Goal: Obtain resource: Obtain resource

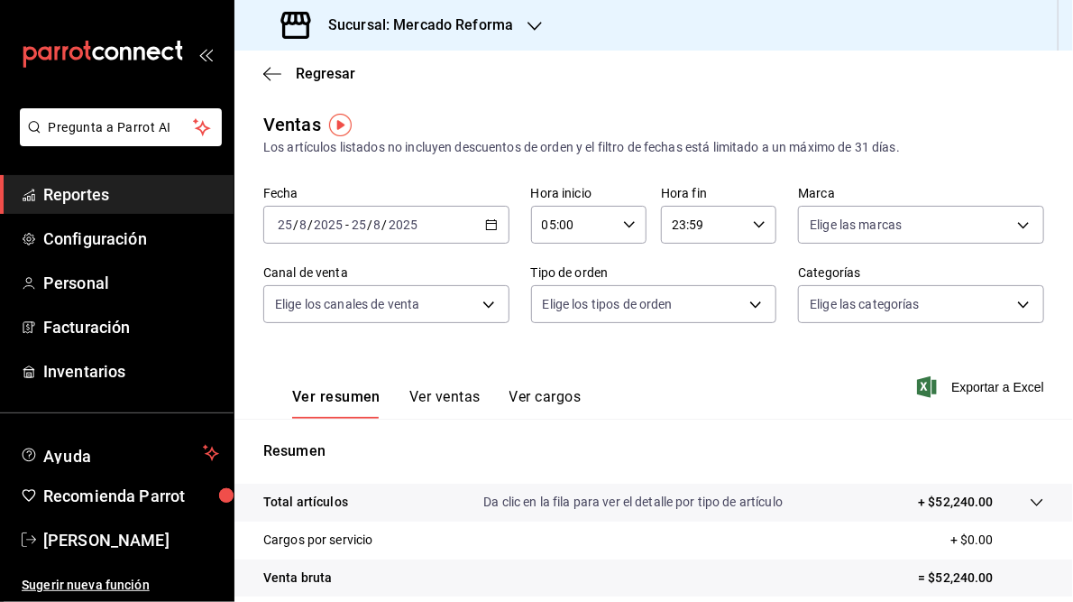
click at [535, 24] on icon "button" at bounding box center [535, 26] width 14 height 14
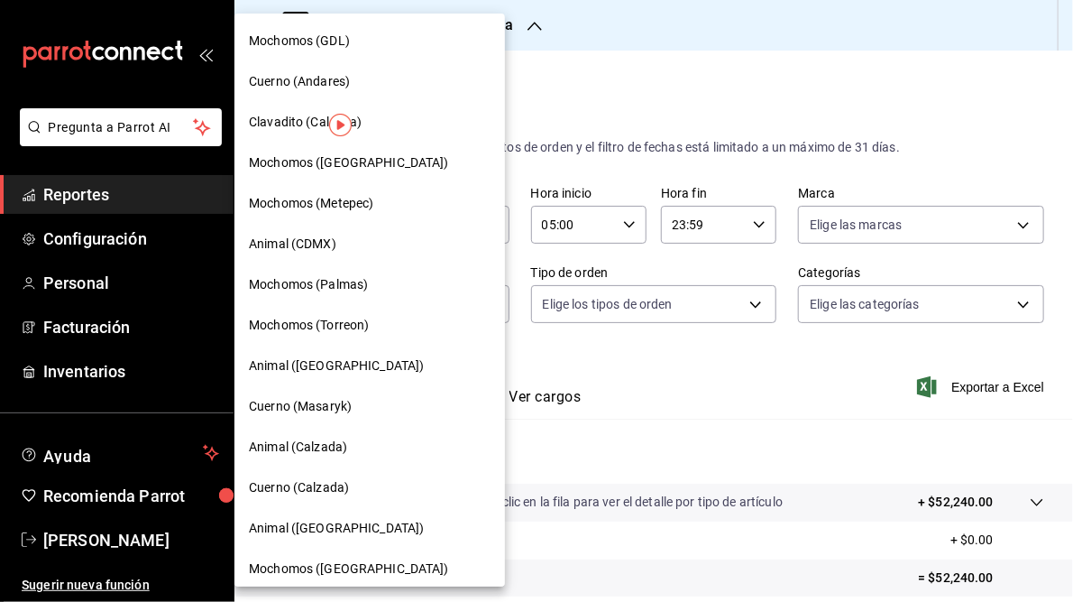
click at [293, 48] on span "Mochomos (GDL)" at bounding box center [299, 41] width 101 height 19
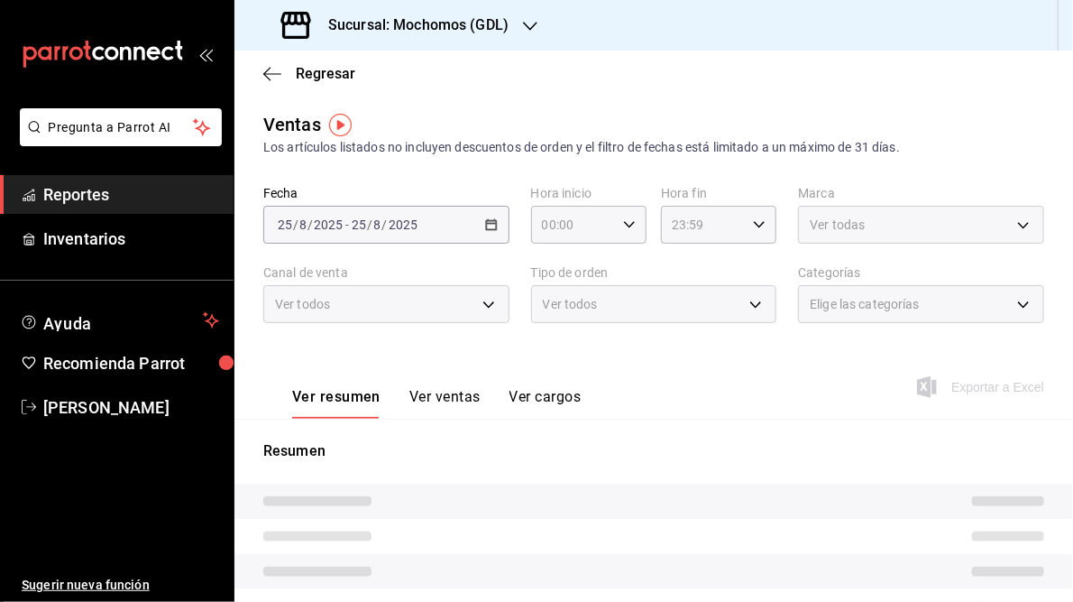
type input "05:00"
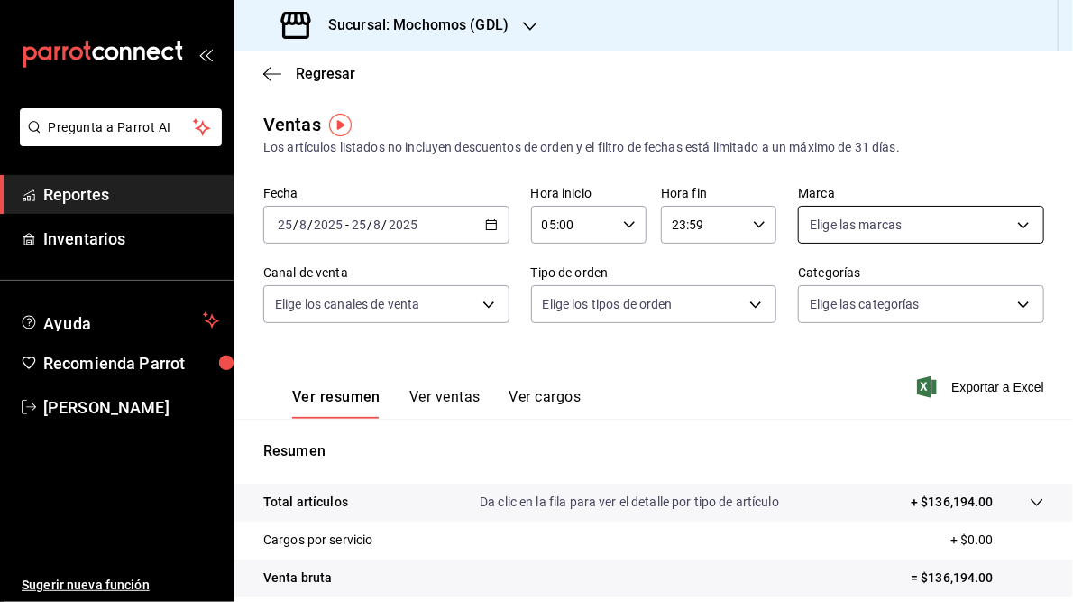
click at [1010, 223] on body "Pregunta a Parrot AI Reportes Inventarios Ayuda Recomienda Parrot [PERSON_NAME]…" at bounding box center [536, 301] width 1073 height 602
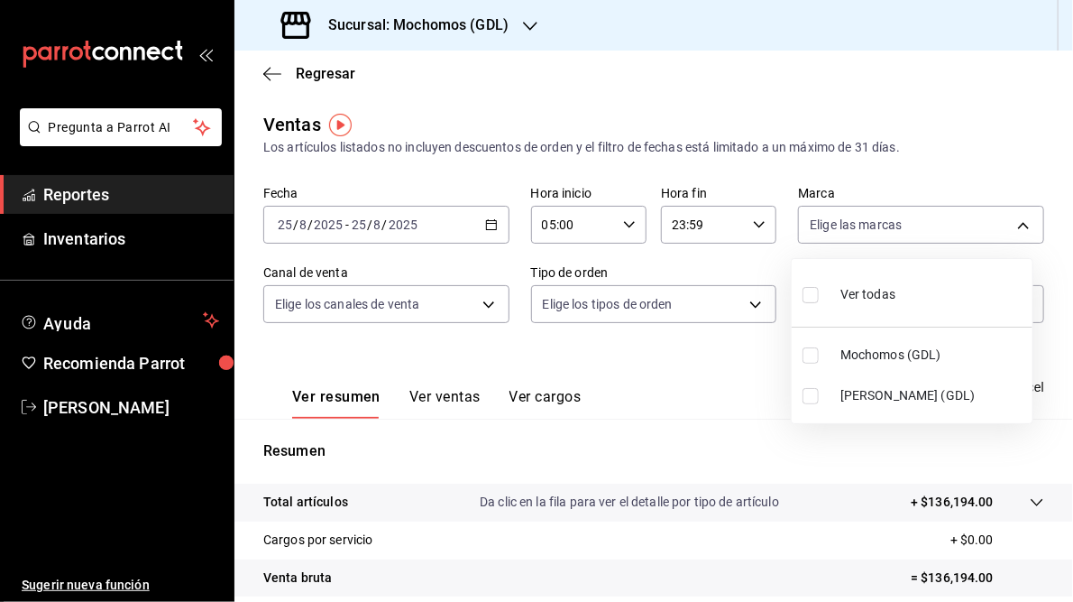
click at [872, 396] on span "[PERSON_NAME] (GDL)" at bounding box center [933, 395] width 185 height 19
type input "9cac9703-0c5a-4d8b-addd-5b6b571d65b9"
checkbox input "true"
click at [484, 218] on div at bounding box center [536, 301] width 1073 height 602
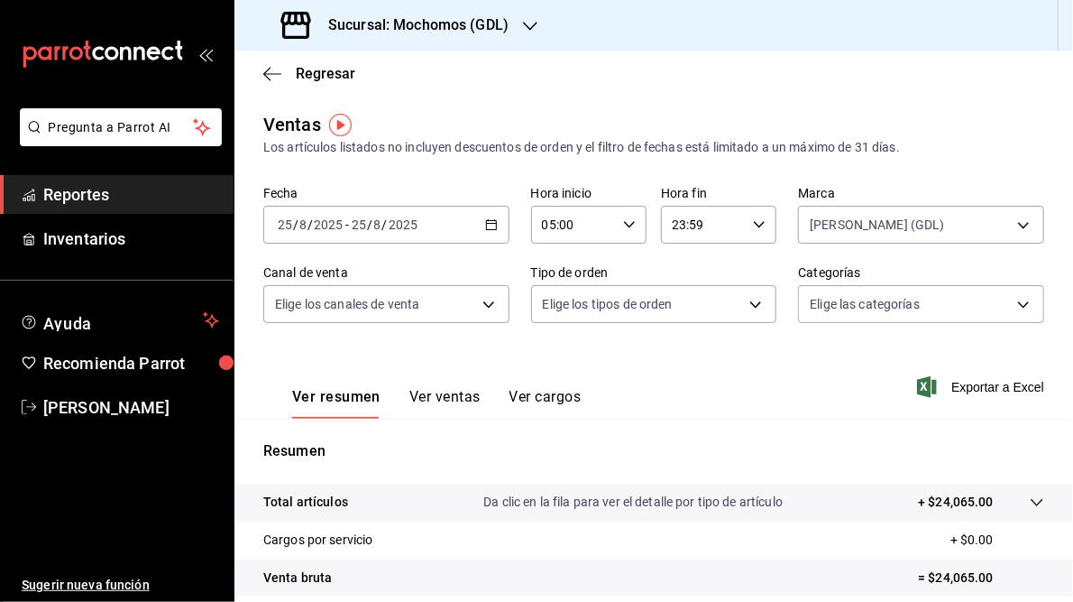
click at [491, 225] on icon "button" at bounding box center [491, 224] width 13 height 13
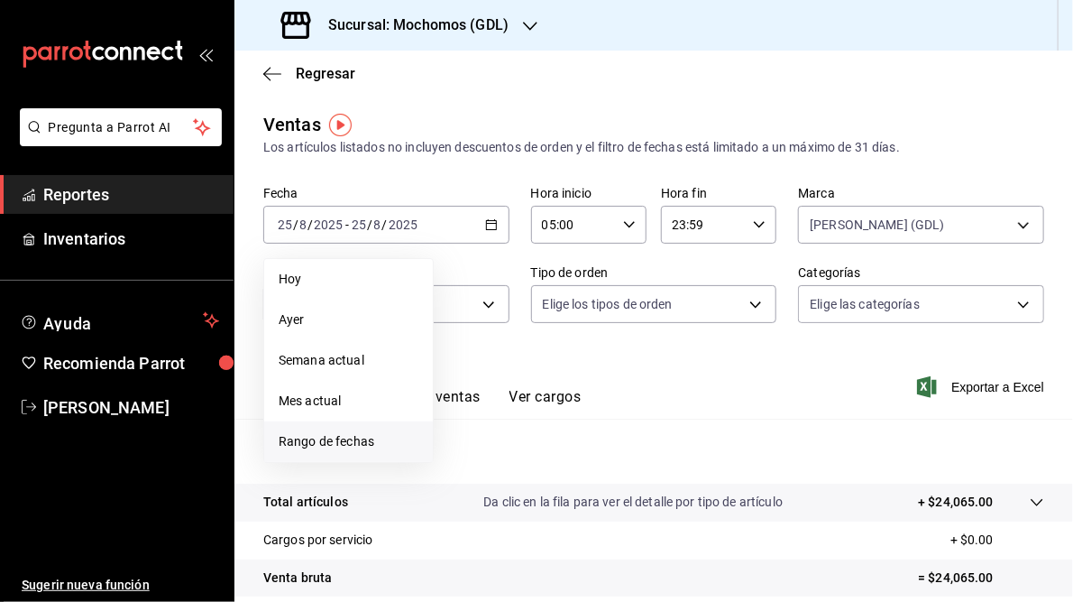
click at [314, 437] on span "Rango de fechas" at bounding box center [349, 441] width 140 height 19
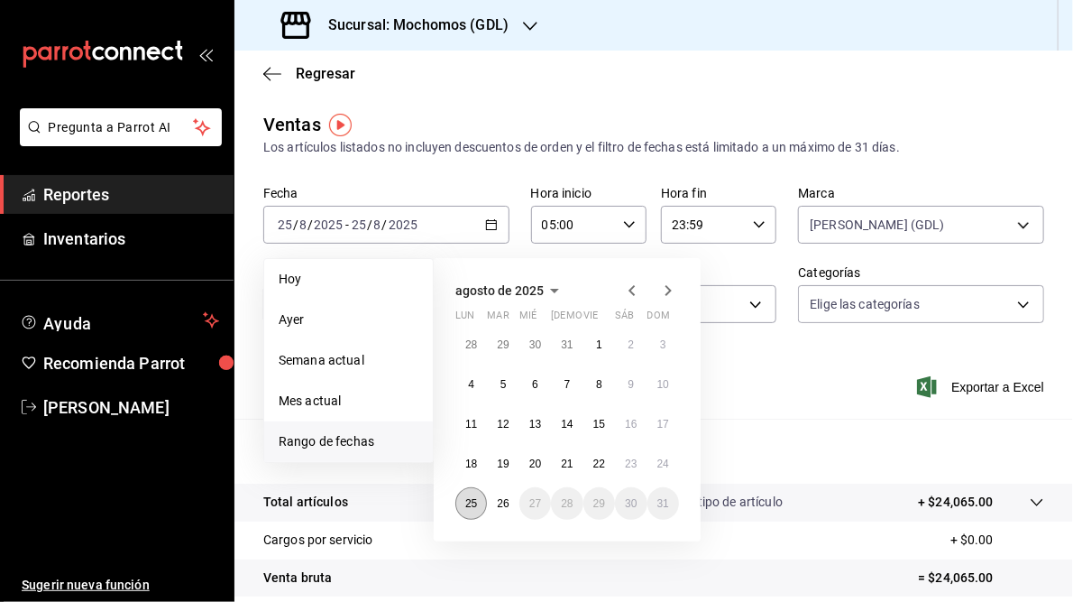
click at [473, 505] on abbr "25" at bounding box center [471, 503] width 12 height 13
click at [501, 501] on abbr "26" at bounding box center [503, 503] width 12 height 13
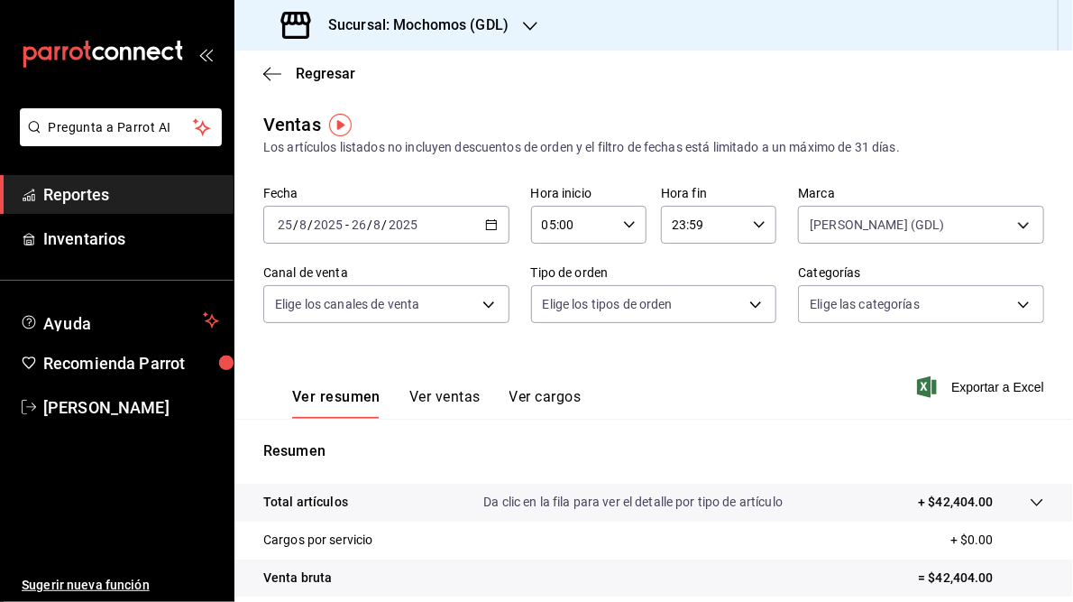
scroll to position [262, 0]
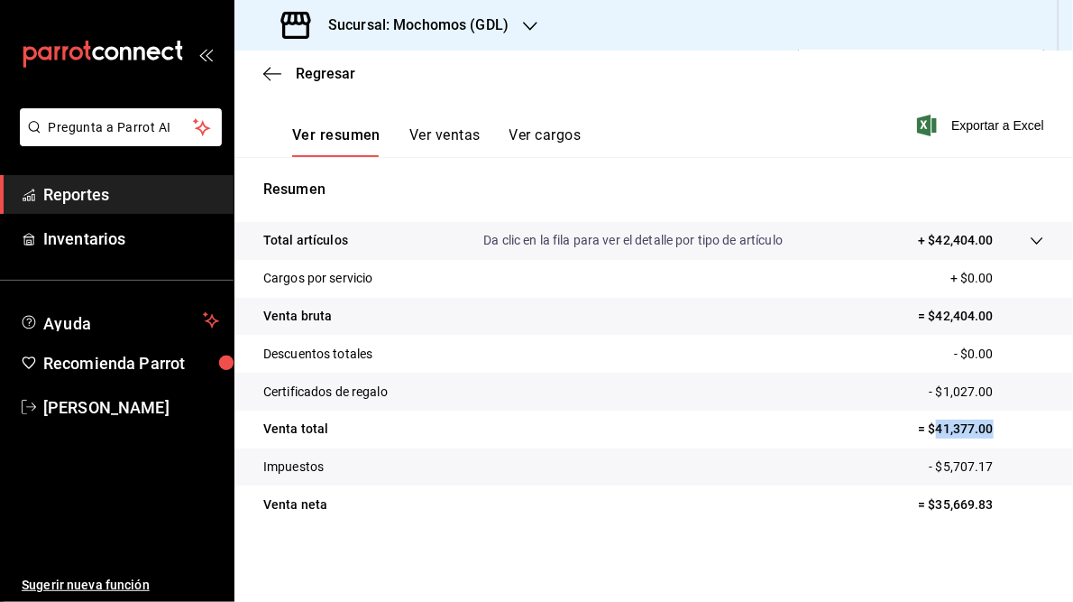
drag, startPoint x: 925, startPoint y: 426, endPoint x: 984, endPoint y: 418, distance: 59.2
click at [984, 418] on tr "Venta total = $41,377.00" at bounding box center [653, 429] width 839 height 38
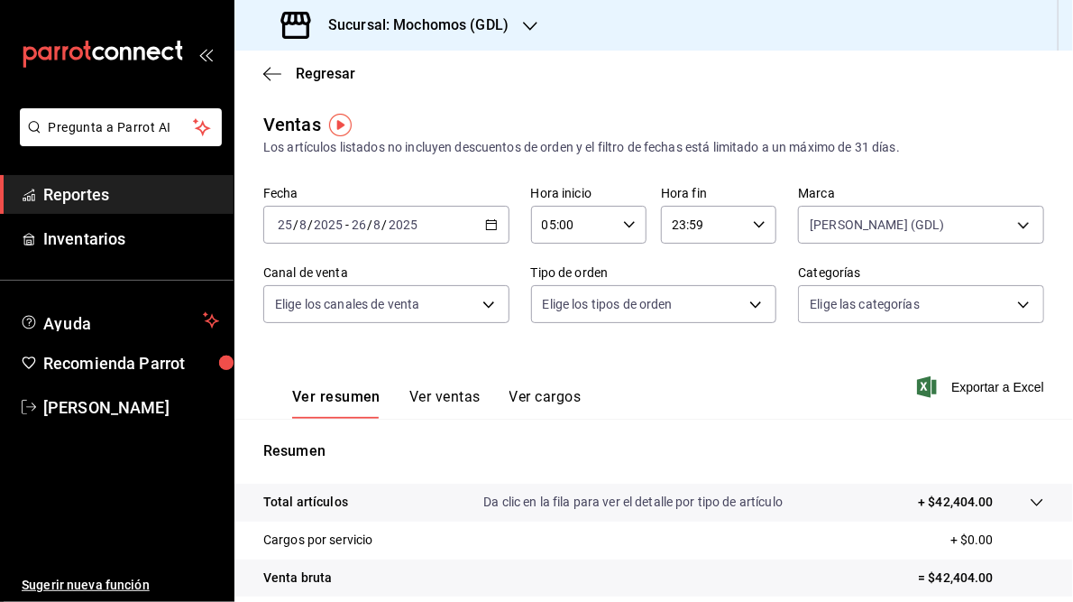
click at [753, 225] on icon "button" at bounding box center [759, 224] width 13 height 13
click at [685, 323] on span "05" at bounding box center [684, 324] width 28 height 14
type input "05:59"
click at [835, 397] on div at bounding box center [536, 301] width 1073 height 602
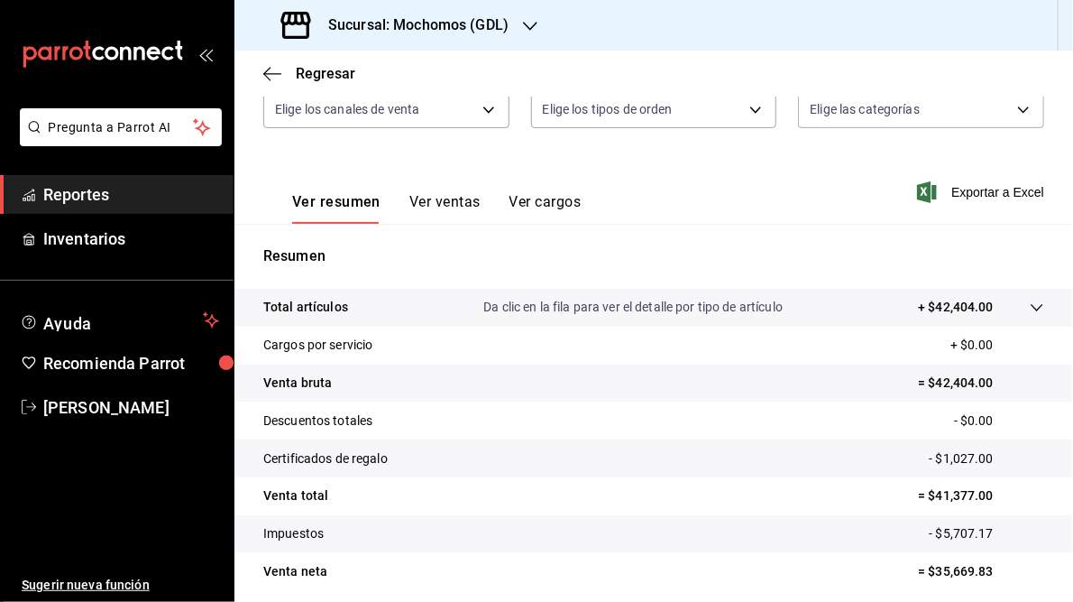
scroll to position [197, 0]
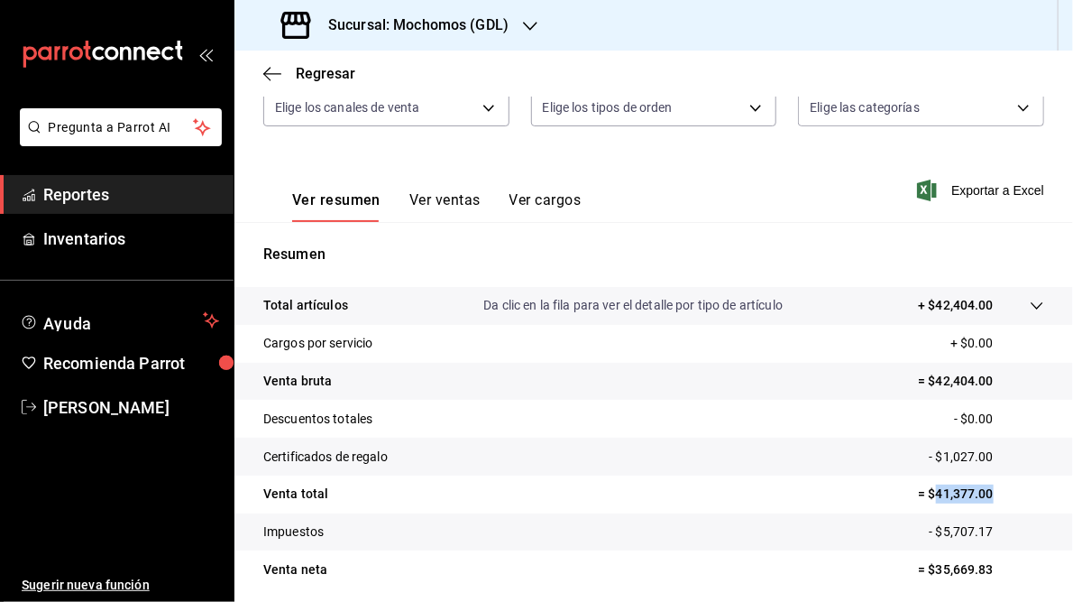
drag, startPoint x: 930, startPoint y: 493, endPoint x: 988, endPoint y: 490, distance: 57.8
click at [988, 490] on p "= $41,377.00" at bounding box center [981, 493] width 126 height 19
copy p "41,377.00"
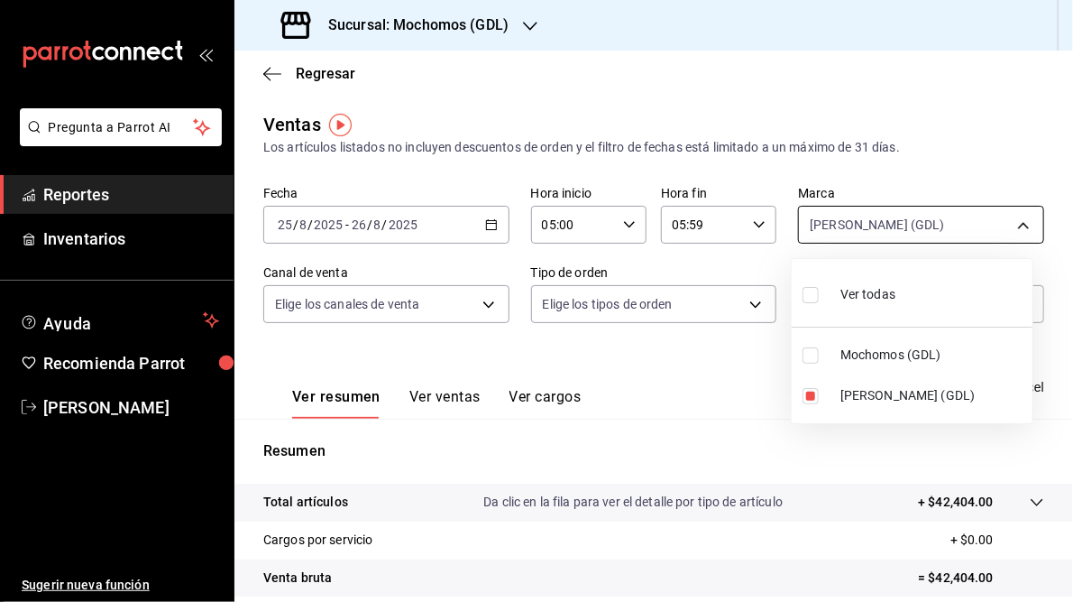
click at [1012, 226] on body "Pregunta a Parrot AI Reportes Inventarios Ayuda Recomienda Parrot [PERSON_NAME]…" at bounding box center [536, 301] width 1073 height 602
click at [858, 354] on span "Mochomos (GDL)" at bounding box center [933, 354] width 185 height 19
type input "9cac9703-0c5a-4d8b-addd-5b6b571d65b9,36c25d4a-7cb0-456c-a434-e981d54830bc"
checkbox input "true"
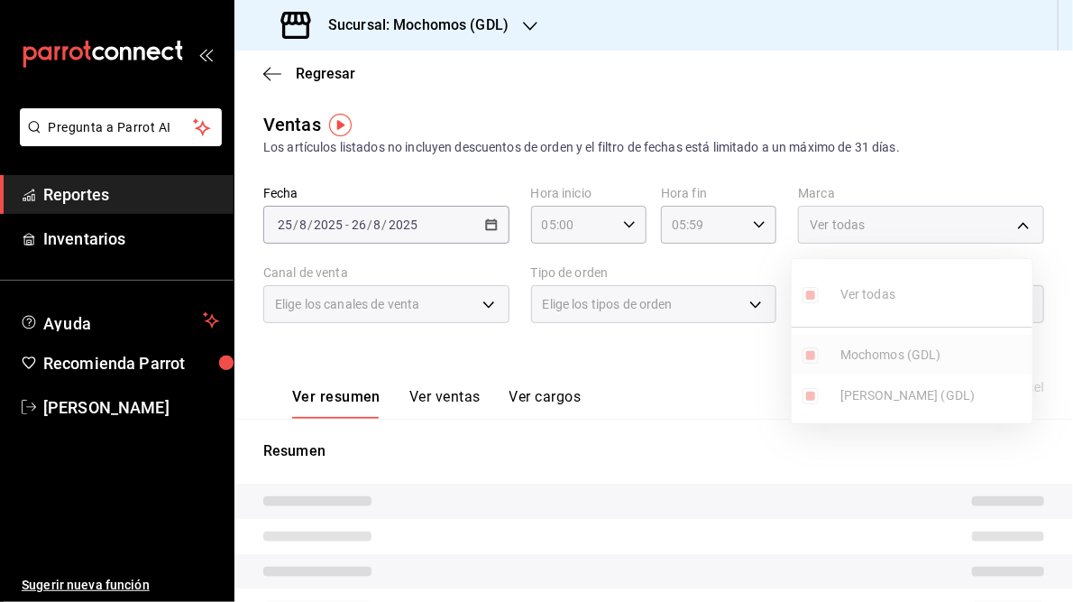
click at [858, 354] on ul "Ver todas Mochomos (GDL) [PERSON_NAME] (GDL)" at bounding box center [912, 341] width 241 height 164
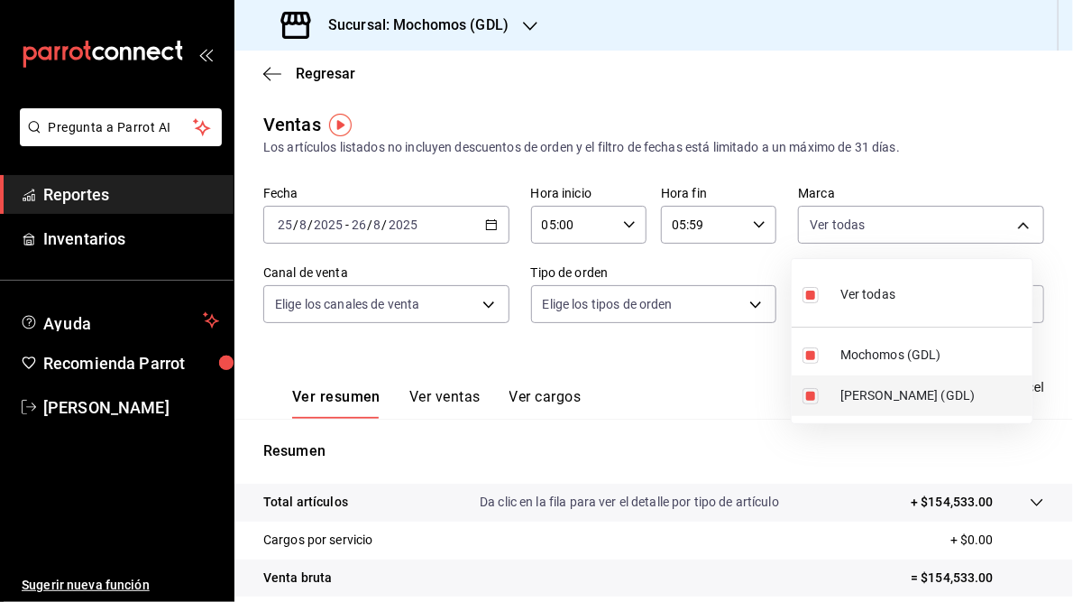
click at [846, 397] on span "[PERSON_NAME] (GDL)" at bounding box center [933, 395] width 185 height 19
type input "36c25d4a-7cb0-456c-a434-e981d54830bc"
checkbox input "false"
click at [724, 399] on div at bounding box center [536, 301] width 1073 height 602
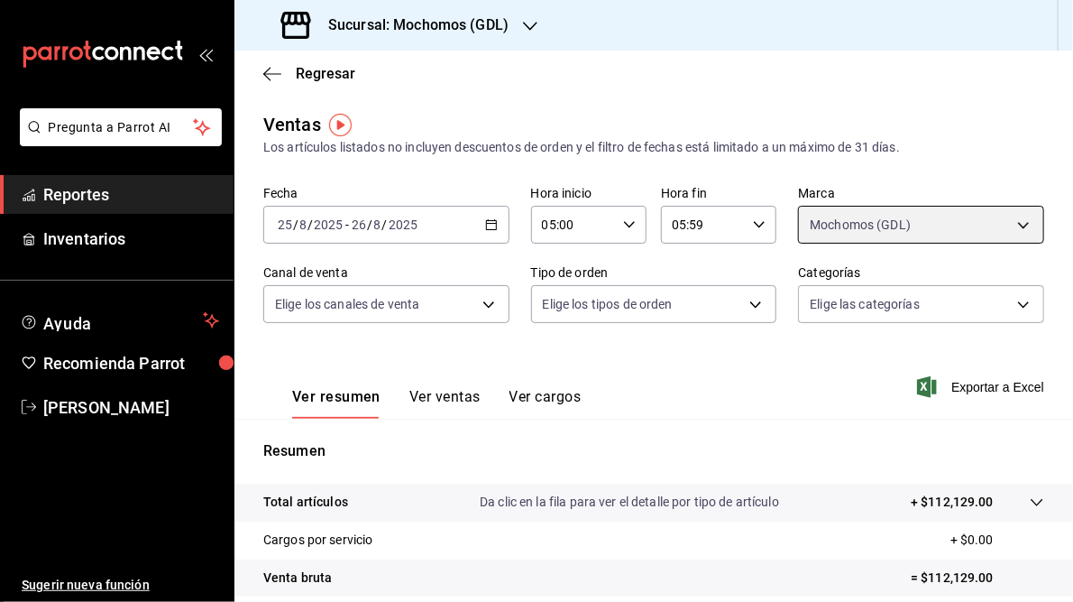
scroll to position [262, 0]
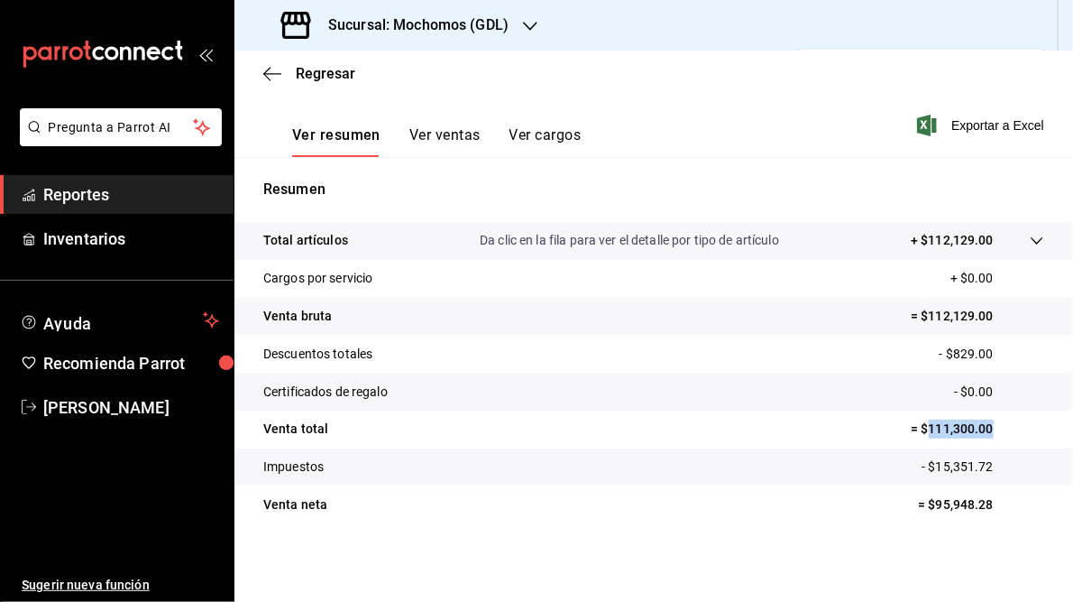
drag, startPoint x: 918, startPoint y: 426, endPoint x: 991, endPoint y: 427, distance: 73.1
click at [991, 427] on p "= $111,300.00" at bounding box center [977, 428] width 133 height 19
drag, startPoint x: 991, startPoint y: 427, endPoint x: 949, endPoint y: 428, distance: 42.4
copy p "111,300.00"
click at [440, 26] on h3 "Sucursal: Mochomos (GDL)" at bounding box center [411, 25] width 195 height 22
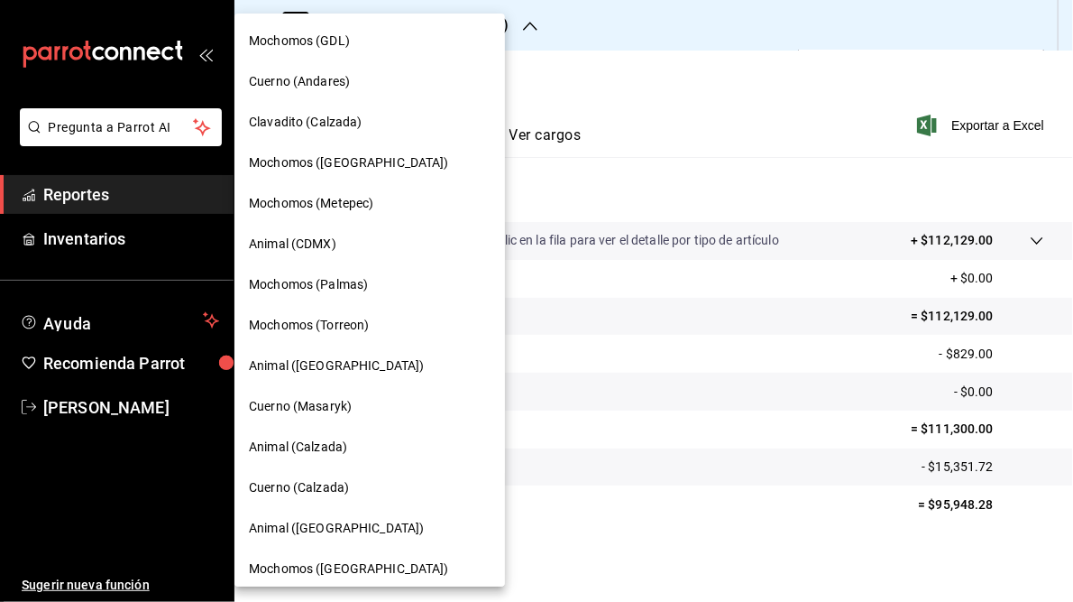
click at [309, 86] on span "Cuerno (Andares)" at bounding box center [299, 81] width 101 height 19
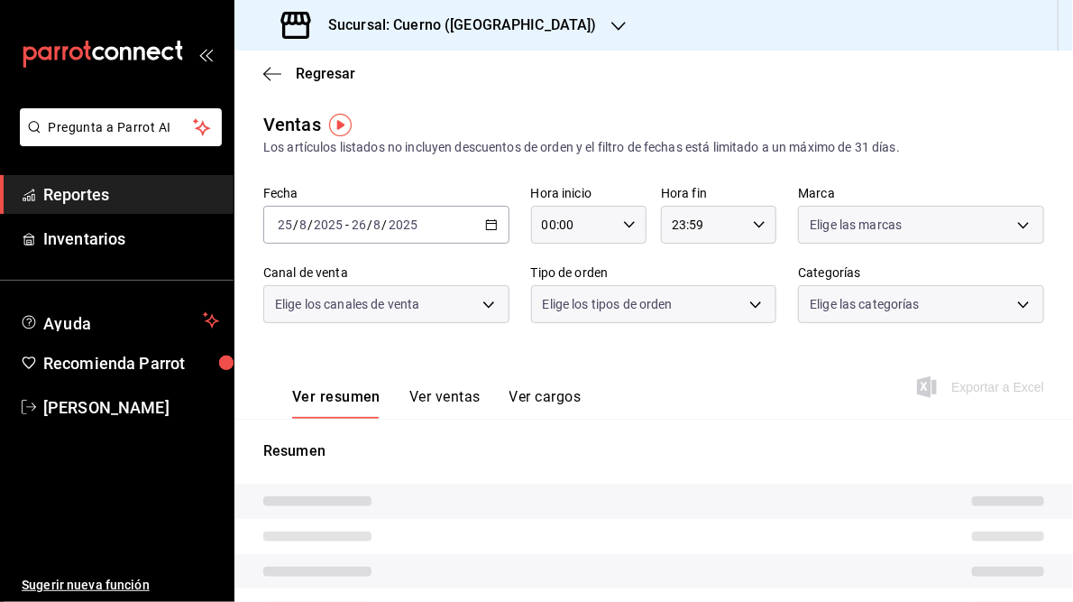
type input "05:00"
type input "05:59"
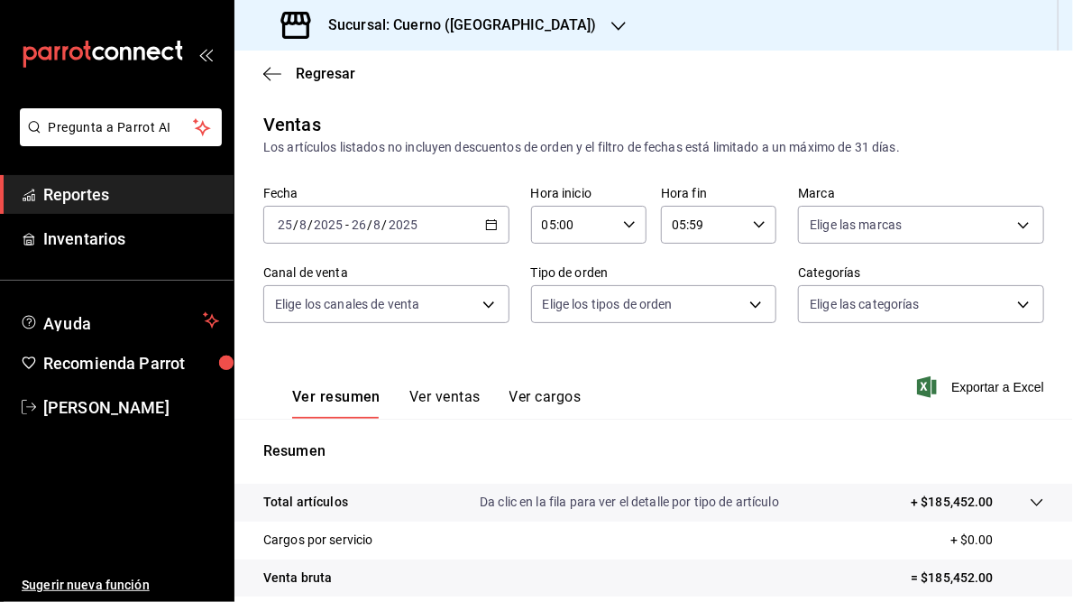
scroll to position [238, 0]
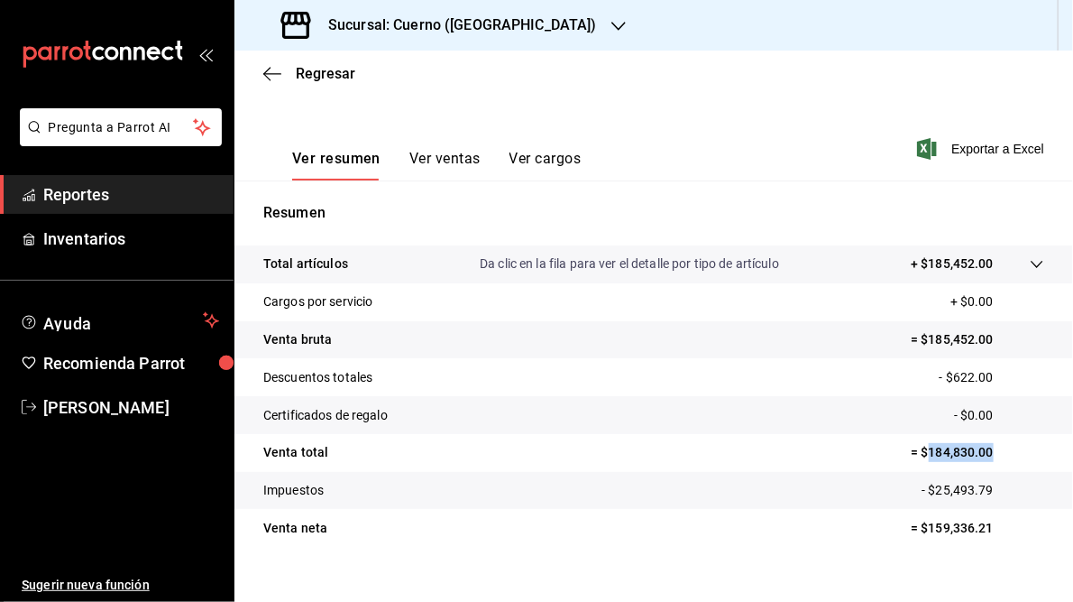
drag, startPoint x: 918, startPoint y: 452, endPoint x: 987, endPoint y: 457, distance: 68.8
click at [987, 457] on p "= $184,830.00" at bounding box center [977, 452] width 133 height 19
copy p "184,830.00"
click at [612, 23] on icon "button" at bounding box center [619, 26] width 14 height 14
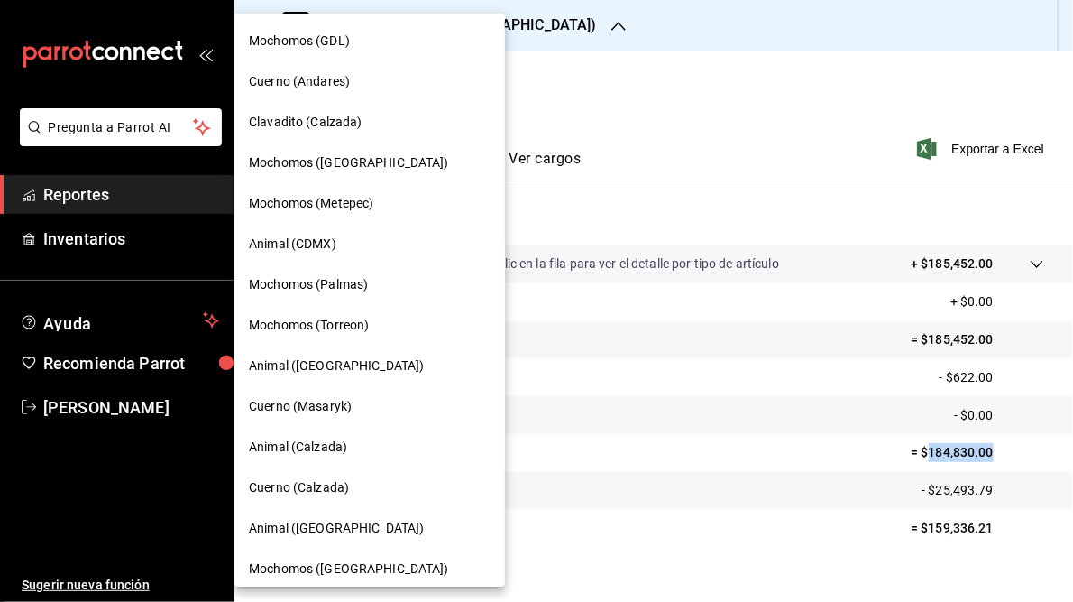
click at [313, 329] on span "Mochomos (Torreon)" at bounding box center [309, 325] width 120 height 19
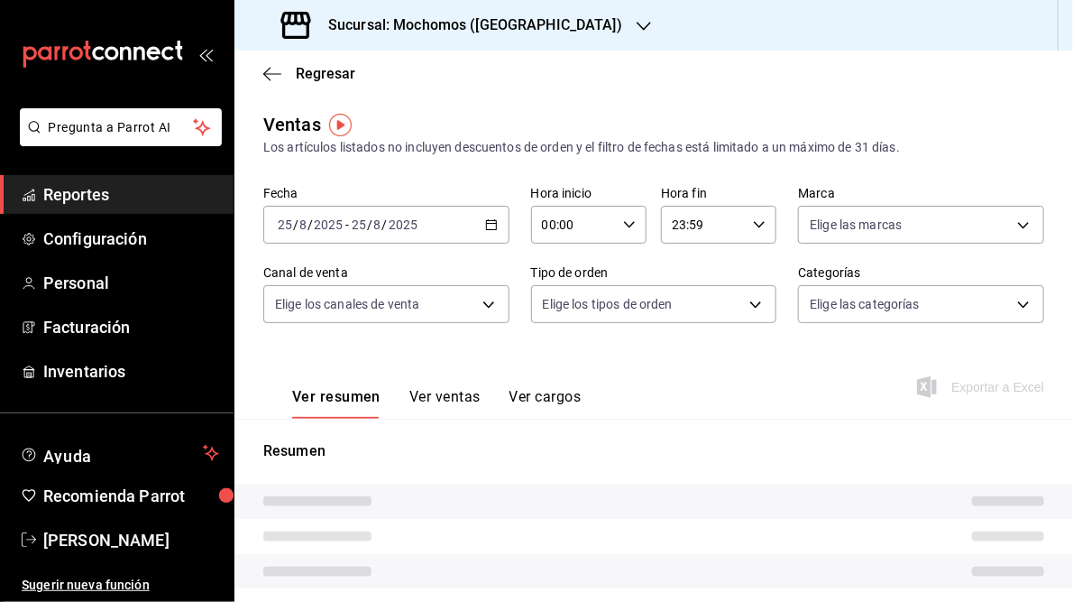
type input "05:00"
type input "05:59"
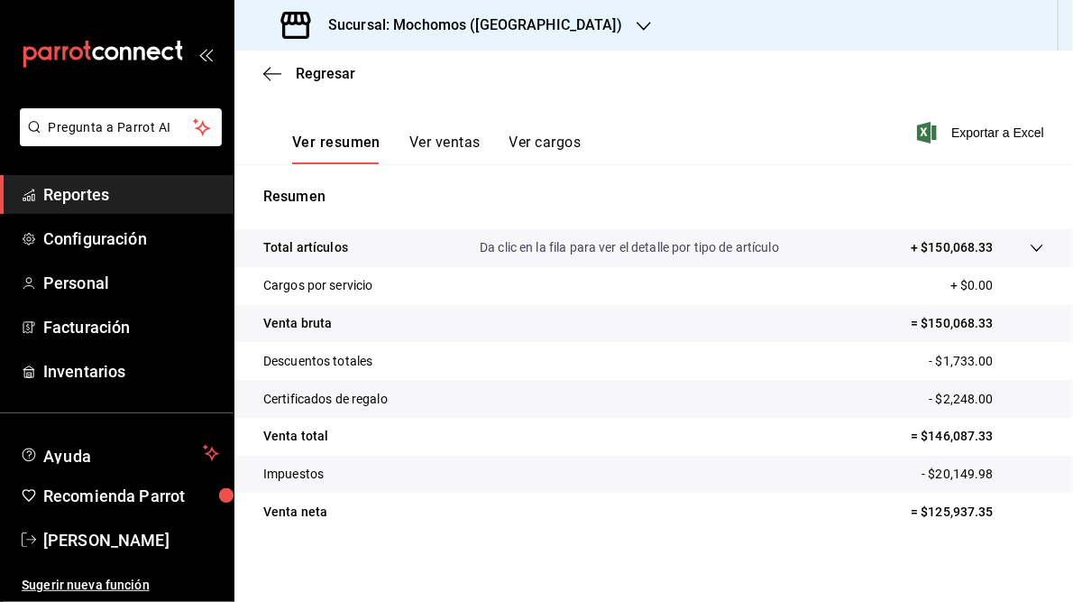
scroll to position [255, 0]
drag, startPoint x: 919, startPoint y: 436, endPoint x: 984, endPoint y: 433, distance: 65.0
click at [984, 433] on p "= $146,087.33" at bounding box center [977, 435] width 133 height 19
drag, startPoint x: 984, startPoint y: 433, endPoint x: 954, endPoint y: 434, distance: 29.8
copy p "146,087.33"
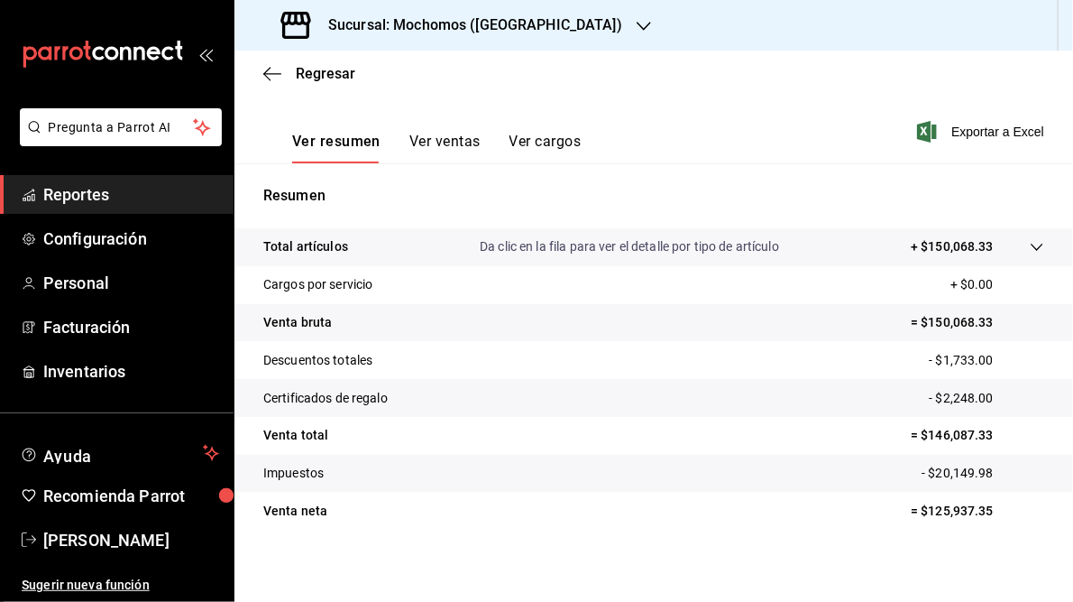
click at [487, 17] on h3 "Sucursal: Mochomos ([GEOGRAPHIC_DATA])" at bounding box center [468, 25] width 308 height 22
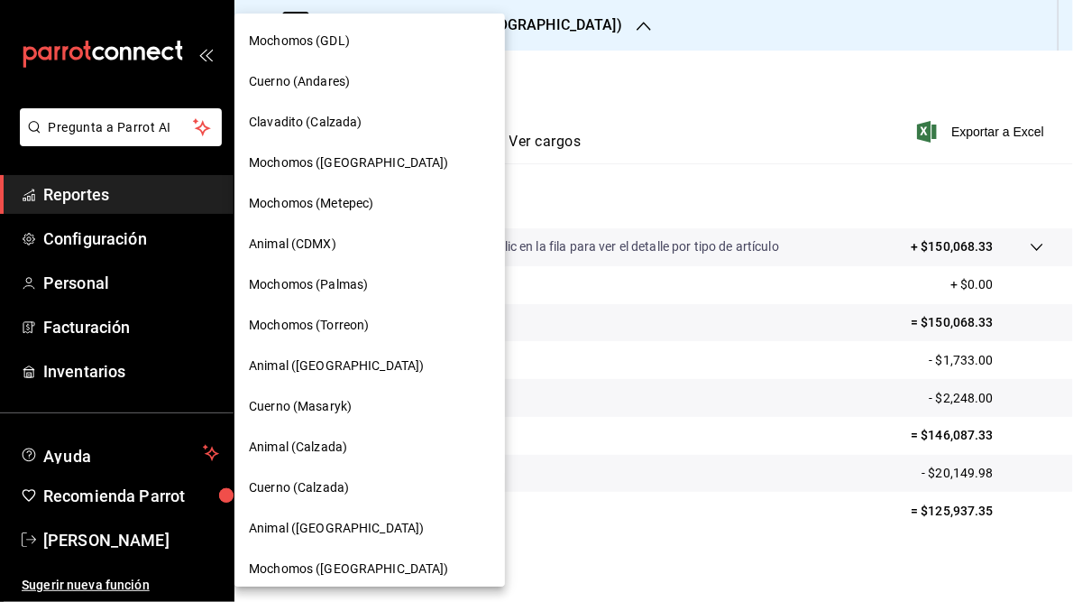
scroll to position [131, 0]
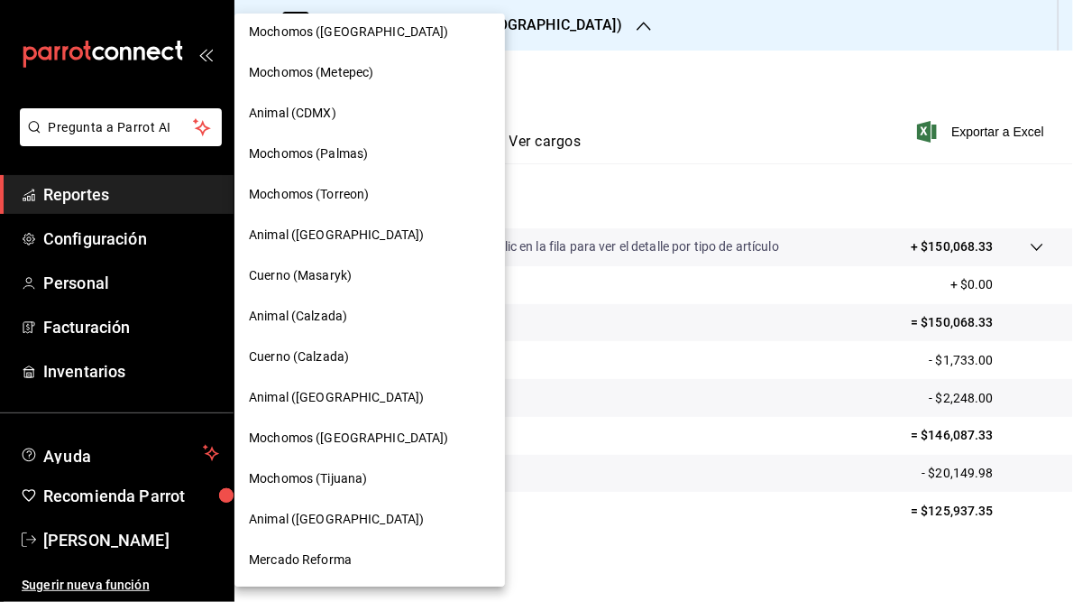
click at [324, 445] on span "Mochomos ([GEOGRAPHIC_DATA])" at bounding box center [349, 437] width 200 height 19
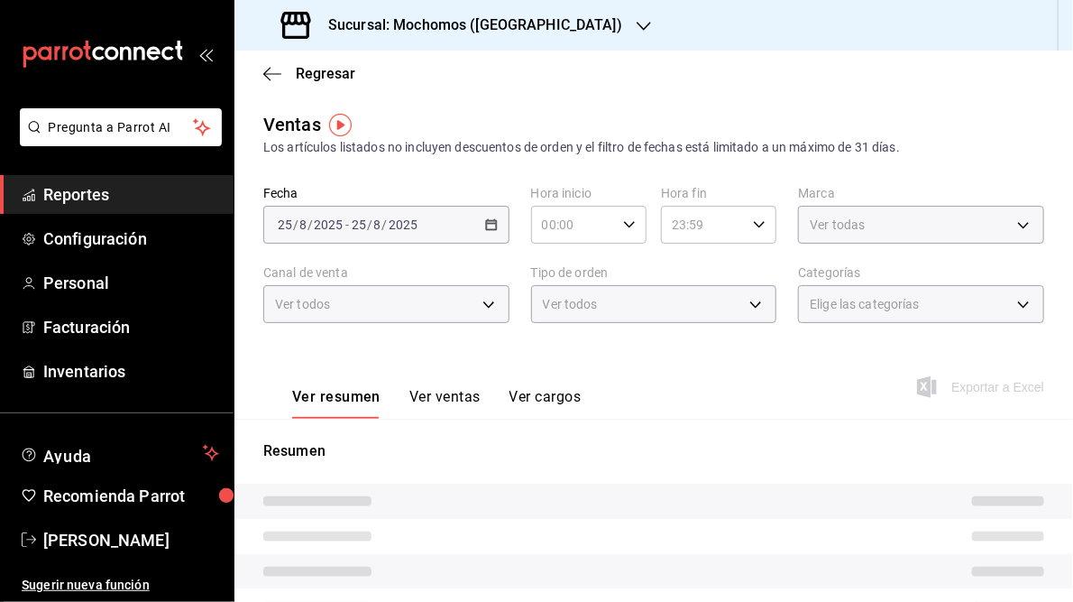
type input "05:00"
type input "05:59"
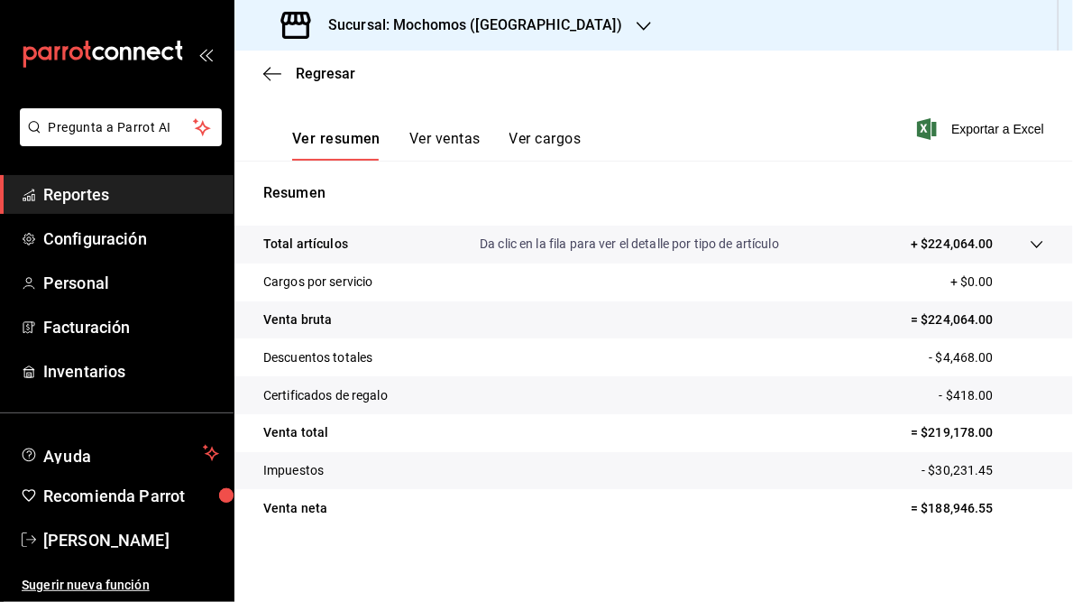
scroll to position [260, 0]
drag, startPoint x: 917, startPoint y: 432, endPoint x: 983, endPoint y: 432, distance: 65.8
click at [983, 432] on p "= $219,178.00" at bounding box center [977, 430] width 133 height 19
drag, startPoint x: 983, startPoint y: 432, endPoint x: 953, endPoint y: 428, distance: 30.0
copy p "219,178.00"
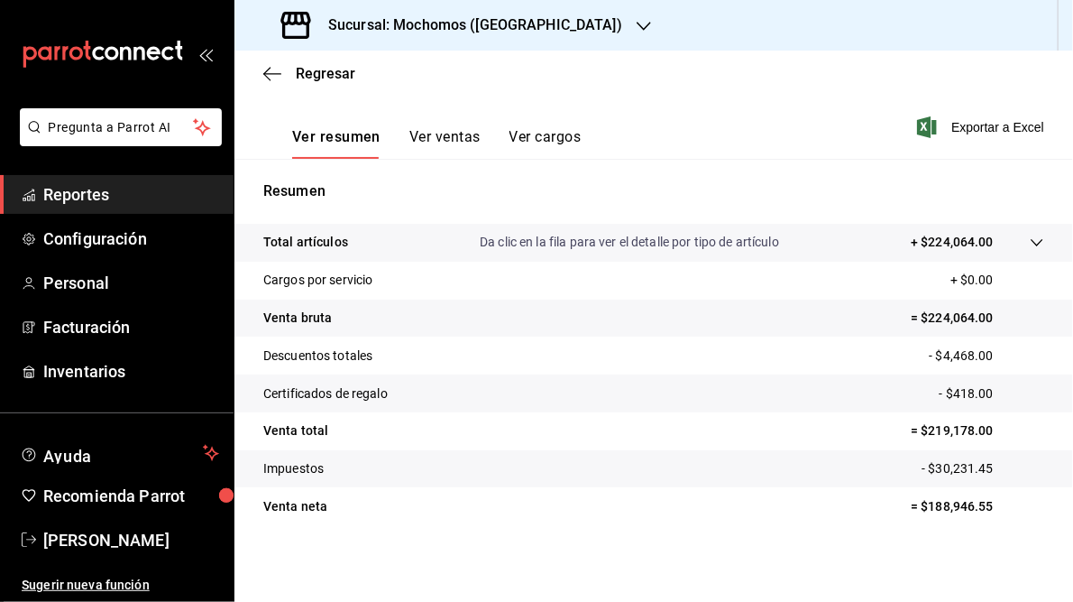
click at [474, 18] on h3 "Sucursal: Mochomos ([GEOGRAPHIC_DATA])" at bounding box center [468, 25] width 308 height 22
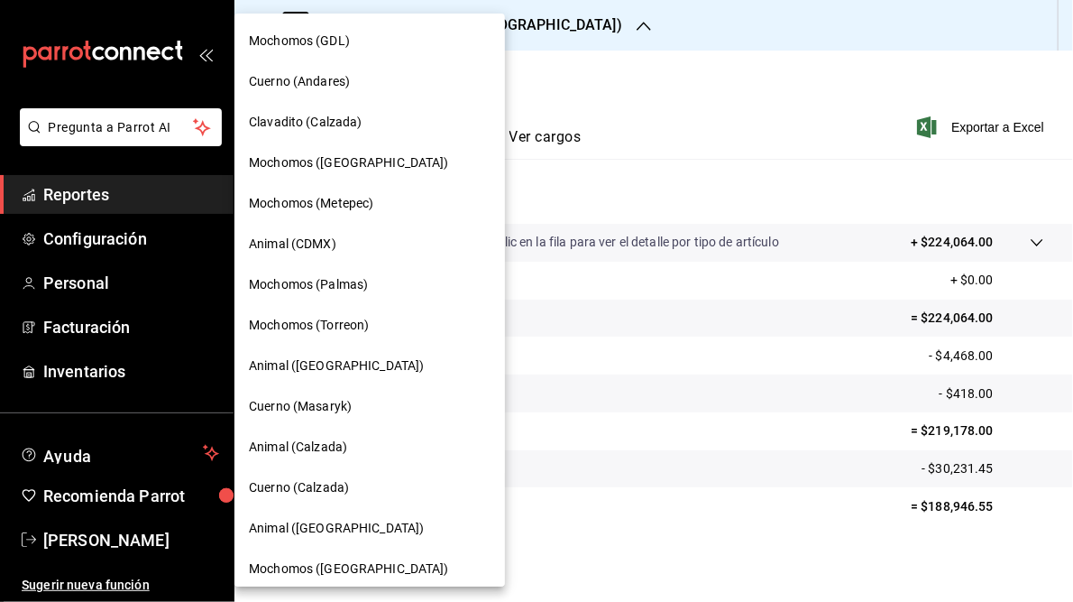
scroll to position [131, 0]
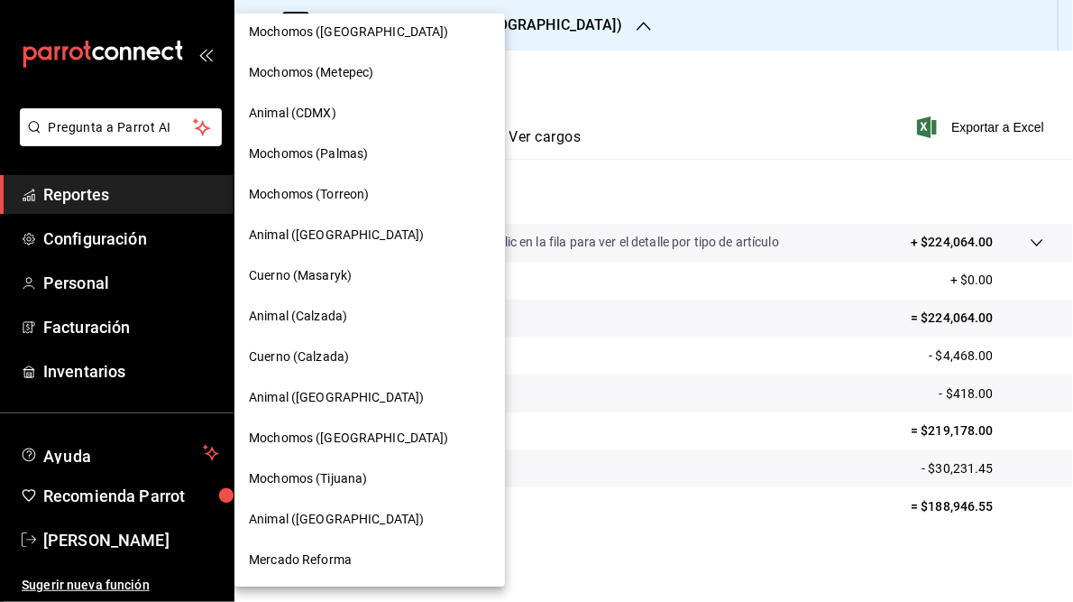
click at [316, 556] on span "Mercado Reforma" at bounding box center [300, 559] width 103 height 19
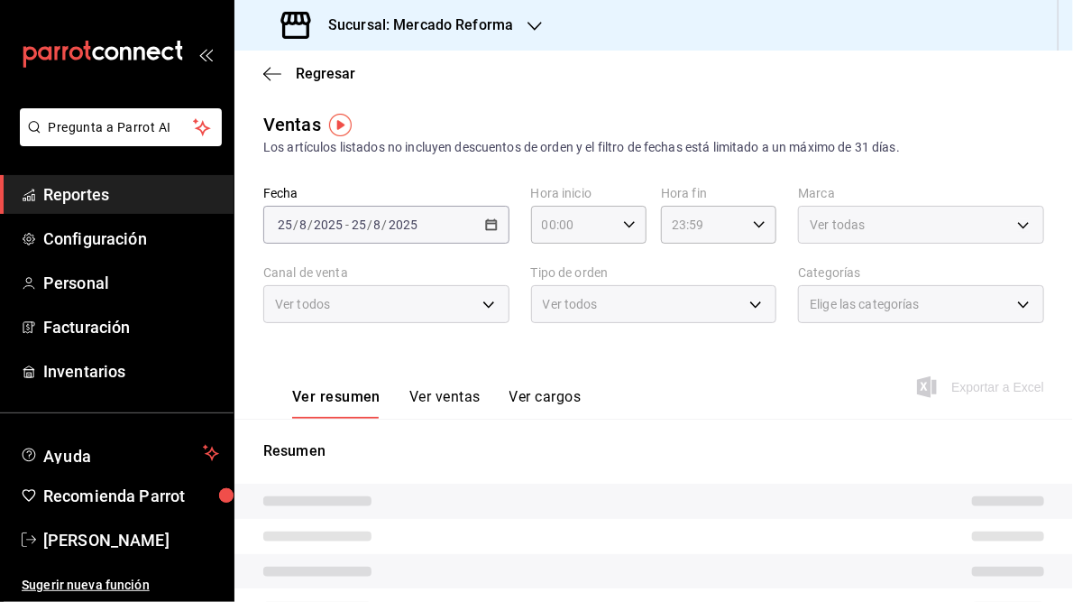
type input "05:00"
type input "05:59"
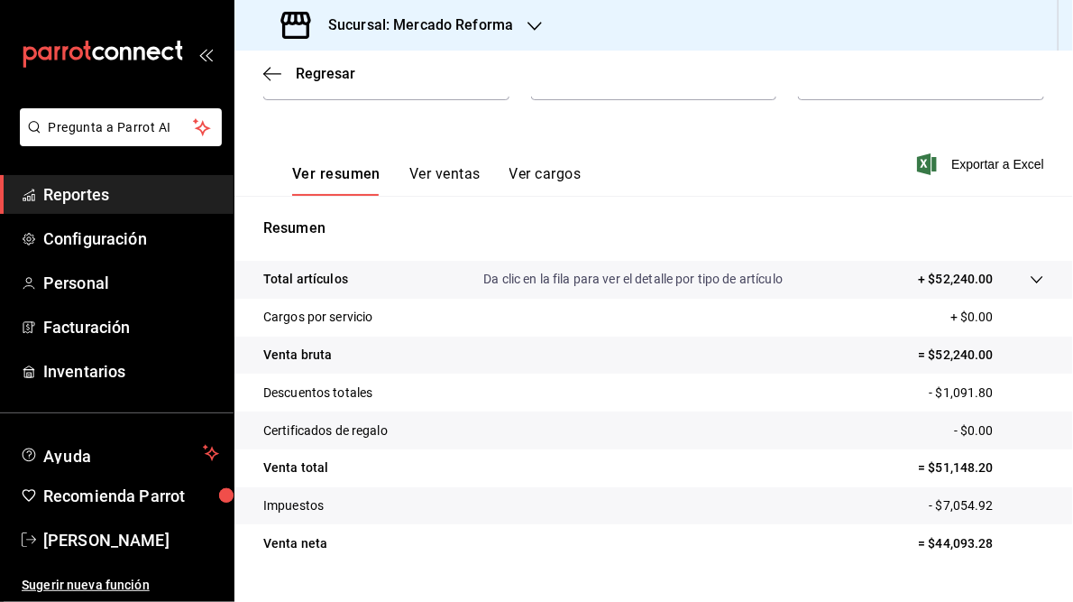
scroll to position [224, 0]
click at [405, 27] on h3 "Sucursal: Mercado Reforma" at bounding box center [413, 25] width 199 height 22
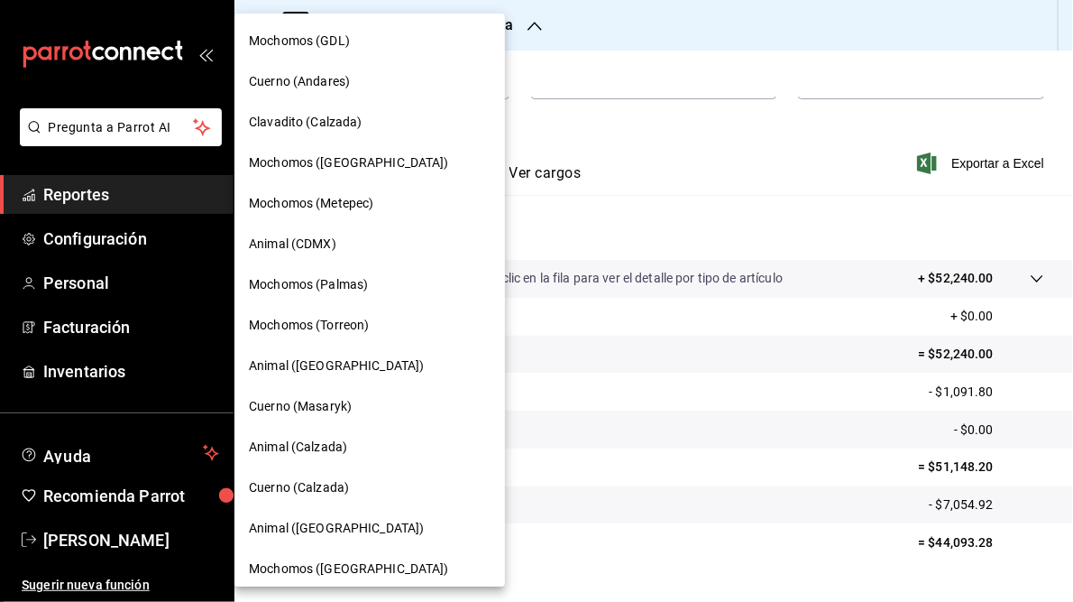
scroll to position [131, 0]
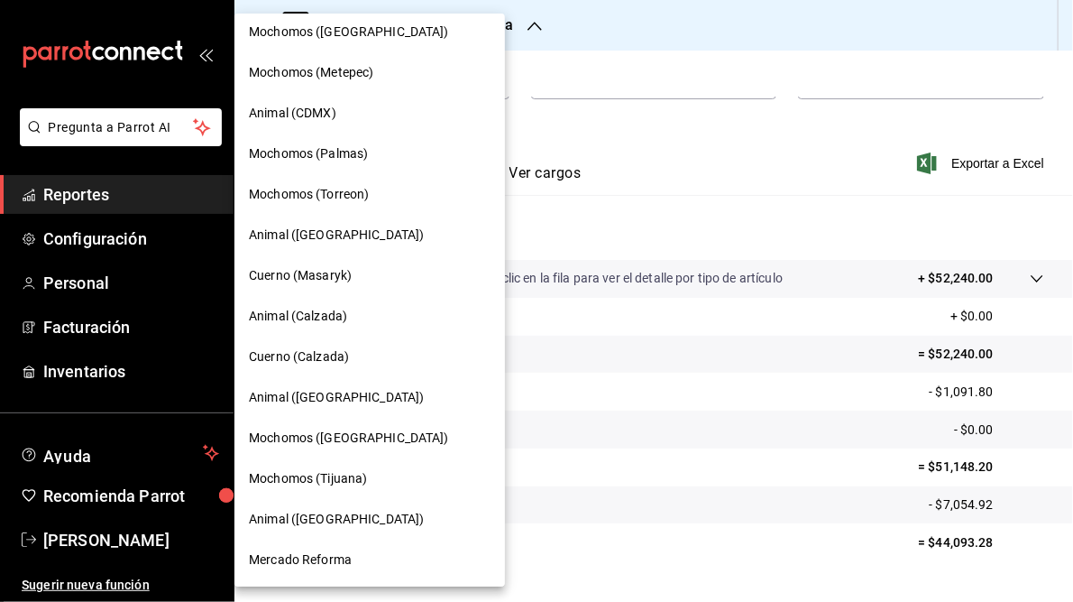
click at [326, 481] on span "Mochomos (Tijuana)" at bounding box center [308, 478] width 118 height 19
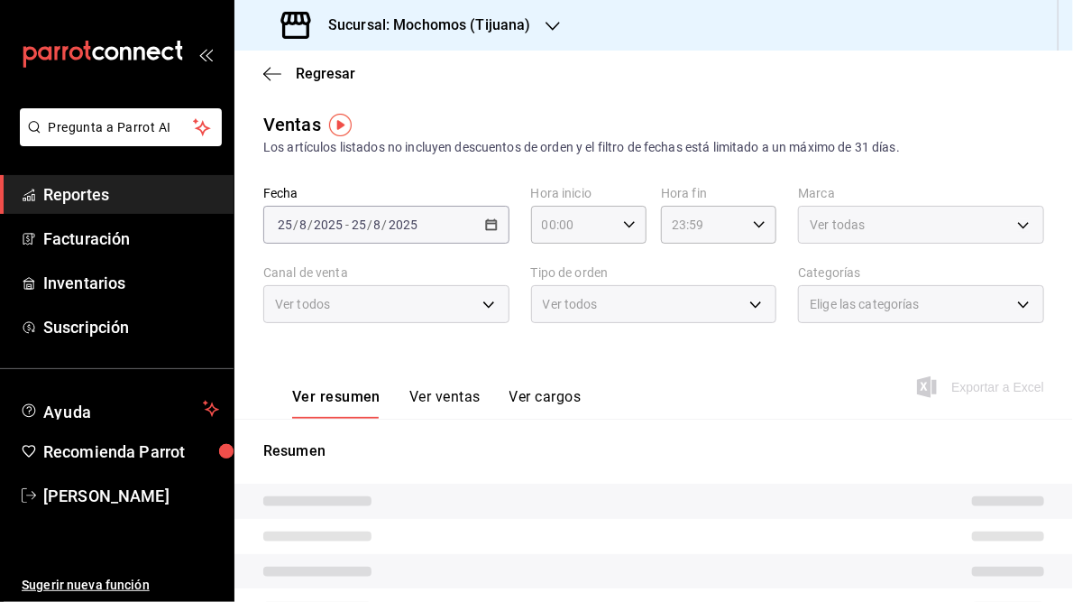
type input "05:00"
type input "05:59"
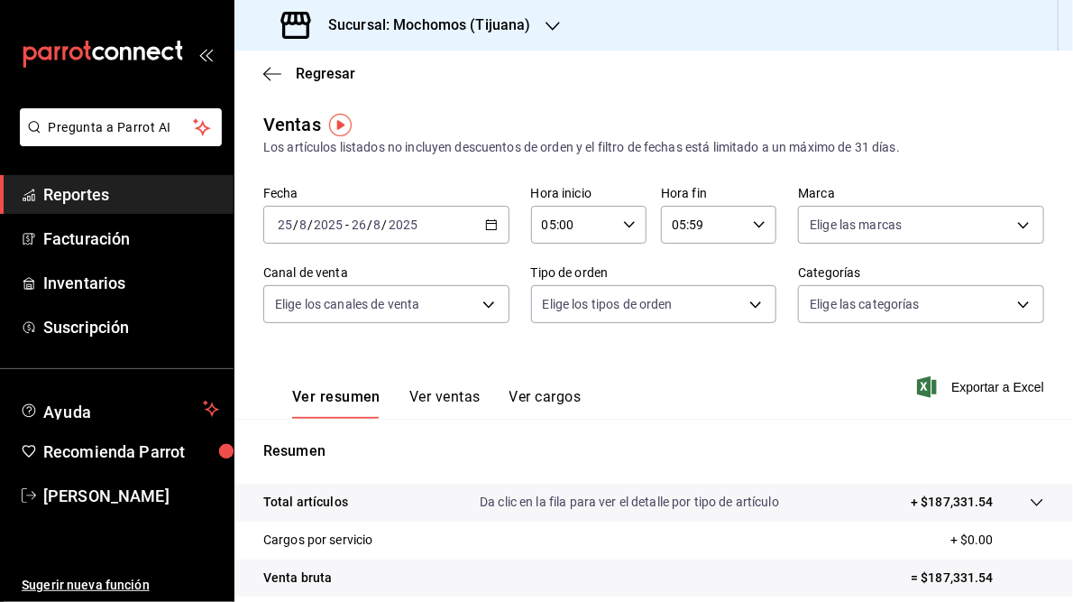
scroll to position [262, 0]
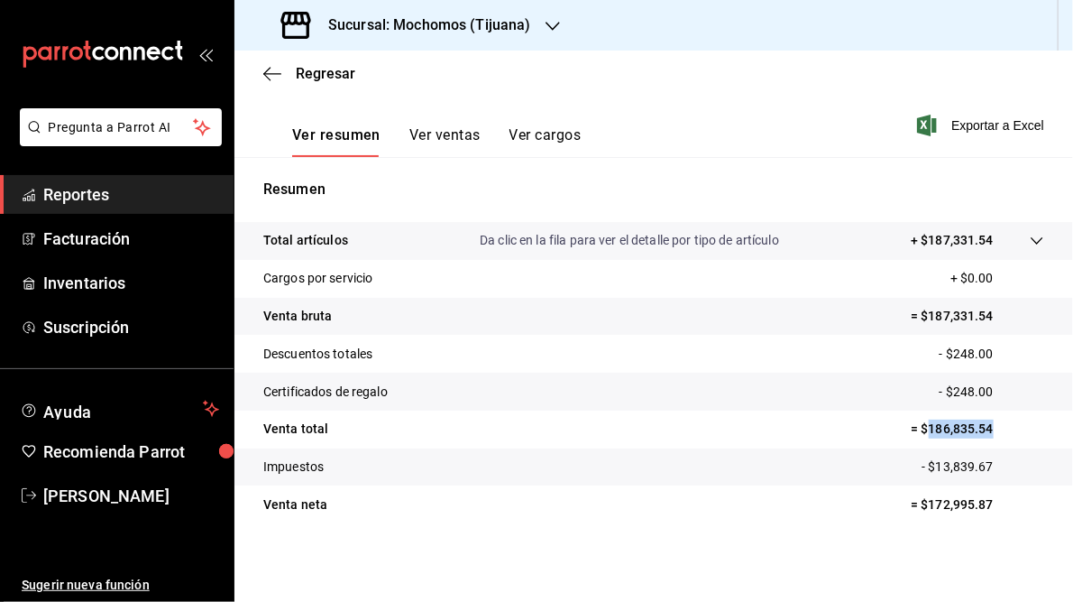
drag, startPoint x: 919, startPoint y: 428, endPoint x: 990, endPoint y: 430, distance: 71.3
click at [990, 430] on p "= $186,835.54" at bounding box center [977, 428] width 133 height 19
copy p "186,835.54"
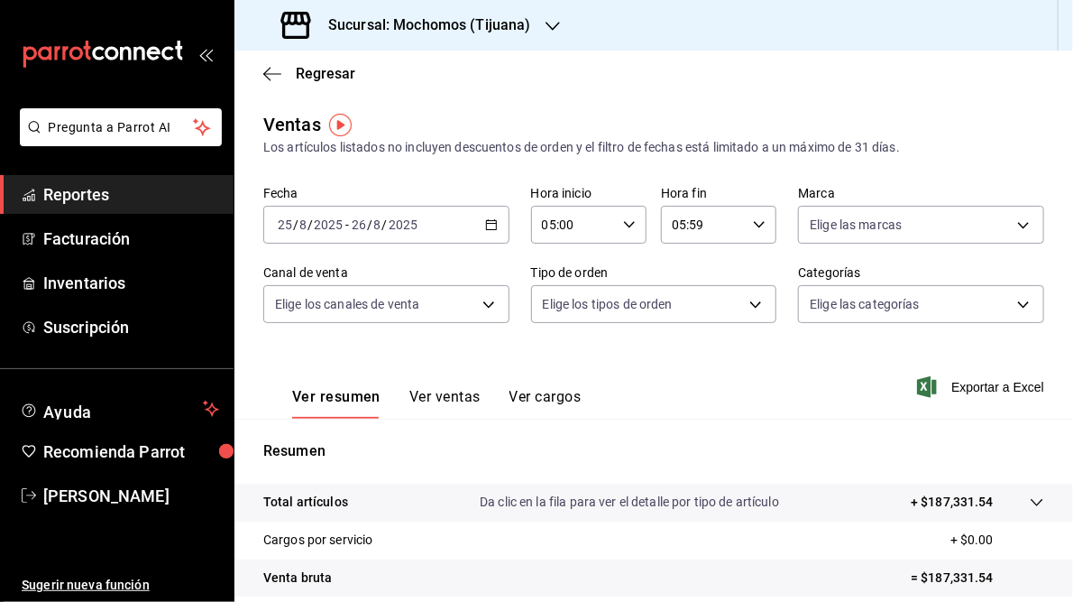
click at [553, 23] on icon "button" at bounding box center [553, 26] width 14 height 14
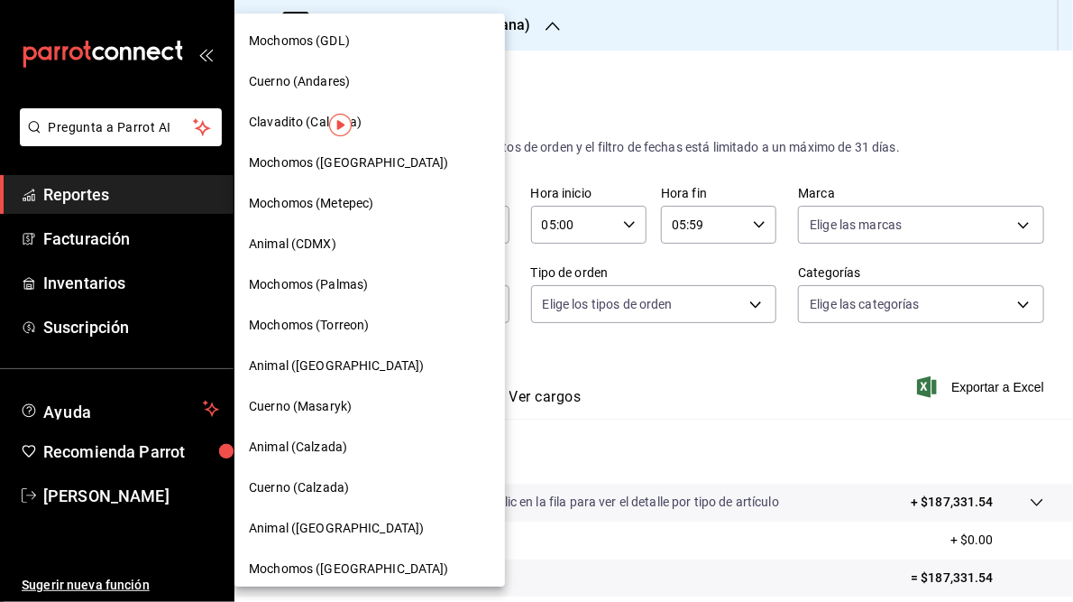
scroll to position [131, 0]
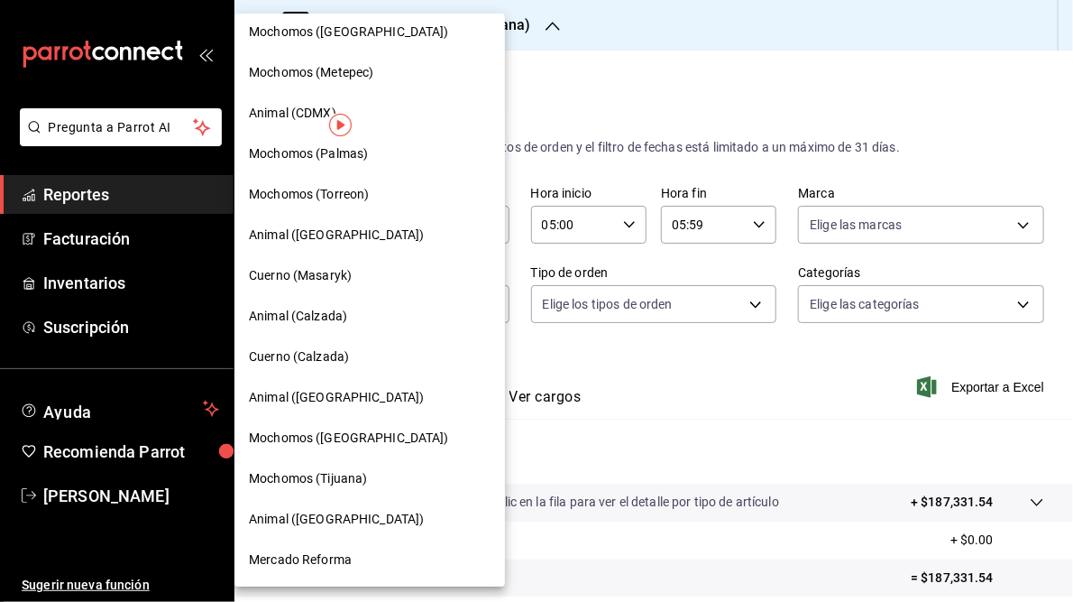
click at [280, 519] on span "Animal ([GEOGRAPHIC_DATA])" at bounding box center [336, 519] width 175 height 19
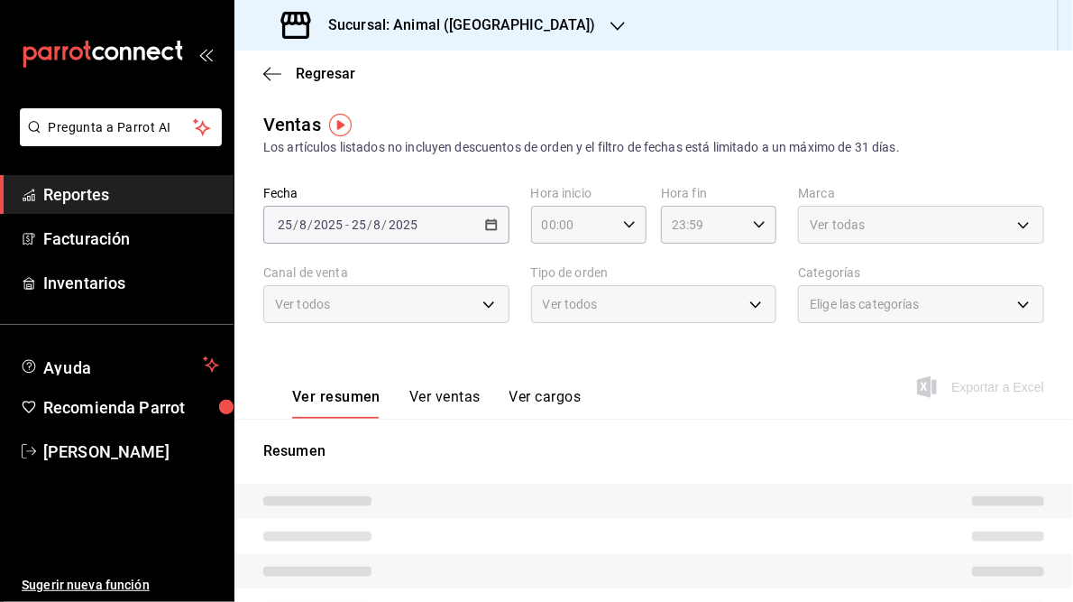
type input "05:00"
type input "05:59"
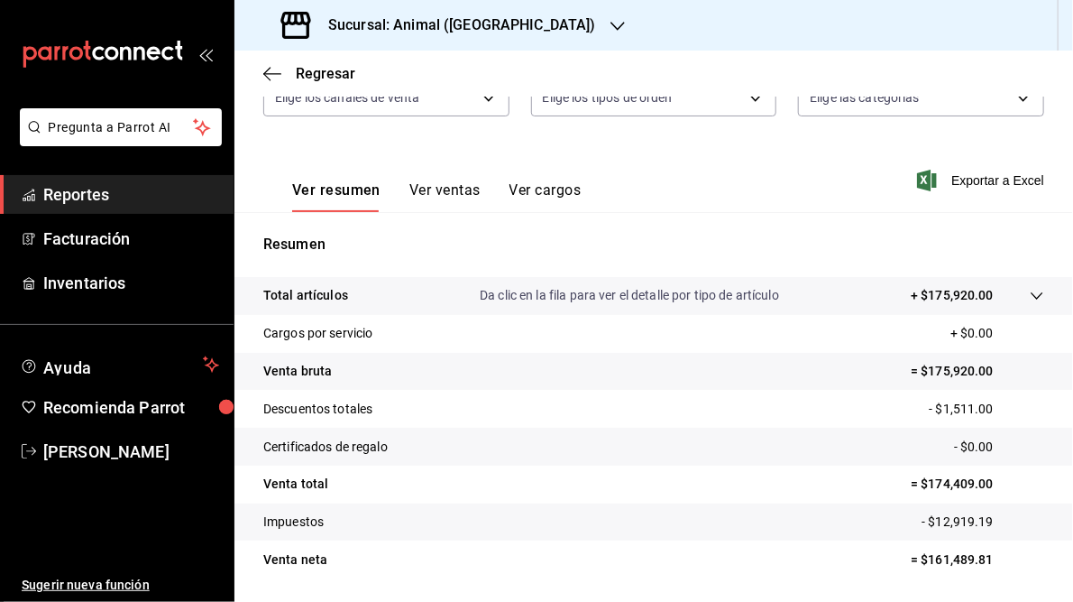
scroll to position [207, 0]
drag, startPoint x: 916, startPoint y: 485, endPoint x: 989, endPoint y: 479, distance: 72.4
click at [989, 479] on p "= $174,409.00" at bounding box center [977, 483] width 133 height 19
drag, startPoint x: 989, startPoint y: 479, endPoint x: 958, endPoint y: 481, distance: 30.7
copy p "174,409.00"
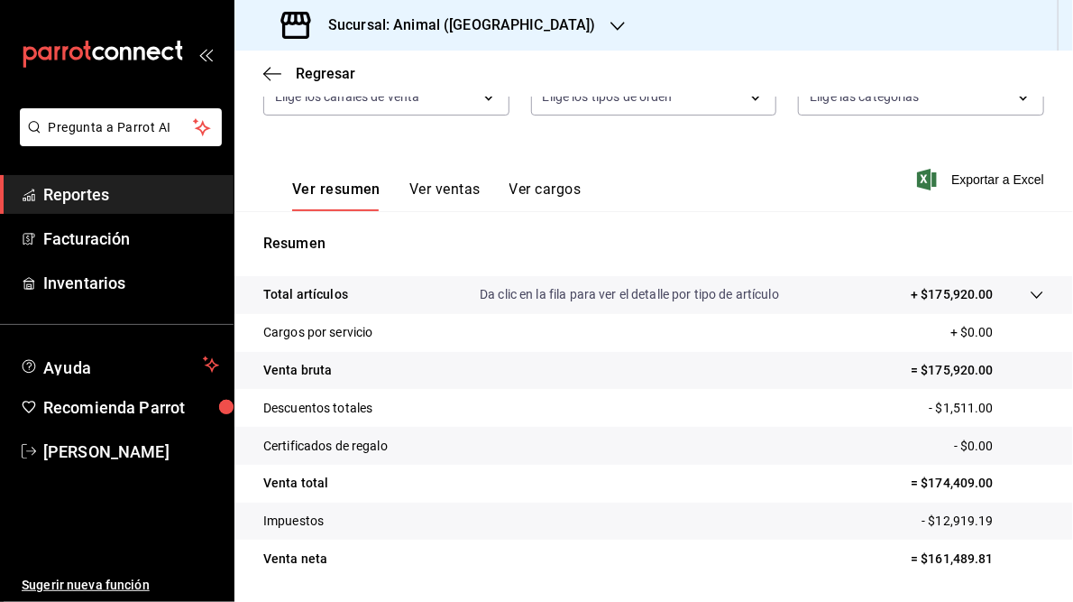
click at [454, 23] on h3 "Sucursal: Animal ([GEOGRAPHIC_DATA])" at bounding box center [455, 25] width 282 height 22
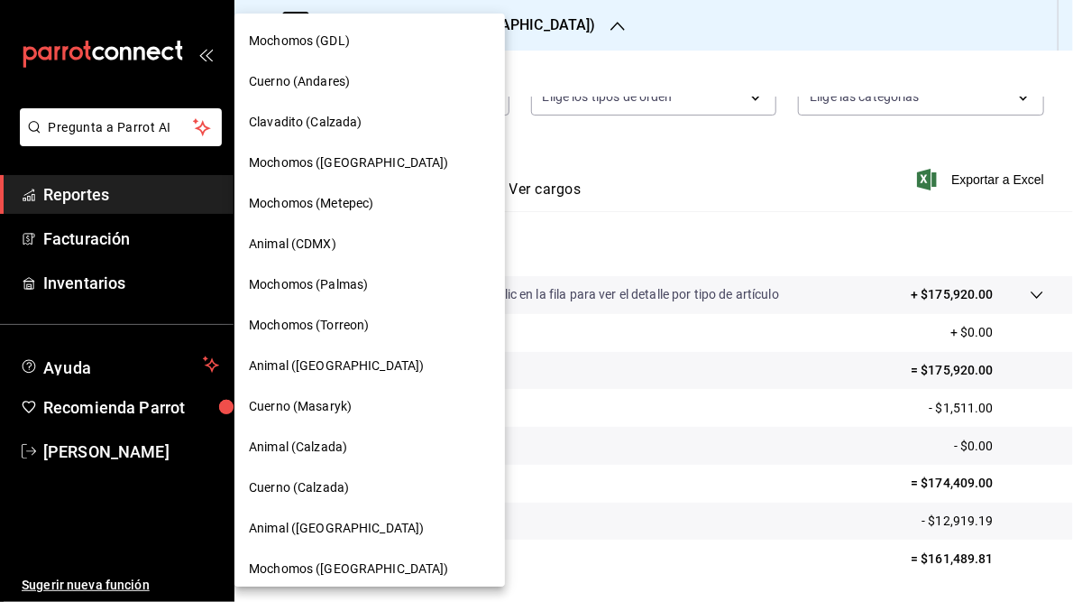
click at [310, 411] on span "Cuerno (Masaryk)" at bounding box center [300, 406] width 103 height 19
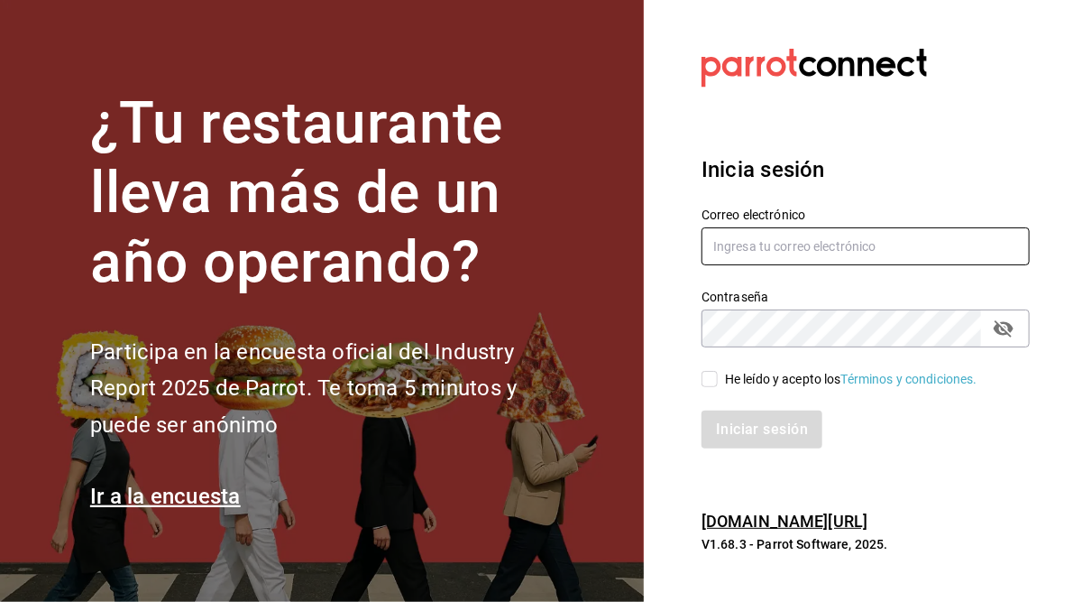
type input "juan.camacho@grupocosteno.com"
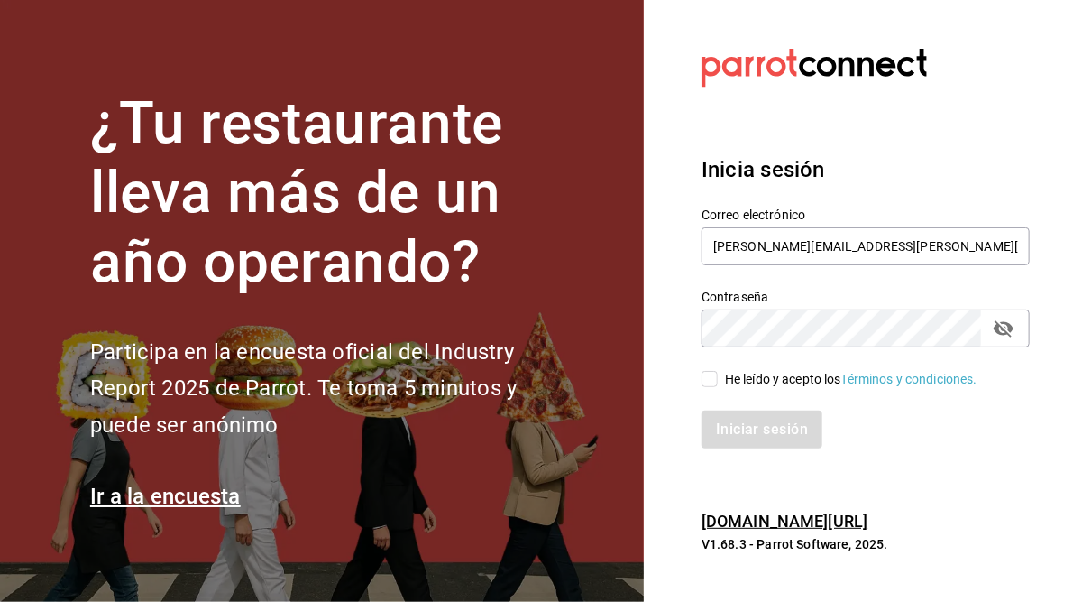
click at [714, 383] on input "He leído y acepto los Términos y condiciones." at bounding box center [710, 379] width 16 height 16
checkbox input "true"
click at [745, 430] on button "Iniciar sesión" at bounding box center [763, 429] width 123 height 38
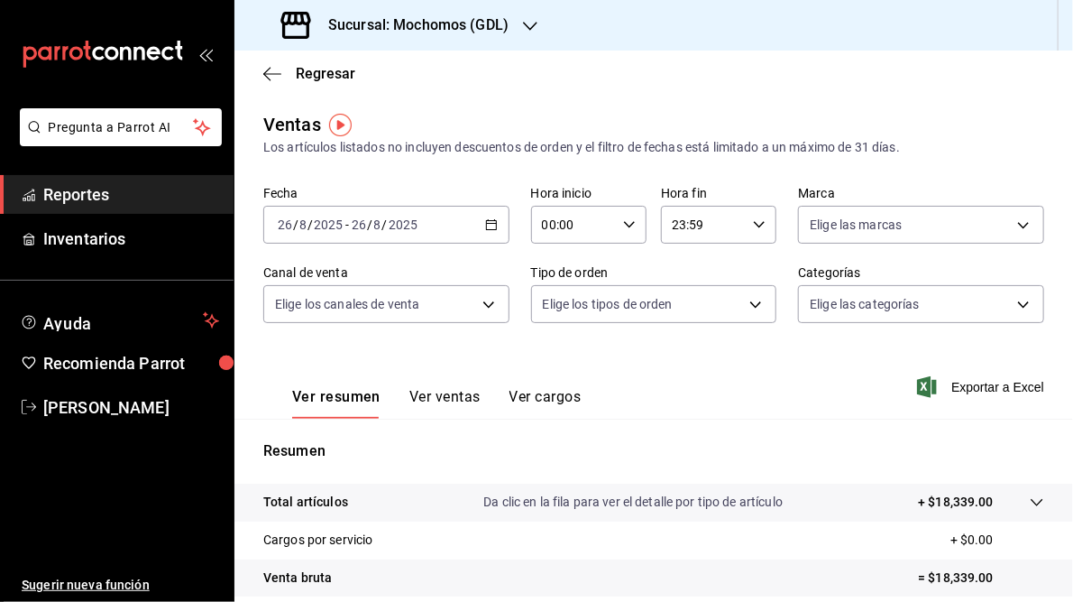
click at [428, 23] on h3 "Sucursal: Mochomos (GDL)" at bounding box center [411, 25] width 195 height 22
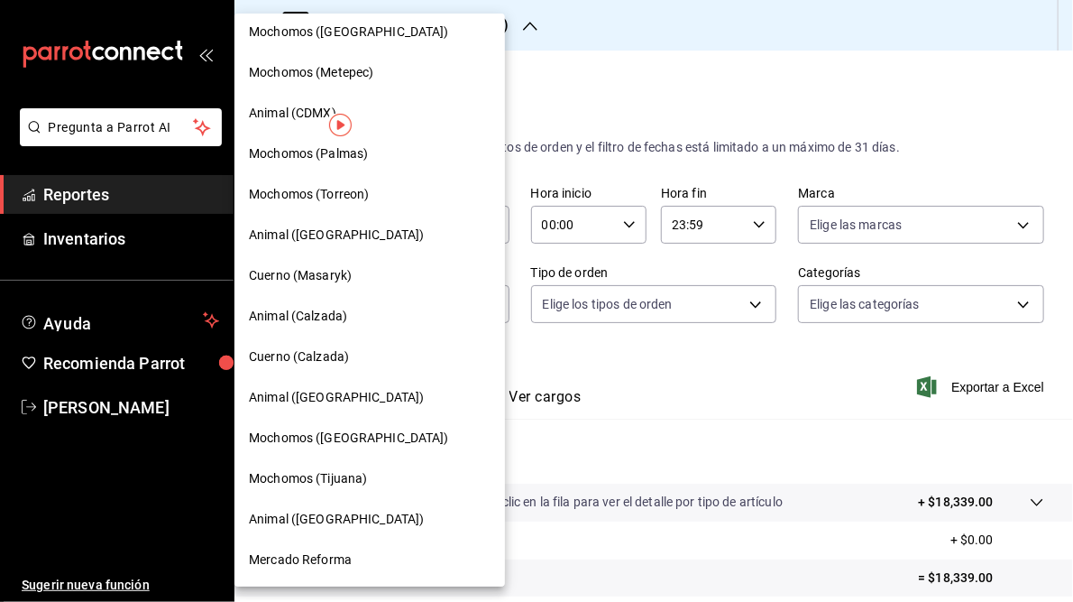
scroll to position [6, 0]
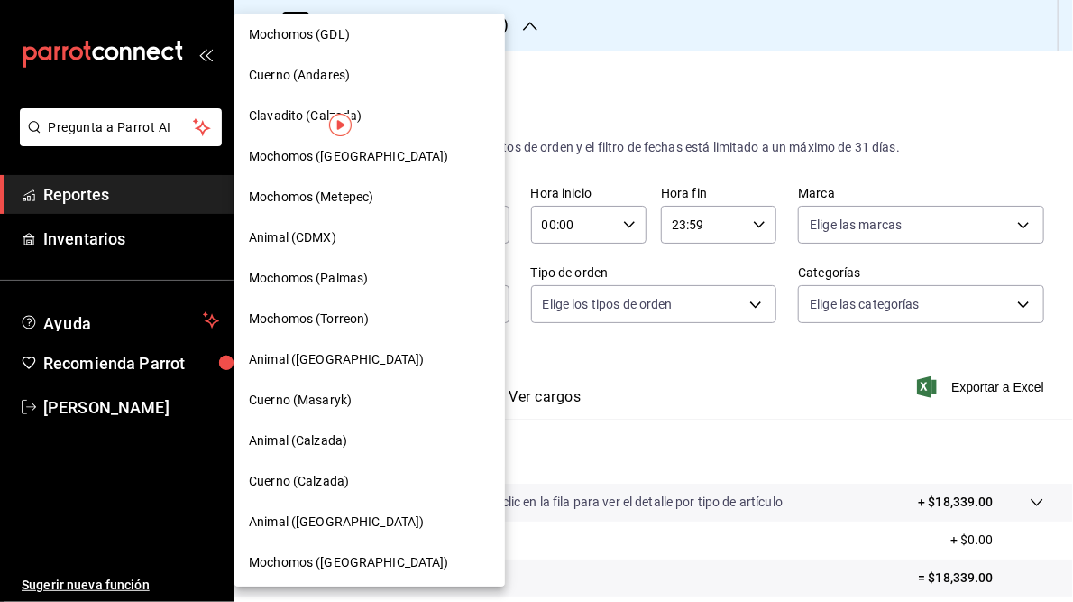
click at [316, 402] on span "Cuerno (Masaryk)" at bounding box center [300, 400] width 103 height 19
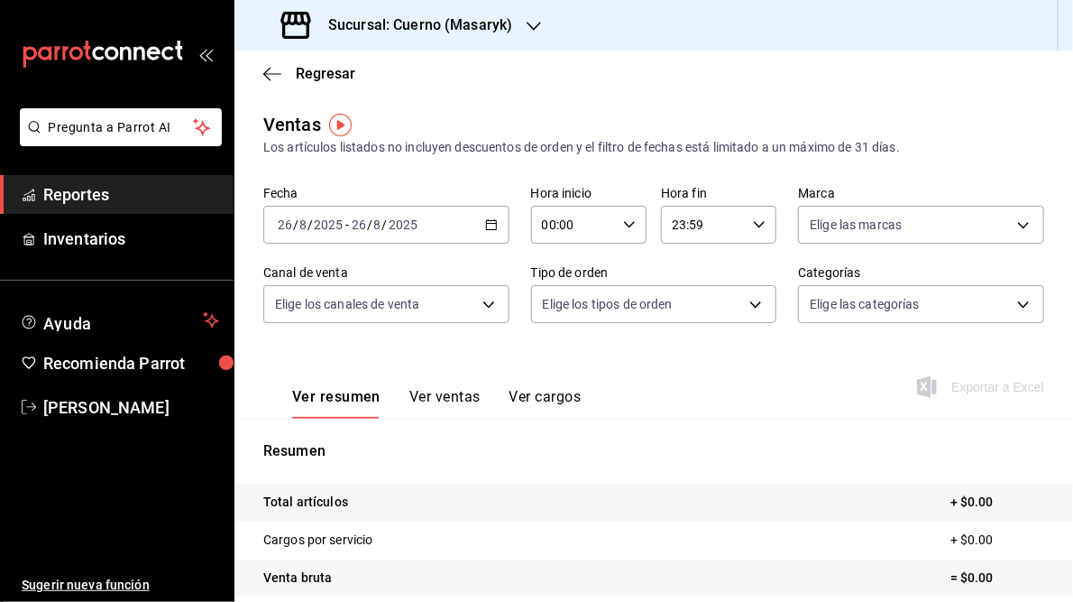
click at [485, 224] on icon "button" at bounding box center [491, 224] width 13 height 13
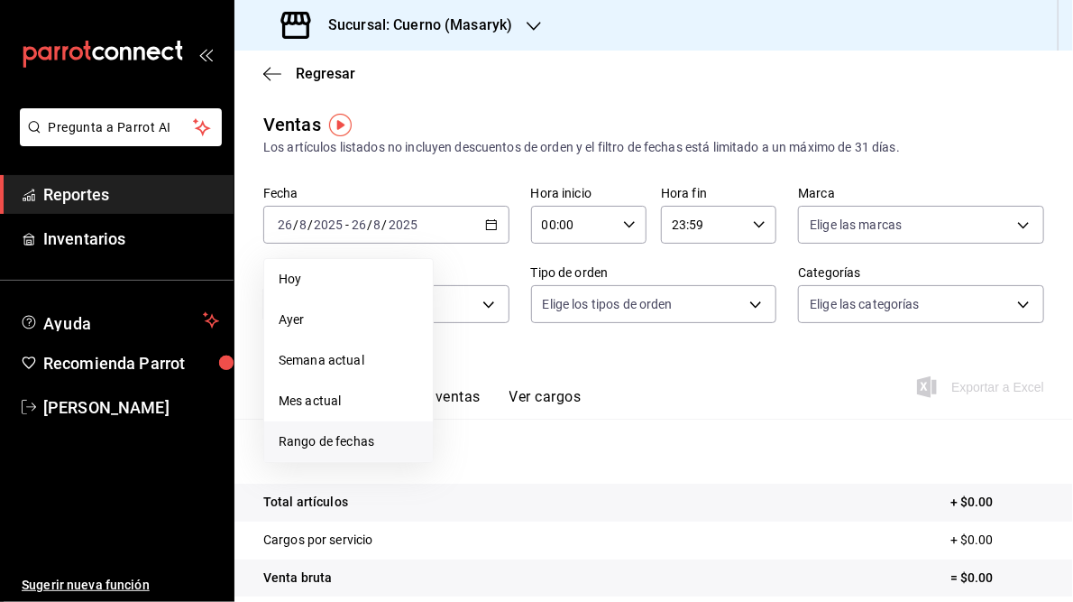
click at [335, 439] on span "Rango de fechas" at bounding box center [349, 441] width 140 height 19
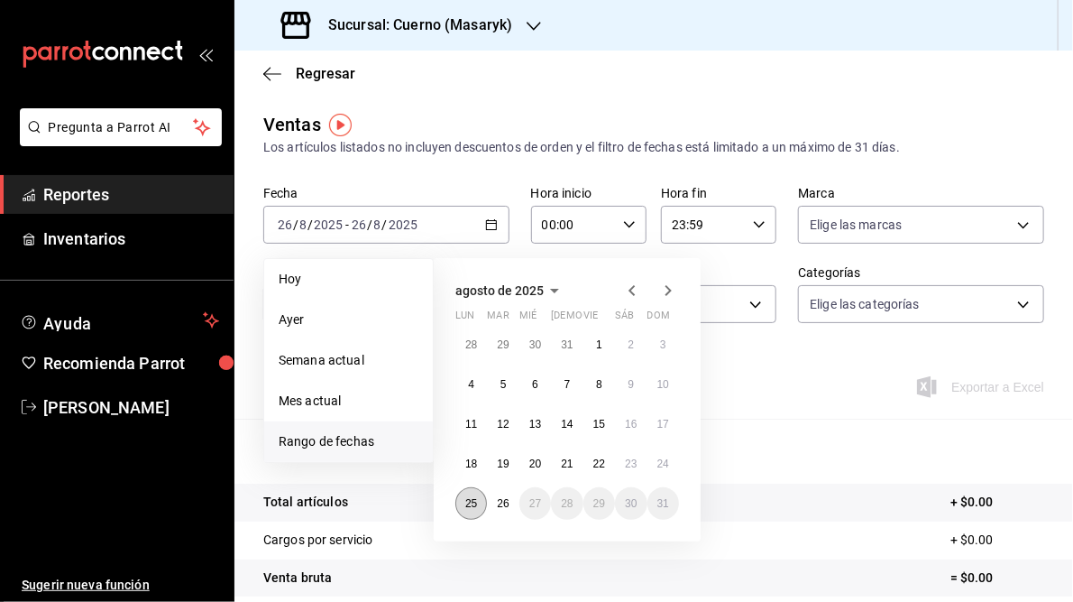
click at [464, 503] on button "25" at bounding box center [471, 503] width 32 height 32
click at [501, 507] on abbr "26" at bounding box center [503, 503] width 12 height 13
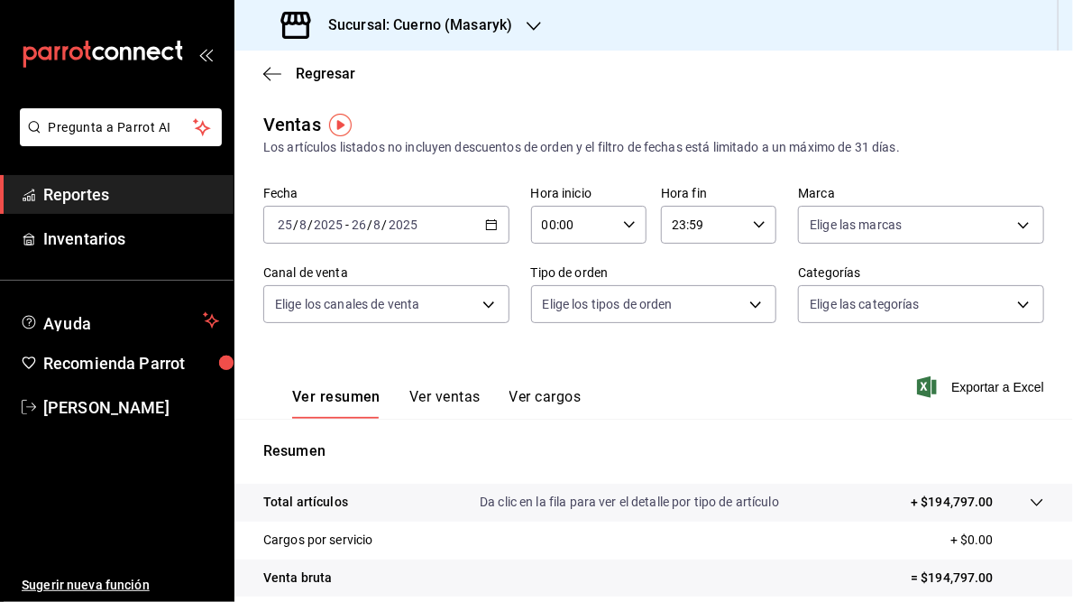
click at [623, 224] on icon "button" at bounding box center [629, 224] width 13 height 13
click at [560, 353] on span "05" at bounding box center [556, 350] width 28 height 14
type input "05:00"
click at [769, 375] on div at bounding box center [536, 301] width 1073 height 602
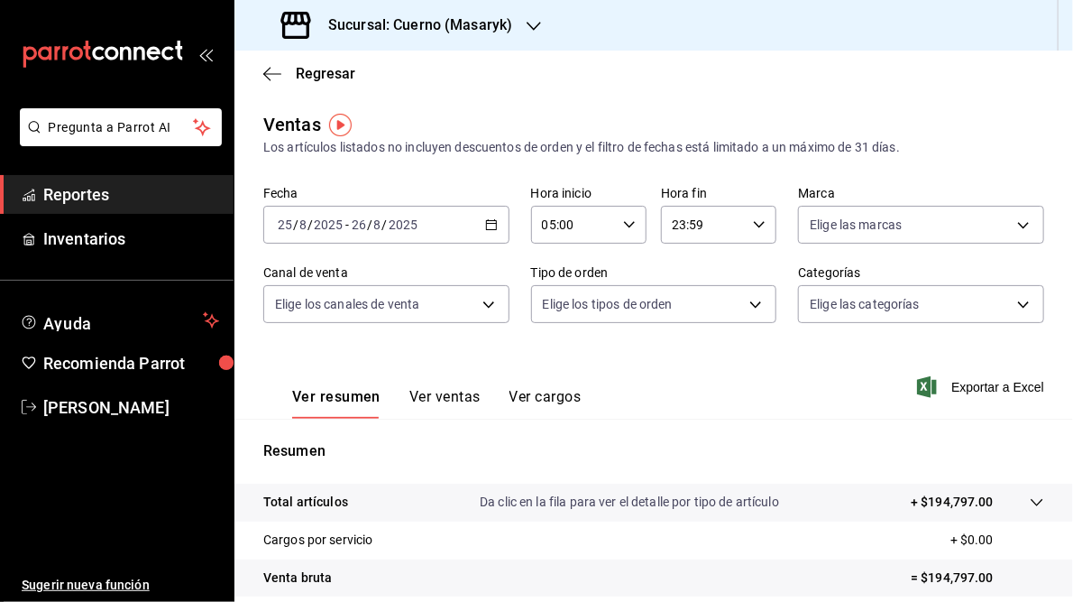
click at [754, 220] on icon "button" at bounding box center [759, 224] width 13 height 13
click at [689, 260] on span "05" at bounding box center [684, 255] width 28 height 14
type input "05:59"
click at [820, 385] on div at bounding box center [536, 301] width 1073 height 602
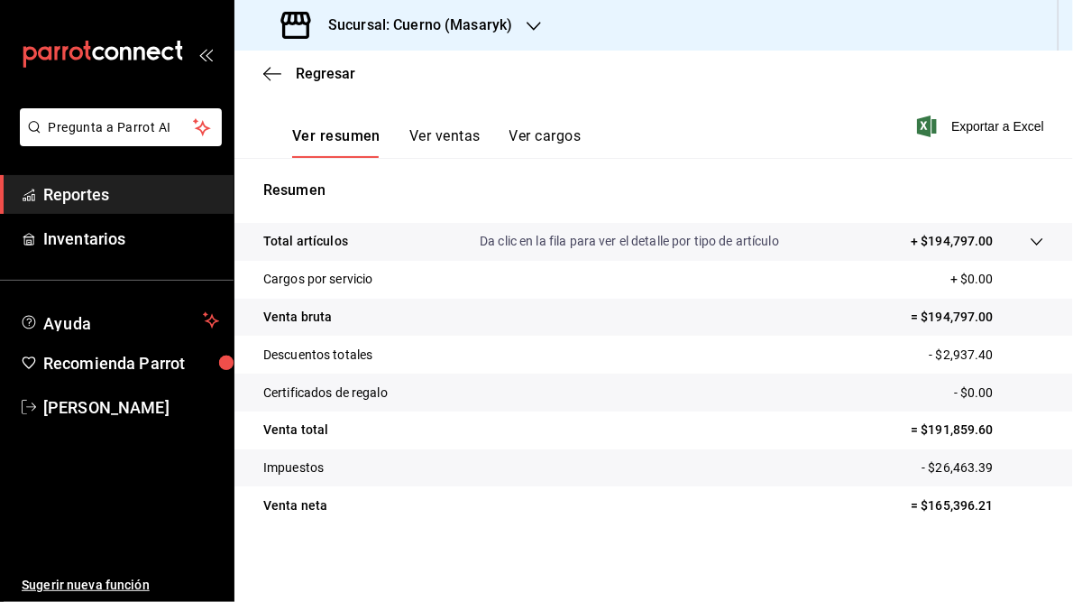
scroll to position [262, 0]
drag, startPoint x: 920, startPoint y: 428, endPoint x: 983, endPoint y: 428, distance: 63.1
click at [983, 428] on p "= $191,859.60" at bounding box center [977, 428] width 133 height 19
drag, startPoint x: 983, startPoint y: 428, endPoint x: 941, endPoint y: 426, distance: 42.5
copy p "191,859.60"
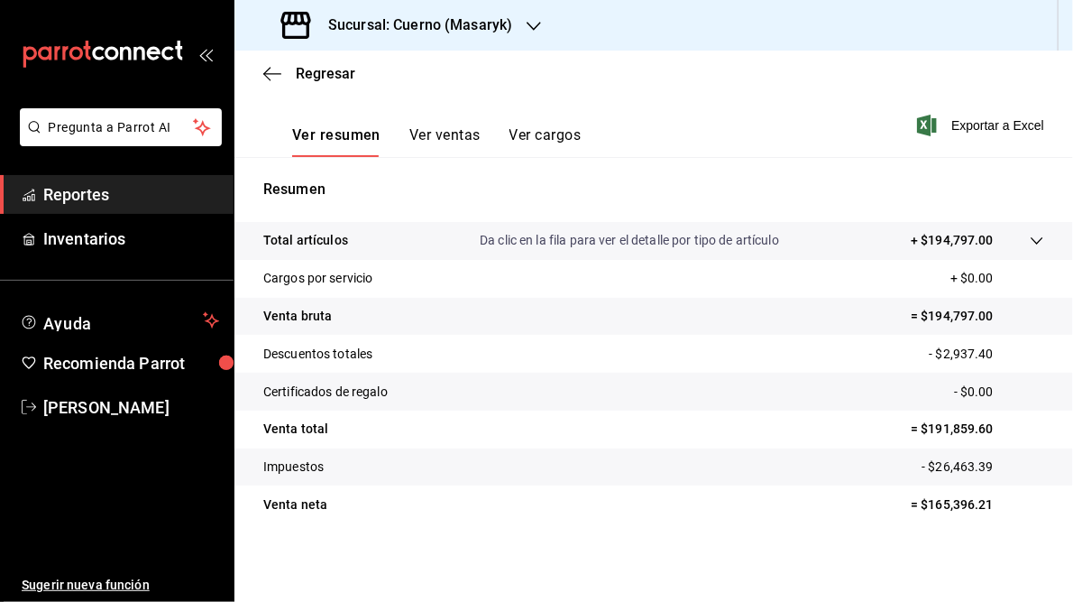
click at [450, 18] on h3 "Sucursal: Cuerno (Masaryk)" at bounding box center [413, 25] width 198 height 22
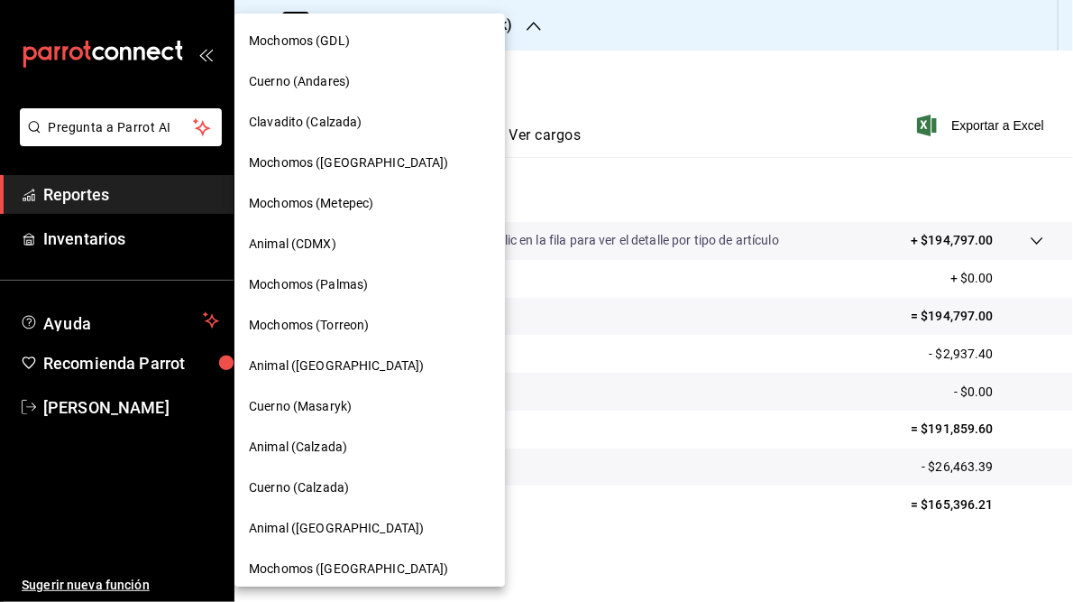
click at [303, 244] on span "Animal (CDMX)" at bounding box center [292, 243] width 87 height 19
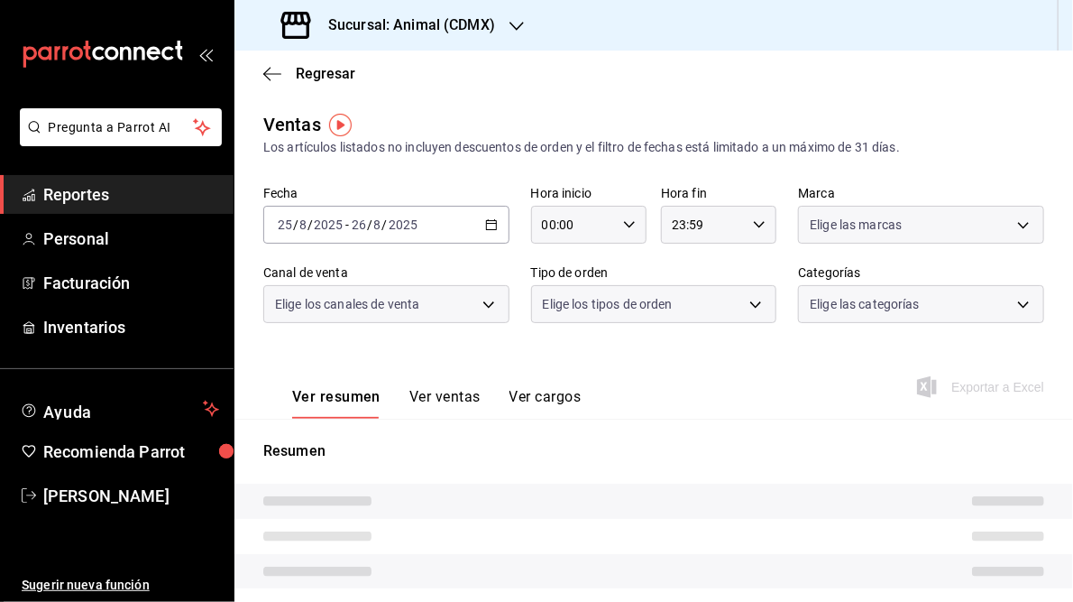
type input "05:00"
type input "05:59"
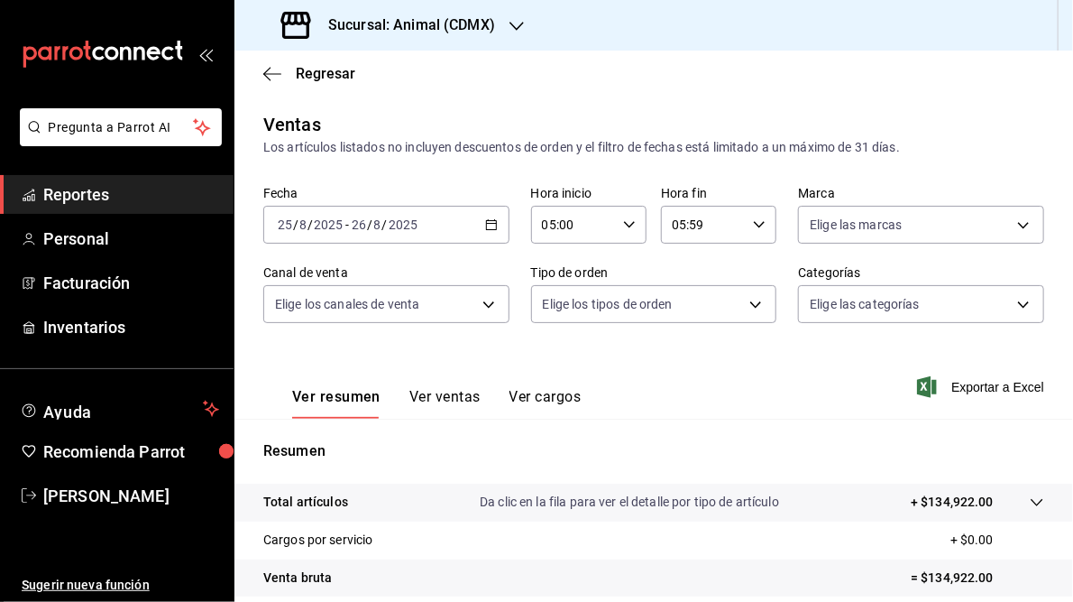
scroll to position [262, 0]
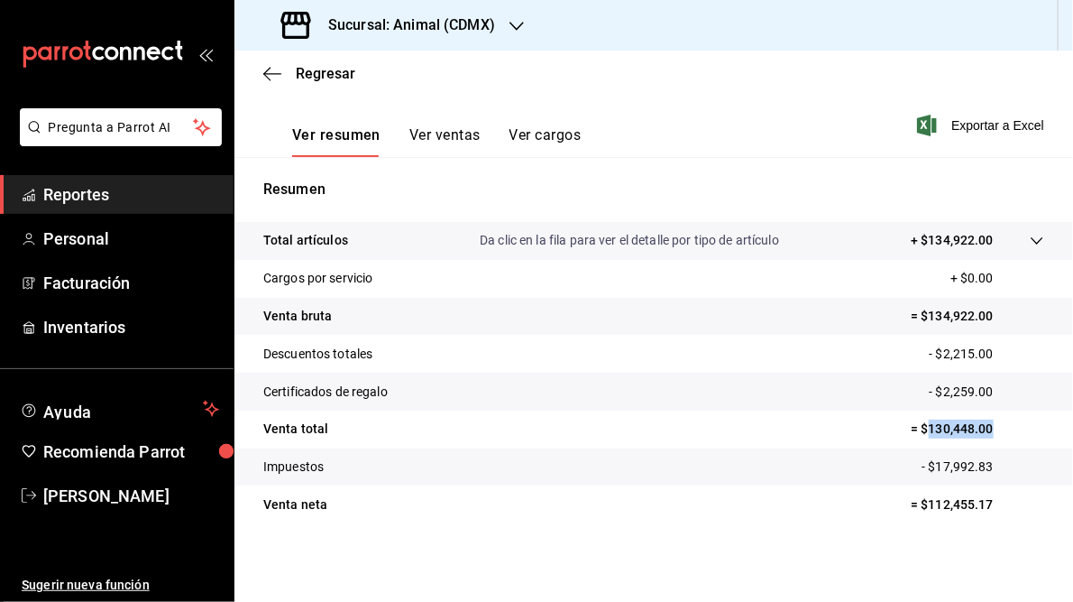
drag, startPoint x: 916, startPoint y: 426, endPoint x: 984, endPoint y: 430, distance: 67.8
click at [984, 430] on p "= $130,448.00" at bounding box center [977, 428] width 133 height 19
drag, startPoint x: 984, startPoint y: 430, endPoint x: 949, endPoint y: 422, distance: 36.1
copy p "130,448.00"
click at [426, 23] on h3 "Sucursal: Animal (CDMX)" at bounding box center [404, 25] width 181 height 22
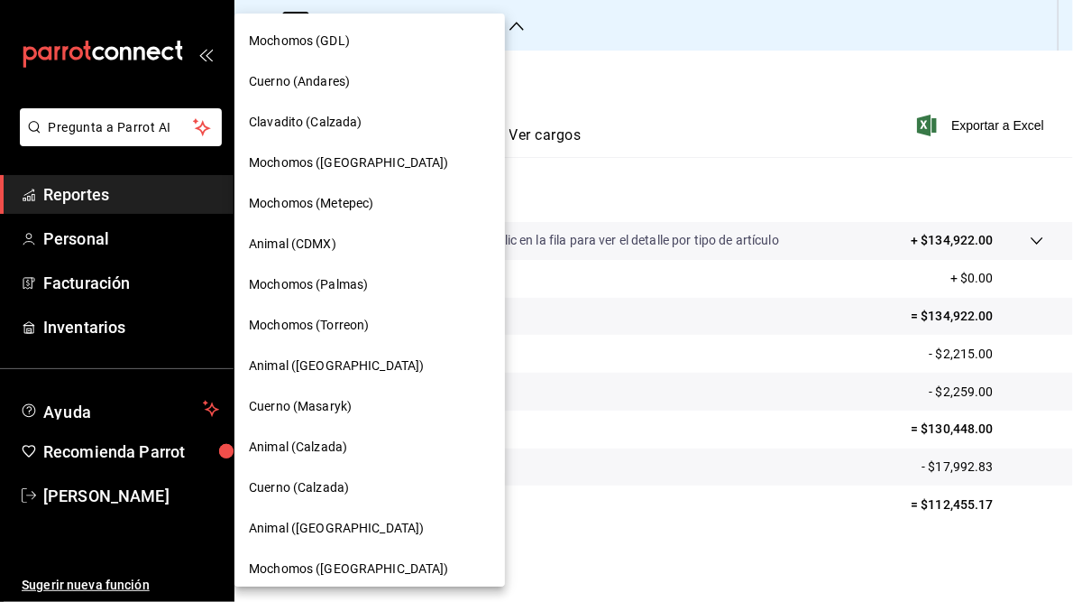
scroll to position [131, 0]
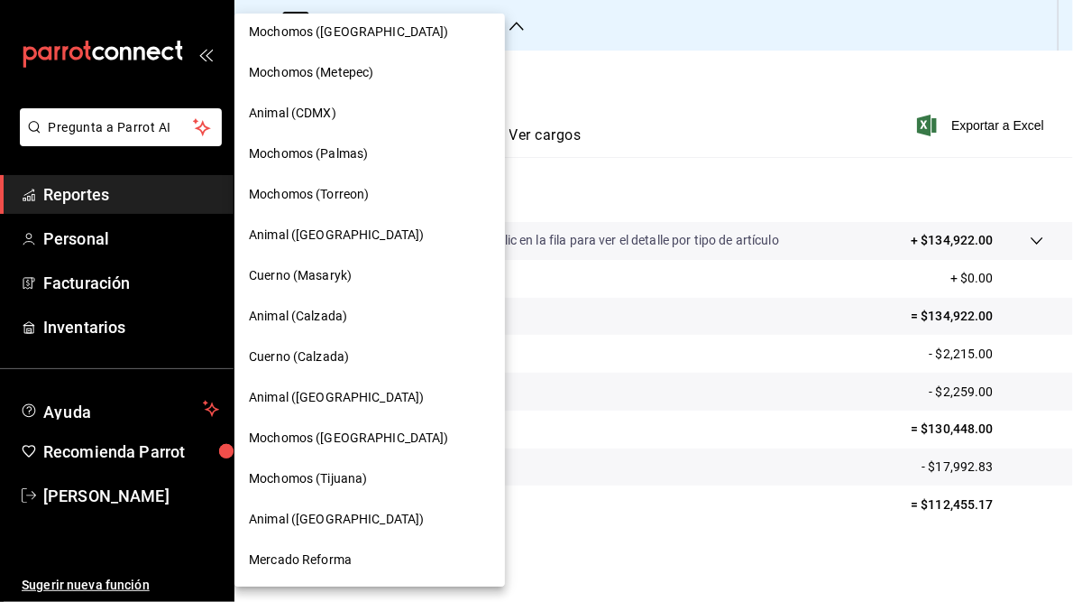
click at [309, 409] on div "Animal ([GEOGRAPHIC_DATA])" at bounding box center [369, 397] width 271 height 41
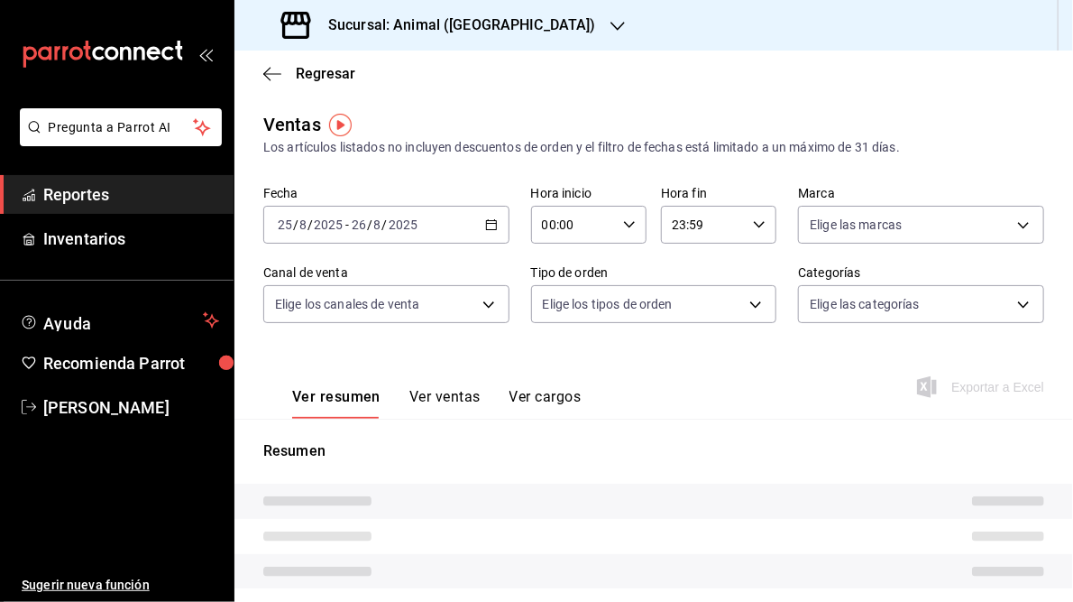
type input "05:00"
type input "05:59"
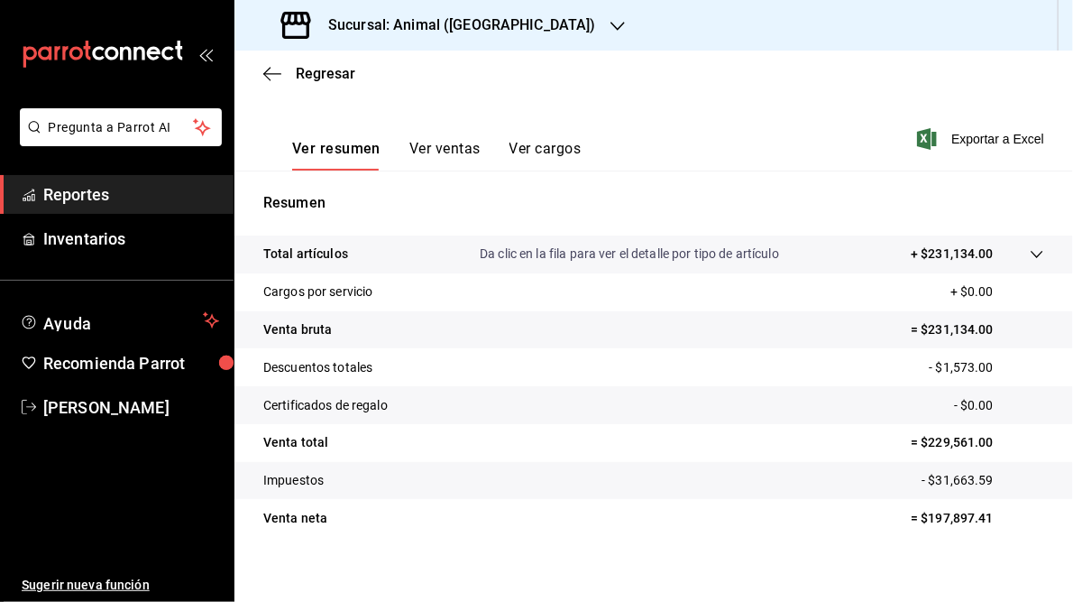
scroll to position [262, 0]
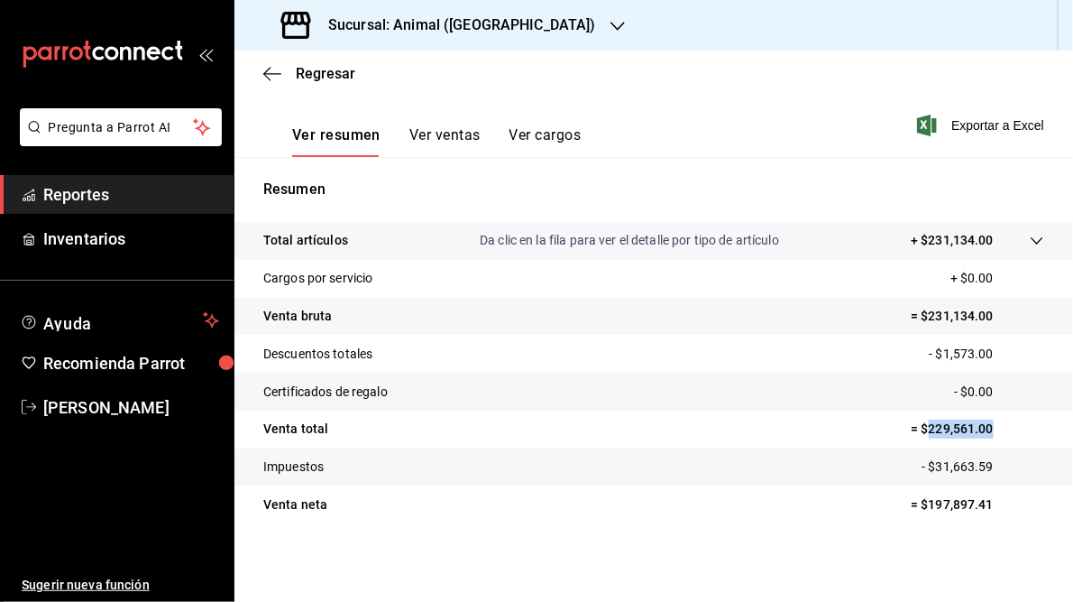
drag, startPoint x: 918, startPoint y: 428, endPoint x: 989, endPoint y: 428, distance: 70.3
click at [989, 428] on p "= $229,561.00" at bounding box center [977, 428] width 133 height 19
drag, startPoint x: 989, startPoint y: 428, endPoint x: 946, endPoint y: 424, distance: 42.5
copy p "229,561.00"
click at [441, 25] on h3 "Sucursal: Animal (St Regis)" at bounding box center [455, 25] width 282 height 22
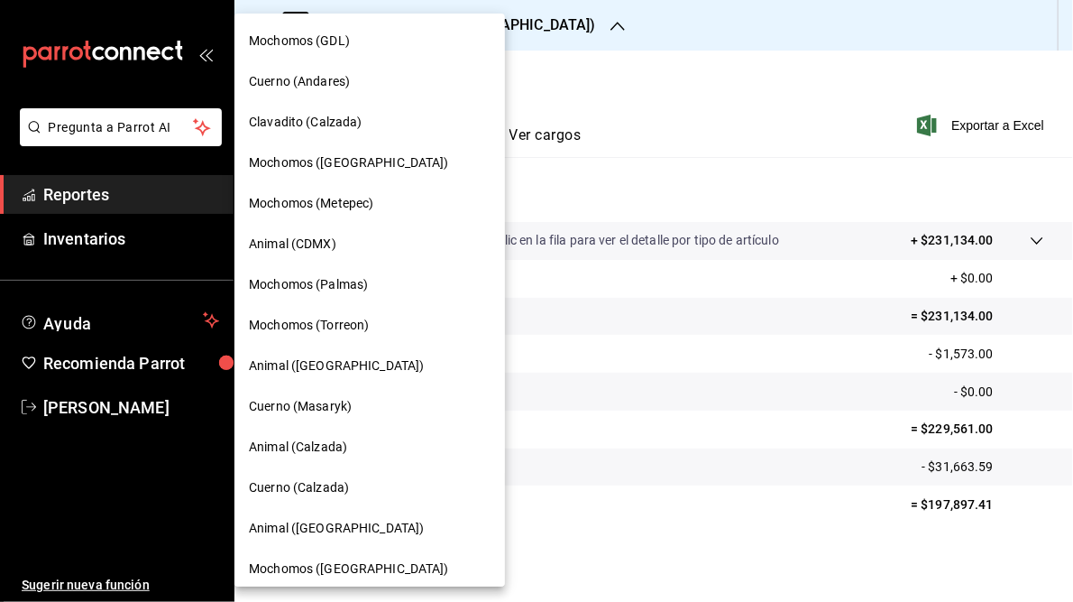
click at [329, 286] on span "Mochomos (Palmas)" at bounding box center [308, 284] width 119 height 19
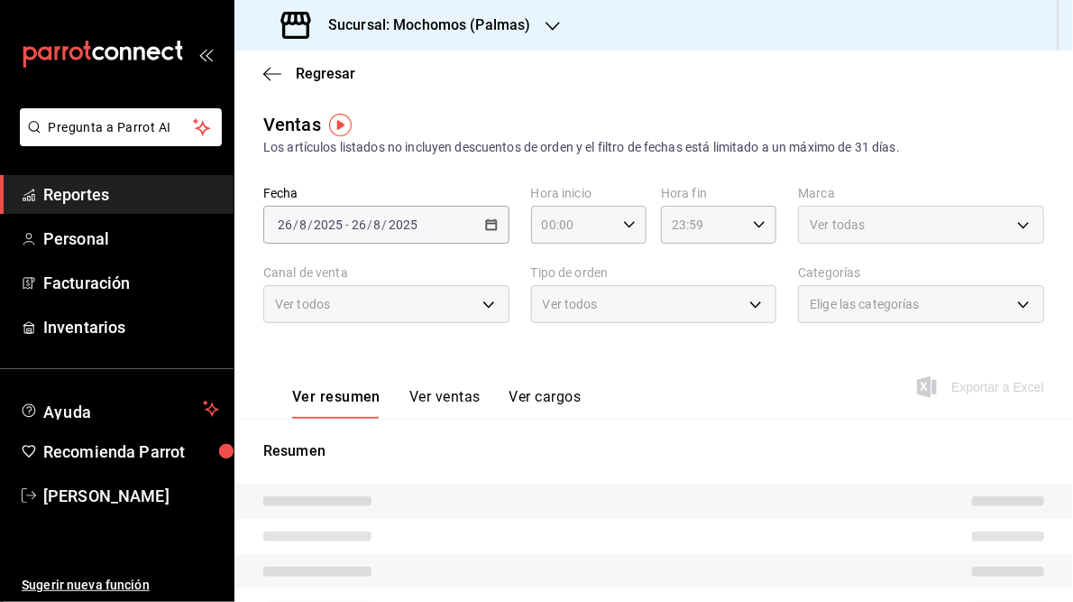
type input "05:00"
type input "05:59"
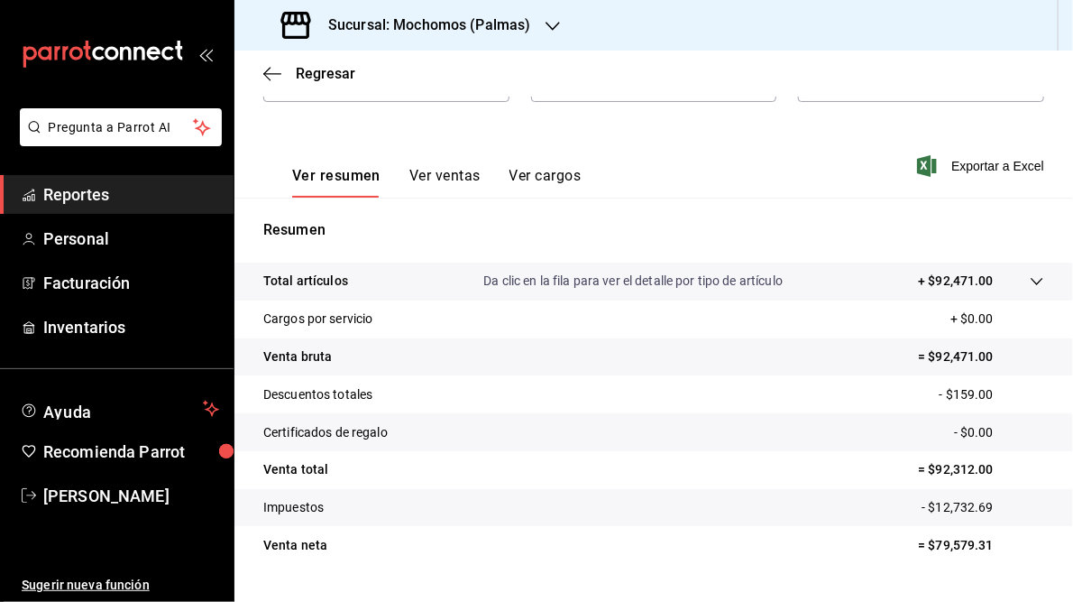
scroll to position [224, 0]
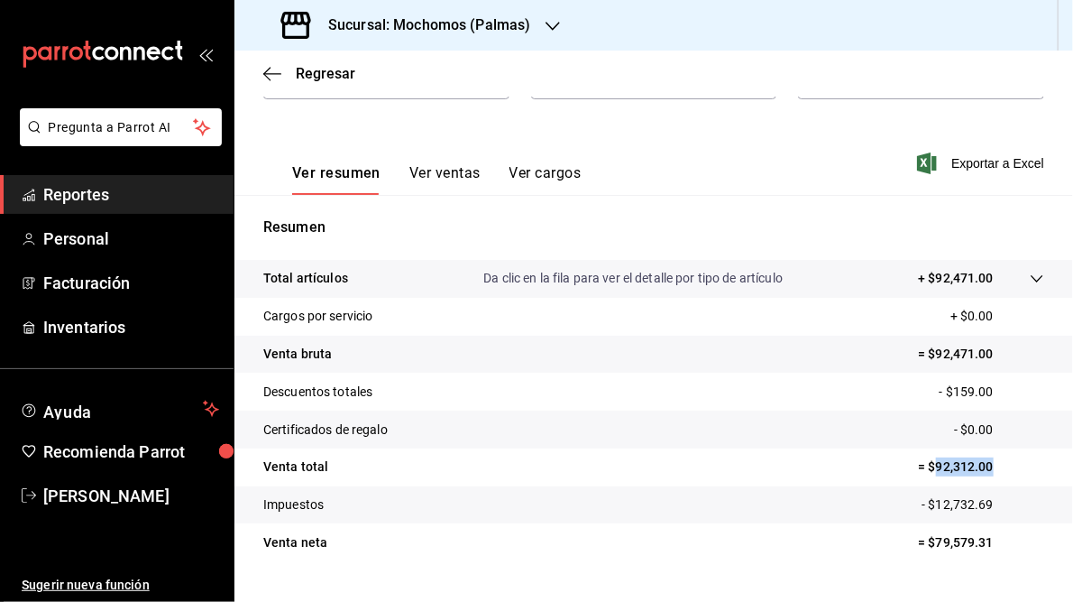
drag, startPoint x: 926, startPoint y: 467, endPoint x: 988, endPoint y: 471, distance: 61.4
click at [988, 471] on p "= $92,312.00" at bounding box center [981, 466] width 126 height 19
copy p "92,312.00"
click at [548, 22] on icon "button" at bounding box center [553, 26] width 14 height 14
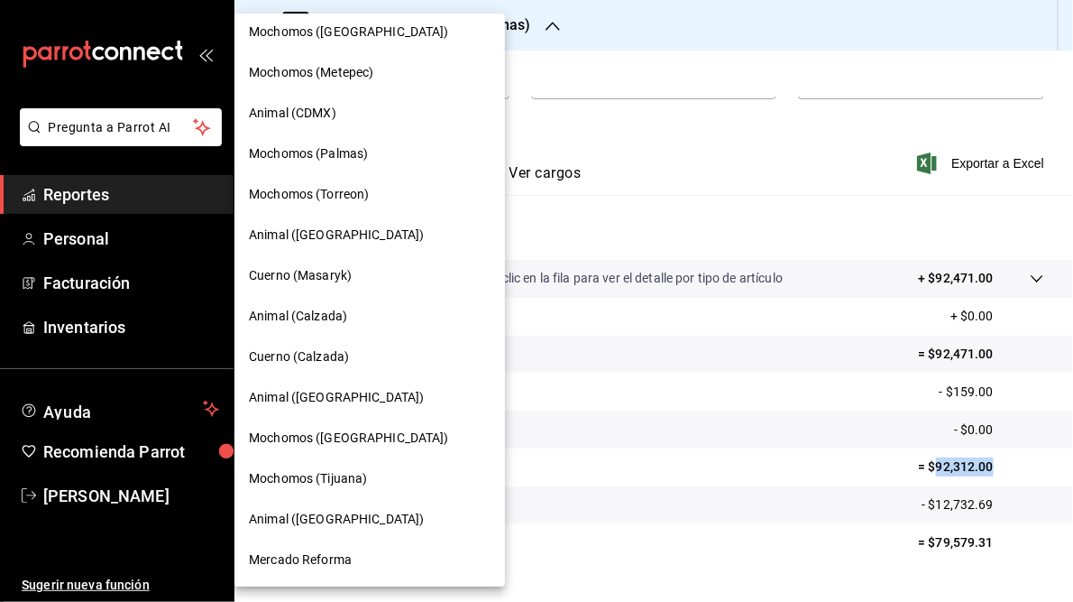
scroll to position [0, 0]
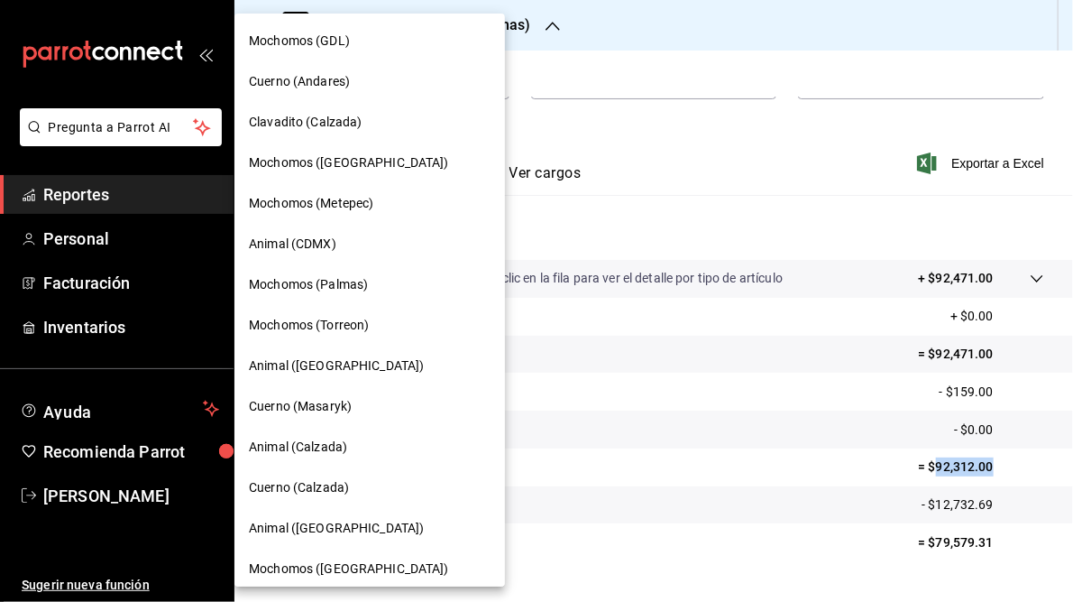
click at [283, 127] on span "Clavadito (Calzada)" at bounding box center [306, 122] width 114 height 19
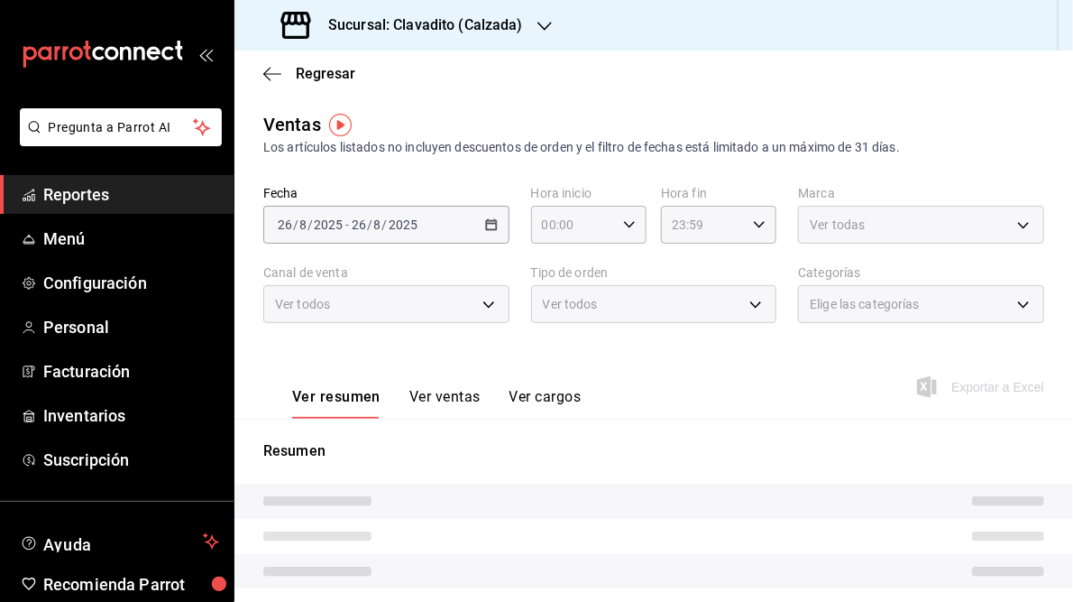
type input "05:00"
type input "05:59"
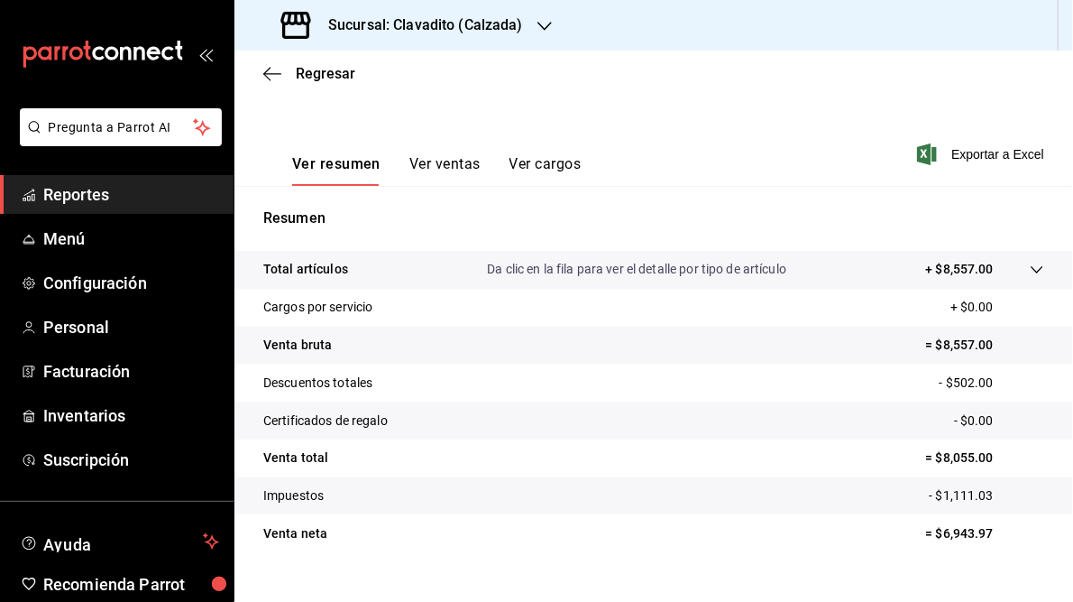
scroll to position [262, 0]
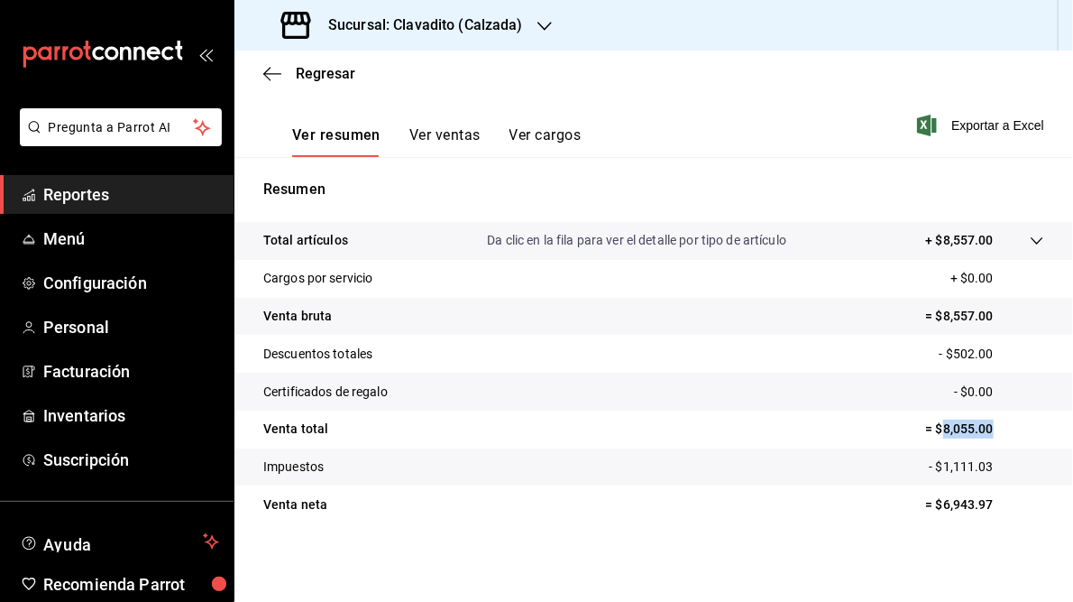
drag, startPoint x: 933, startPoint y: 429, endPoint x: 992, endPoint y: 430, distance: 58.6
click at [992, 430] on p "= $8,055.00" at bounding box center [985, 428] width 118 height 19
drag, startPoint x: 992, startPoint y: 430, endPoint x: 952, endPoint y: 430, distance: 40.6
copy p "8,055.00"
click at [438, 18] on h3 "Sucursal: Clavadito (Calzada)" at bounding box center [418, 25] width 209 height 22
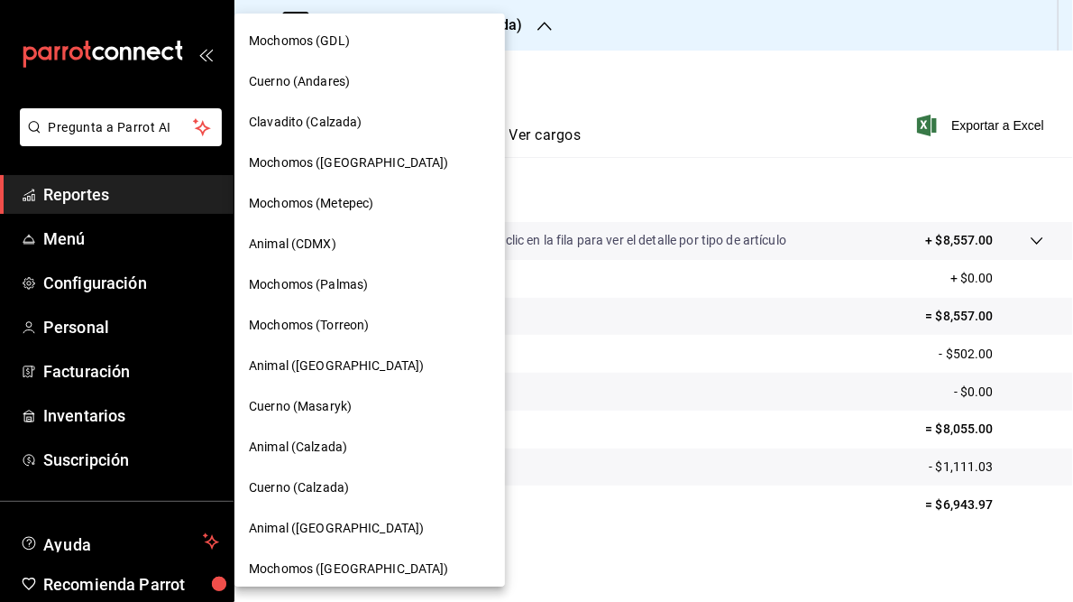
click at [333, 202] on span "Mochomos (Metepec)" at bounding box center [311, 203] width 124 height 19
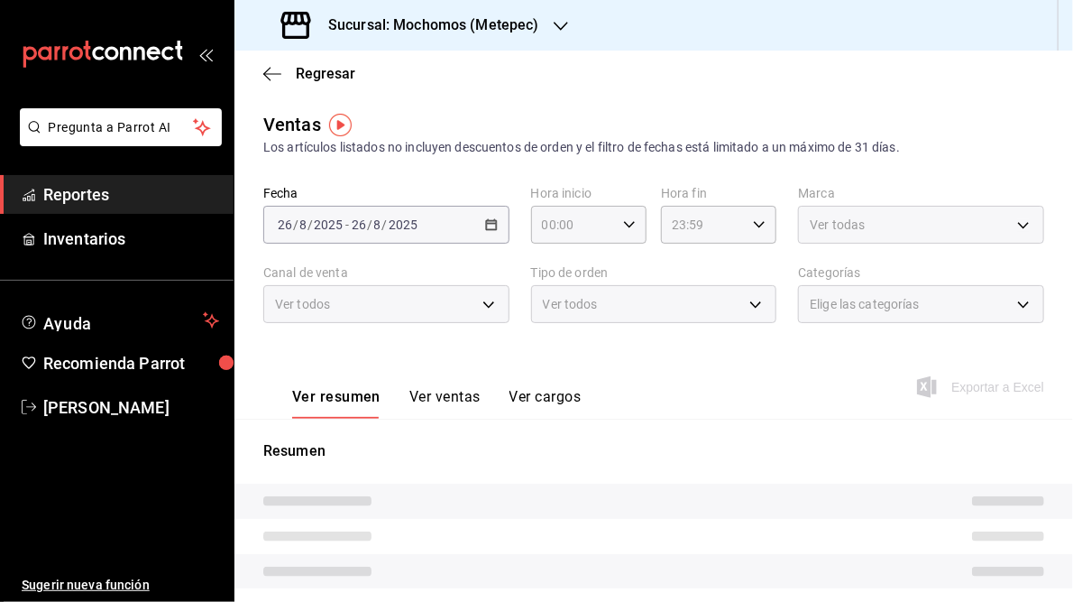
type input "05:00"
type input "05:59"
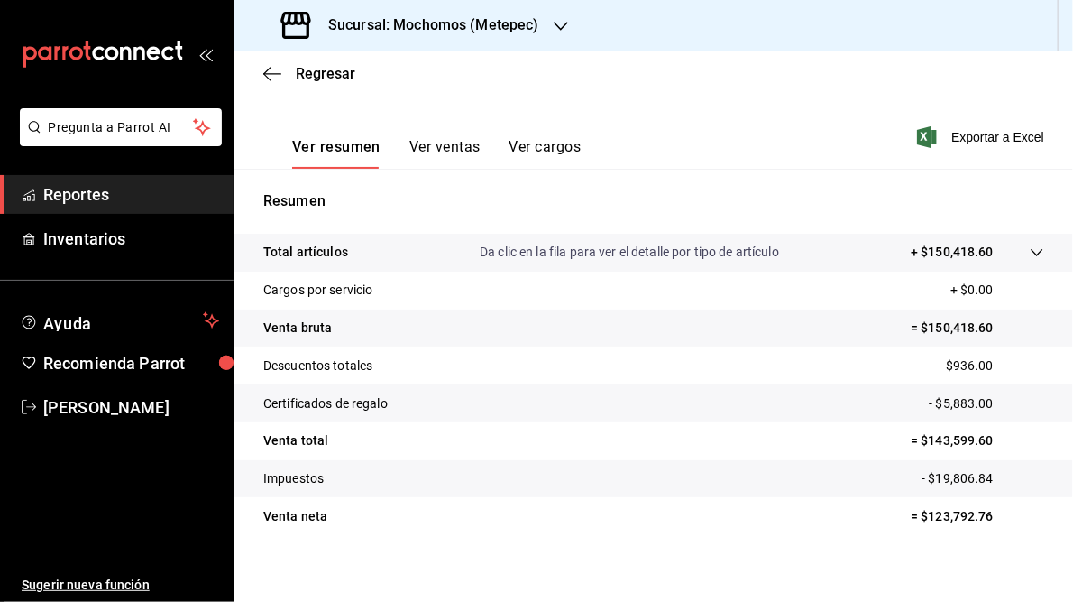
scroll to position [251, 0]
drag, startPoint x: 917, startPoint y: 441, endPoint x: 987, endPoint y: 438, distance: 69.5
click at [987, 438] on p "= $143,599.60" at bounding box center [977, 439] width 133 height 19
drag, startPoint x: 987, startPoint y: 438, endPoint x: 951, endPoint y: 440, distance: 36.1
copy p "143,599.60"
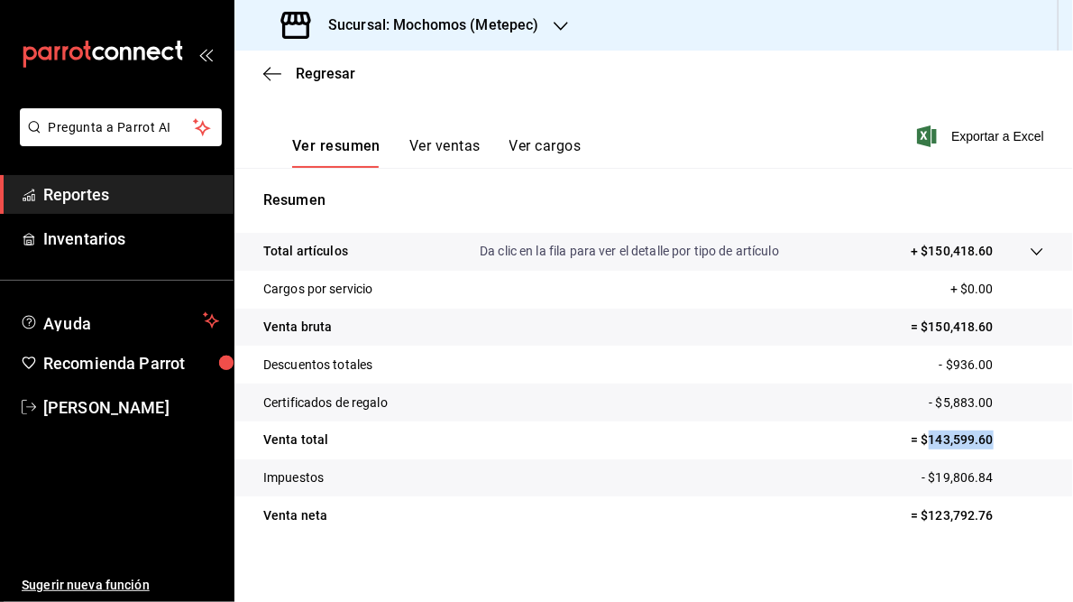
click at [561, 26] on icon "button" at bounding box center [561, 26] width 14 height 14
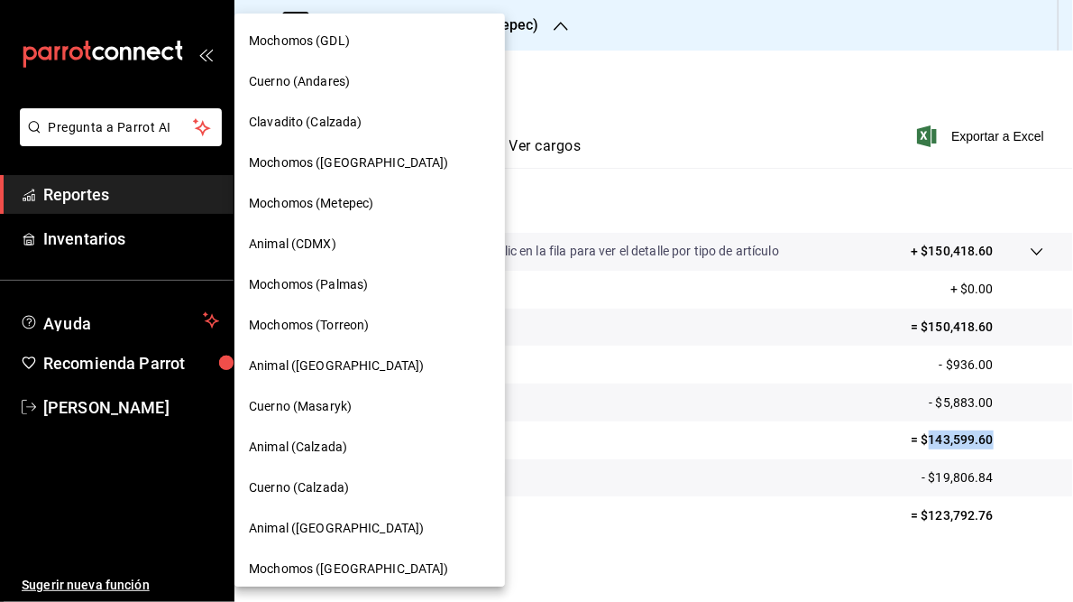
click at [316, 162] on span "Mochomos ([GEOGRAPHIC_DATA])" at bounding box center [349, 162] width 200 height 19
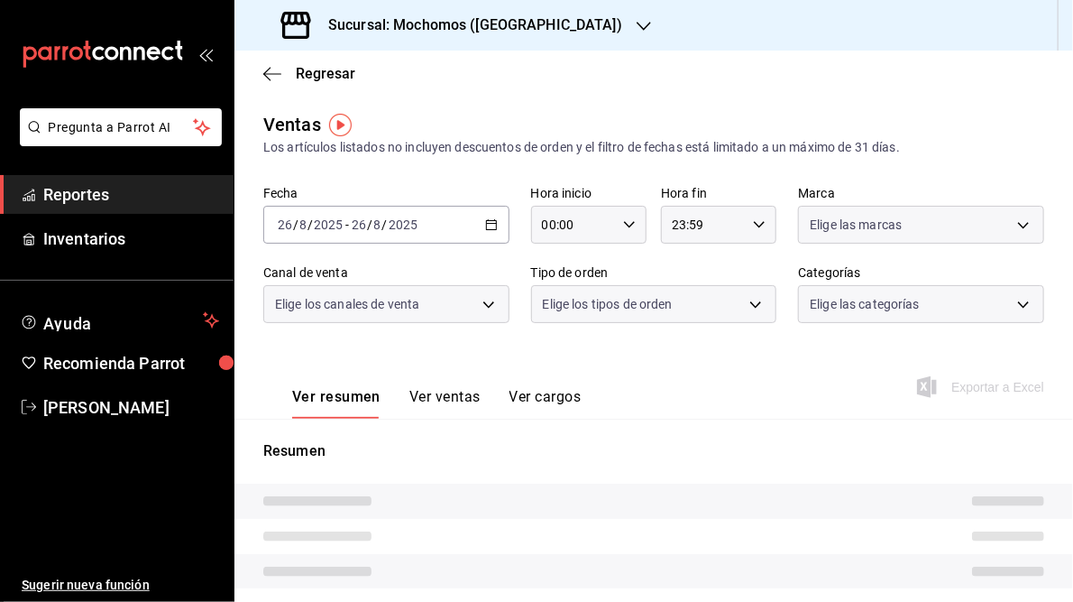
type input "05:00"
type input "05:59"
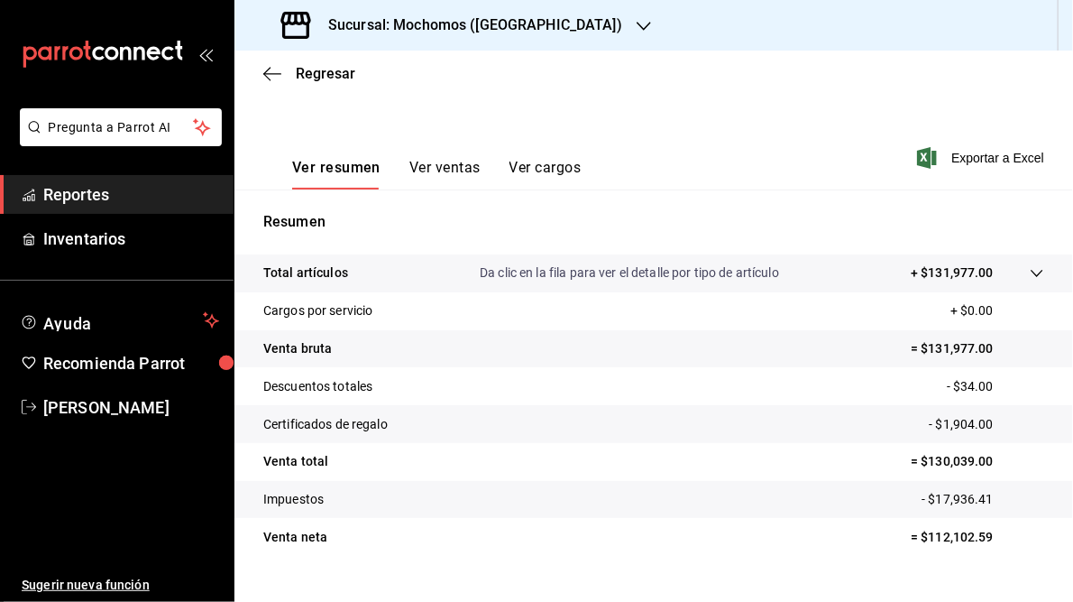
scroll to position [262, 0]
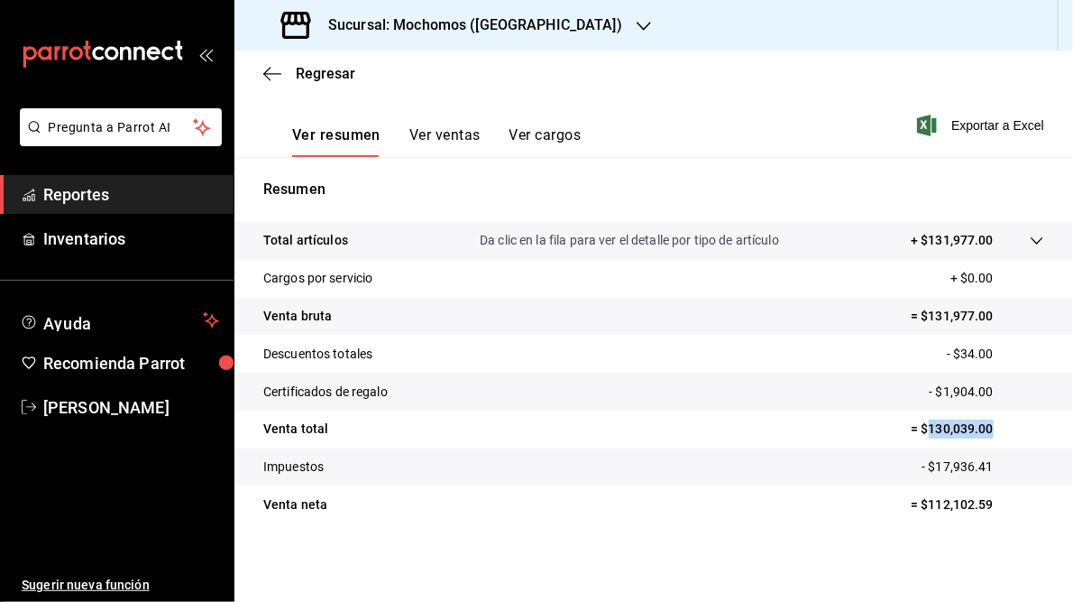
drag, startPoint x: 918, startPoint y: 428, endPoint x: 986, endPoint y: 429, distance: 67.7
click at [986, 429] on p "= $130,039.00" at bounding box center [977, 428] width 133 height 19
drag, startPoint x: 986, startPoint y: 429, endPoint x: 940, endPoint y: 426, distance: 46.1
copy p "130,039.00"
click at [453, 21] on h3 "Sucursal: Mochomos (Puebla)" at bounding box center [468, 25] width 308 height 22
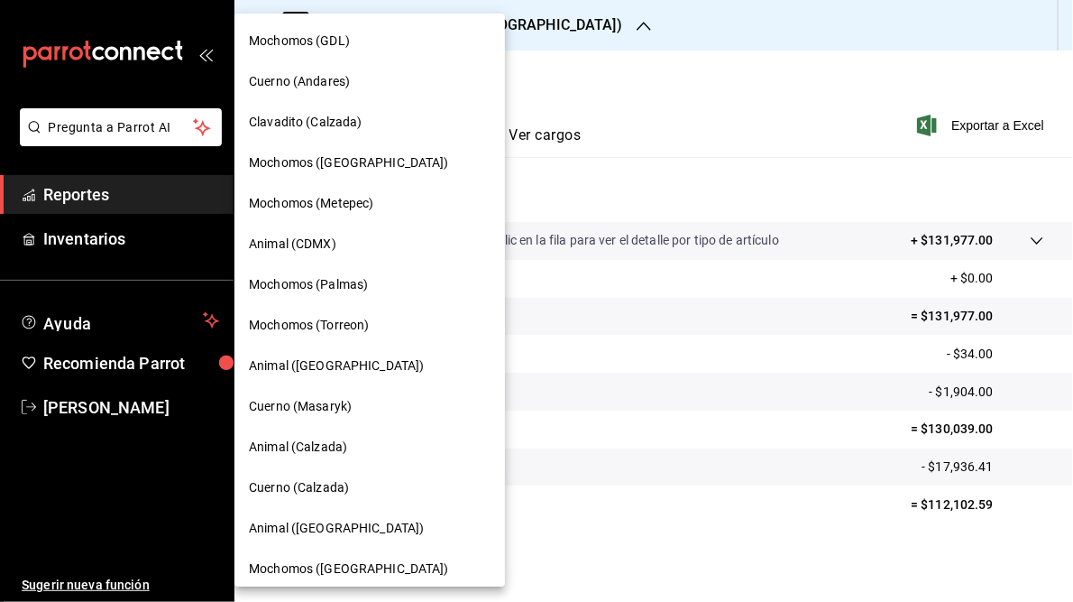
scroll to position [131, 0]
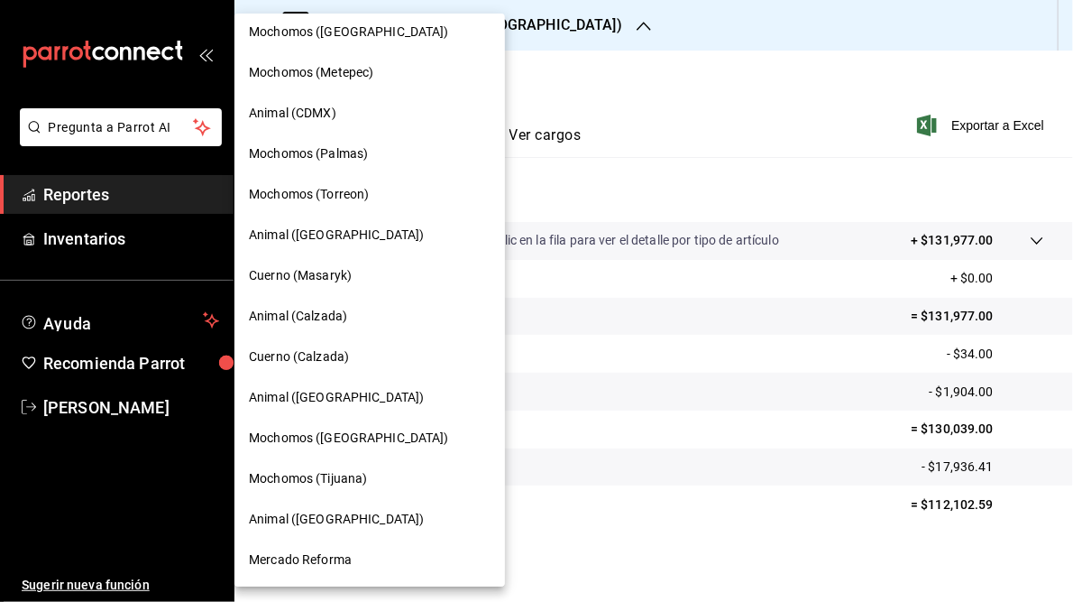
click at [295, 233] on span "Animal ([GEOGRAPHIC_DATA])" at bounding box center [336, 234] width 175 height 19
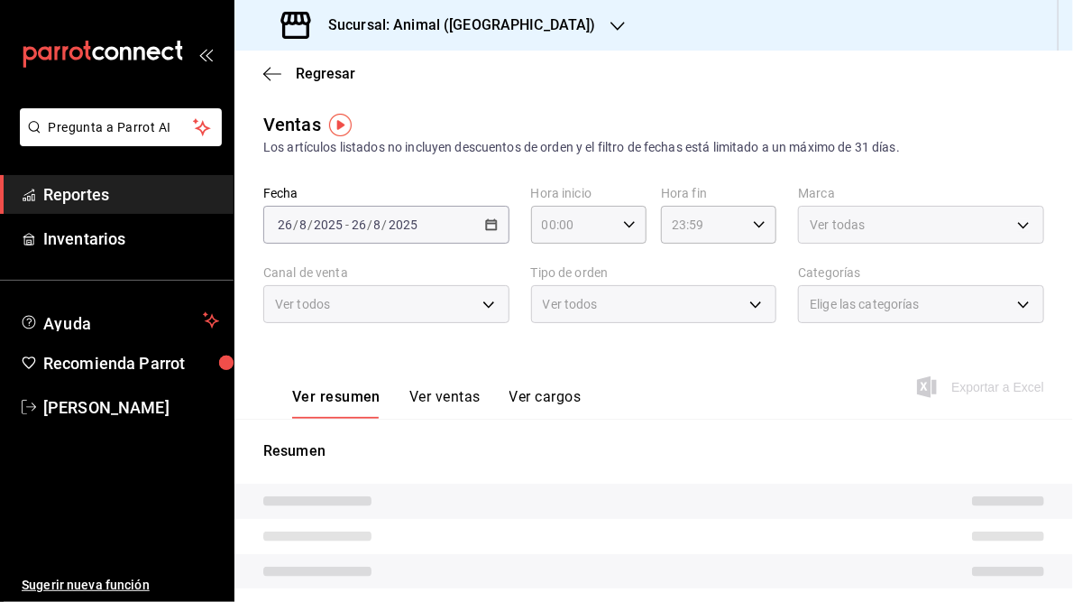
type input "05:00"
type input "05:59"
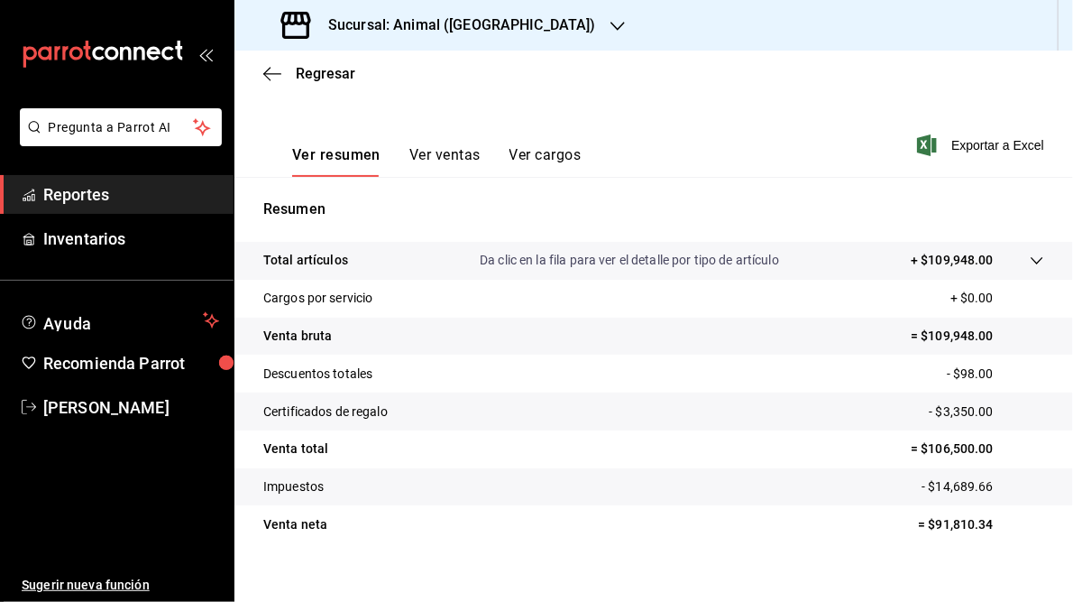
scroll to position [242, 0]
drag, startPoint x: 918, startPoint y: 448, endPoint x: 982, endPoint y: 446, distance: 64.1
click at [982, 446] on p "= $106,500.00" at bounding box center [977, 448] width 133 height 19
copy p "106,500.00"
click at [444, 23] on h3 "Sucursal: Animal (Puebla)" at bounding box center [455, 25] width 282 height 22
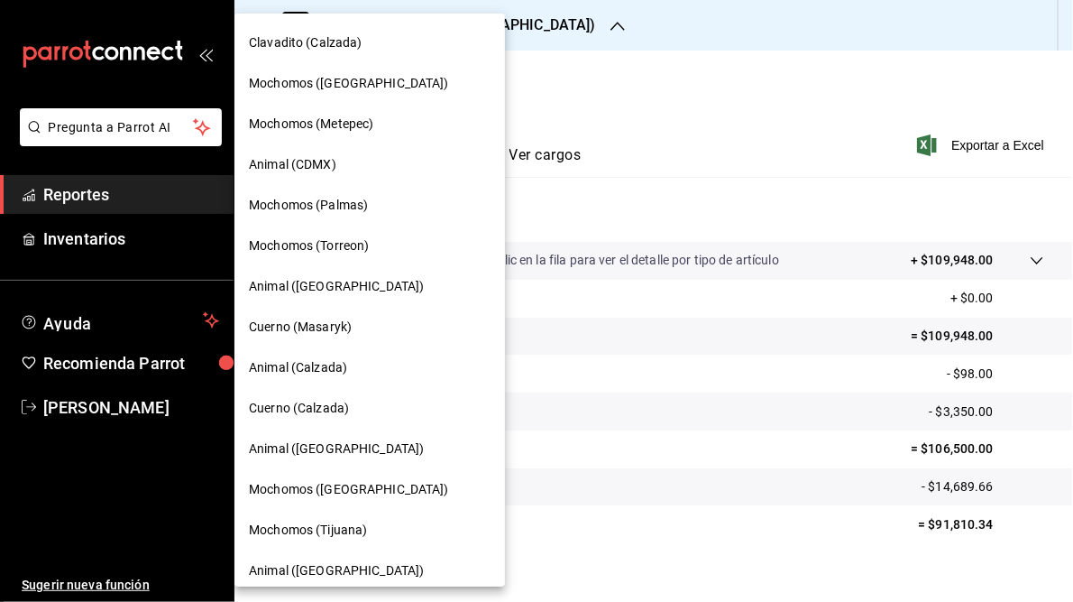
scroll to position [113, 0]
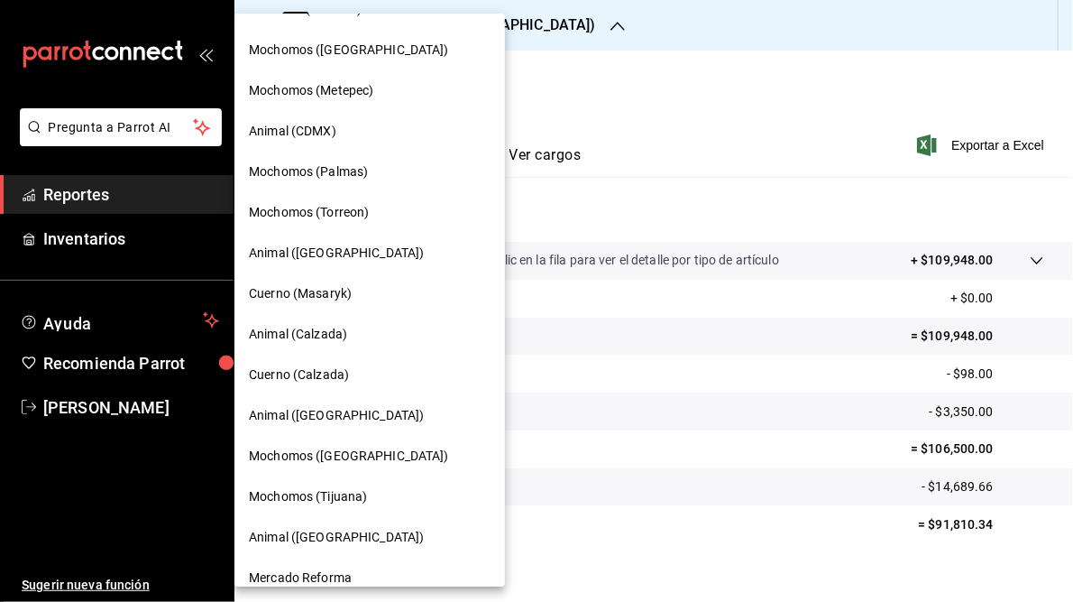
click at [309, 331] on span "Animal (Calzada)" at bounding box center [298, 334] width 98 height 19
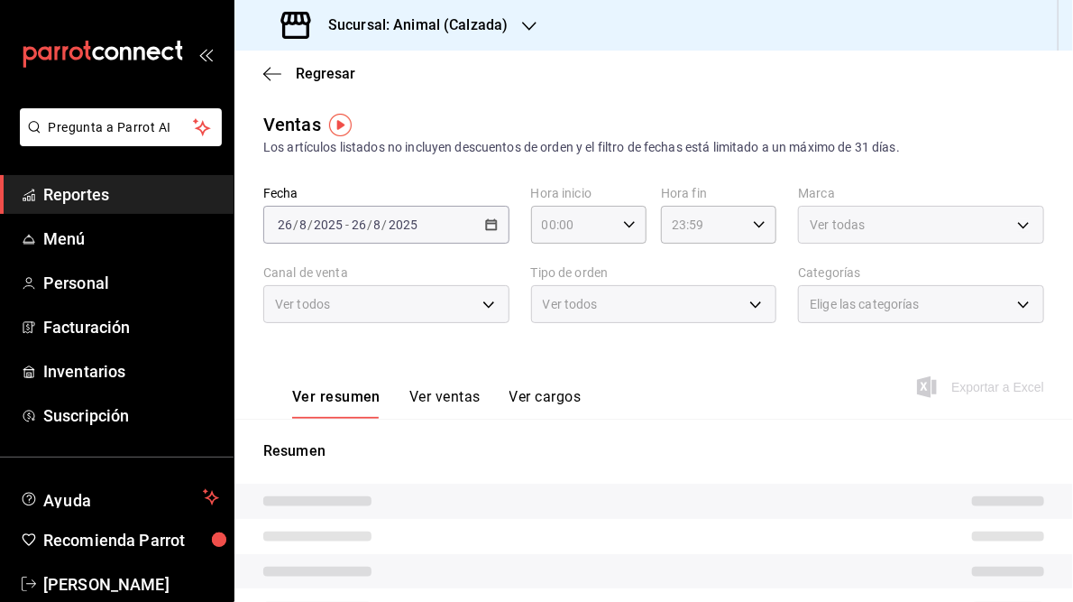
type input "05:00"
type input "05:59"
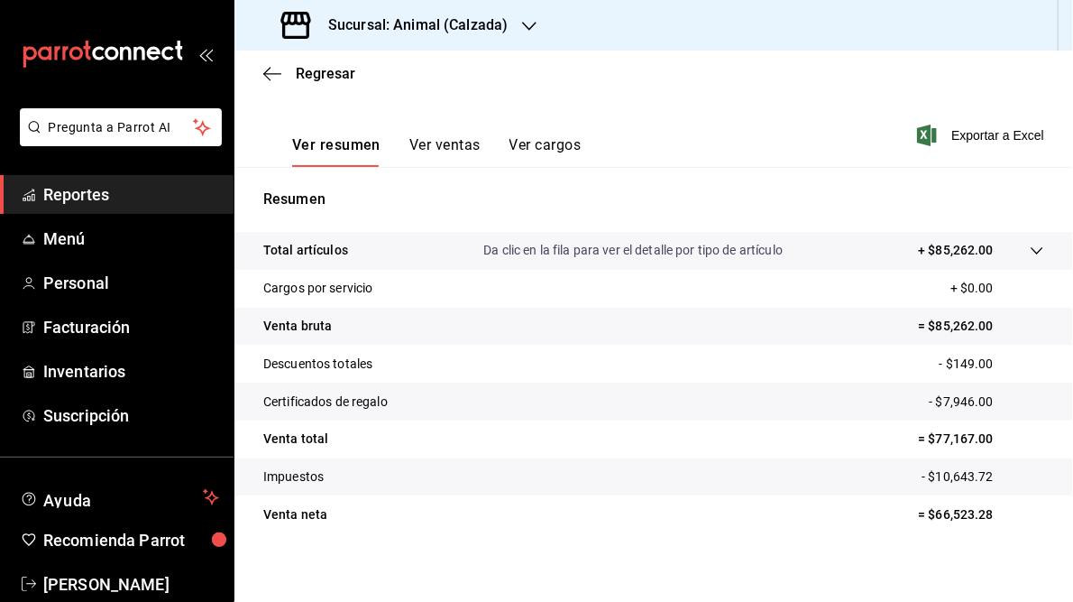
scroll to position [262, 0]
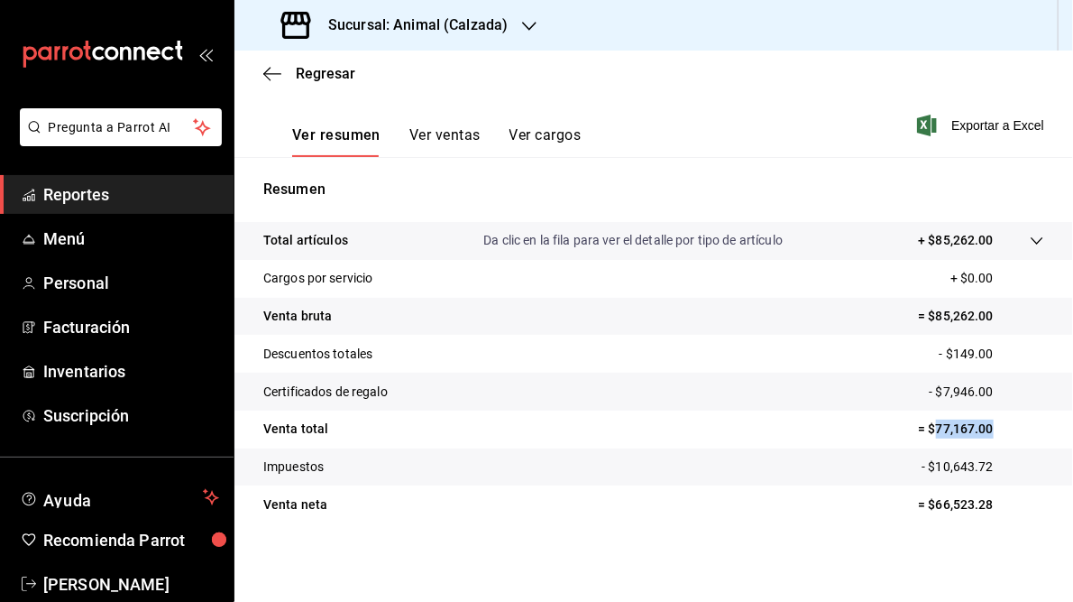
drag, startPoint x: 925, startPoint y: 428, endPoint x: 986, endPoint y: 429, distance: 60.4
click at [986, 429] on p "= $77,167.00" at bounding box center [981, 428] width 126 height 19
drag, startPoint x: 986, startPoint y: 429, endPoint x: 953, endPoint y: 428, distance: 32.5
copy p "77,167.00"
click at [408, 28] on h3 "Sucursal: Animal (Calzada)" at bounding box center [411, 25] width 194 height 22
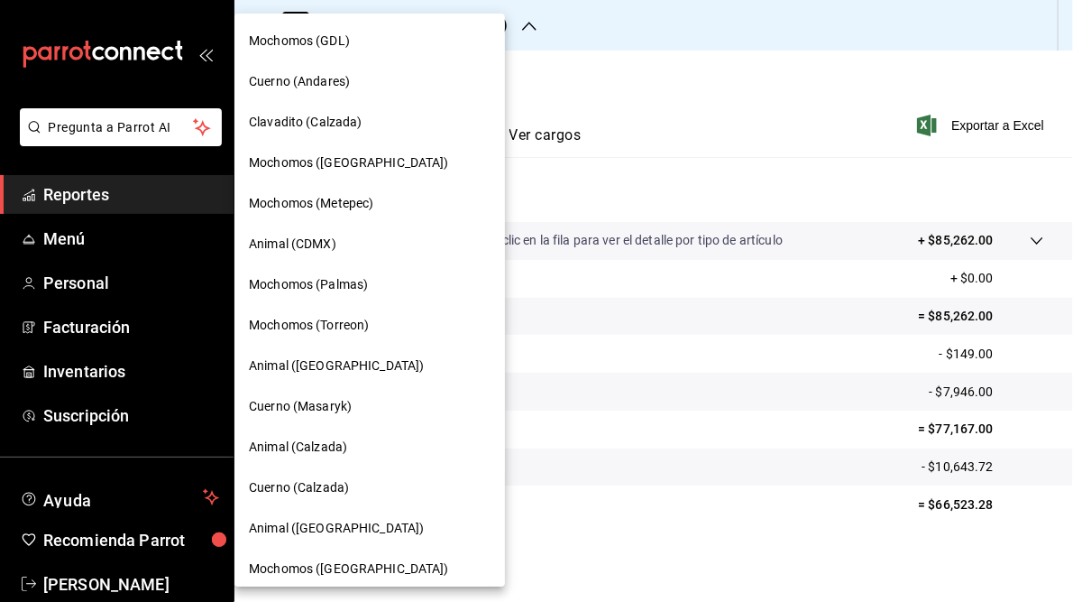
click at [319, 489] on span "Cuerno (Calzada)" at bounding box center [299, 487] width 100 height 19
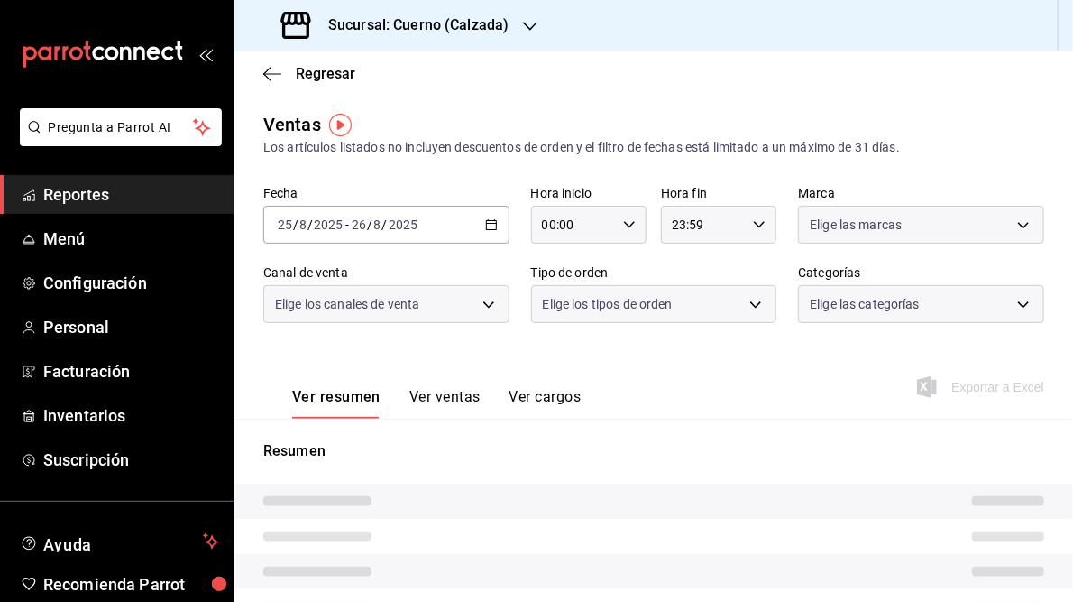
type input "05:00"
type input "05:59"
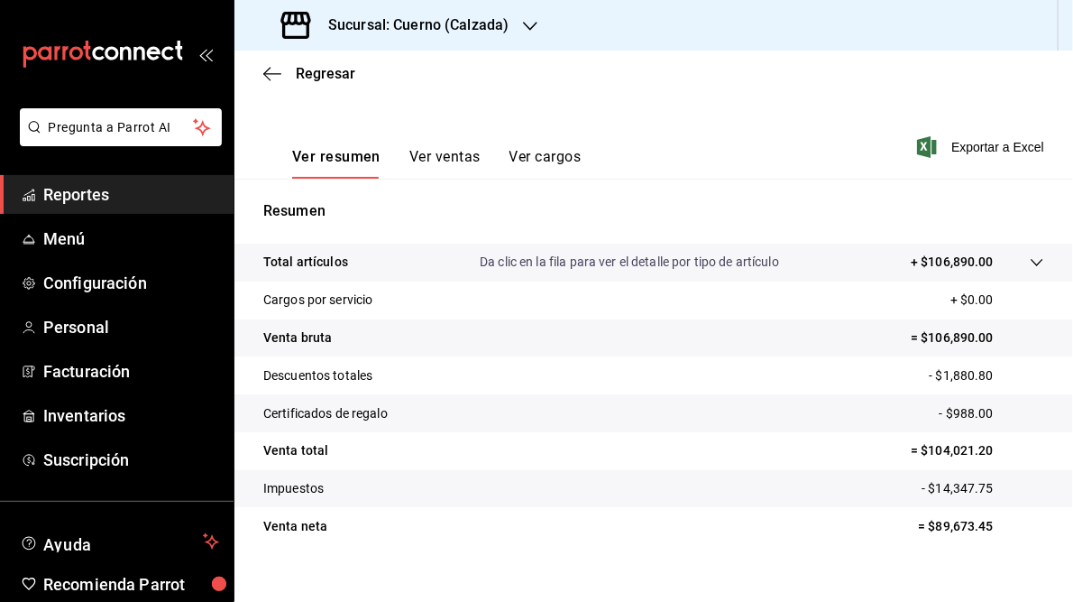
scroll to position [262, 0]
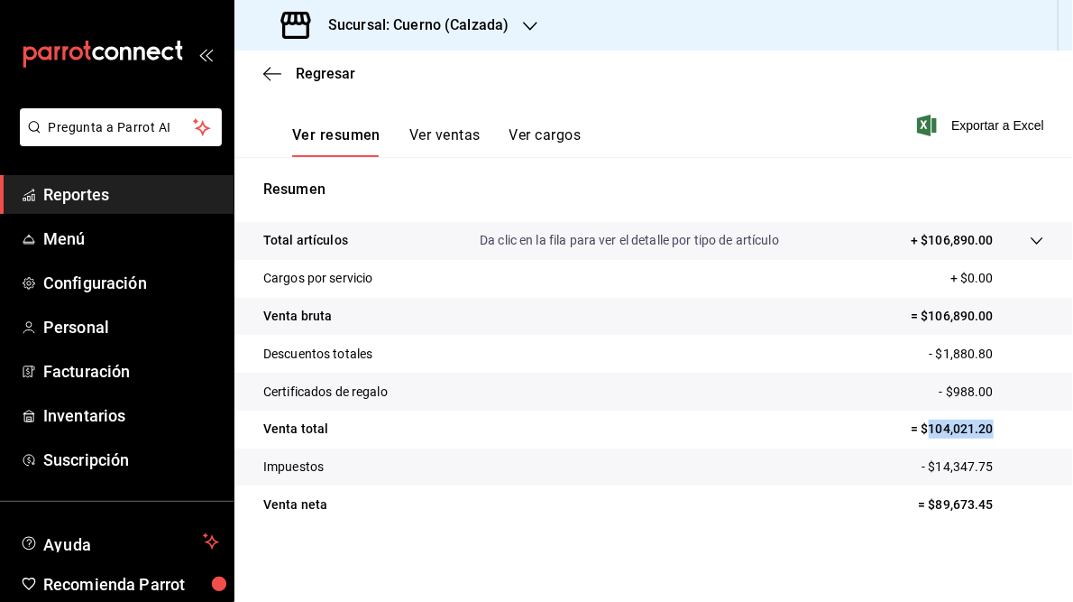
drag, startPoint x: 917, startPoint y: 427, endPoint x: 991, endPoint y: 428, distance: 74.0
click at [991, 428] on p "= $104,021.20" at bounding box center [977, 428] width 133 height 19
drag, startPoint x: 991, startPoint y: 428, endPoint x: 948, endPoint y: 428, distance: 43.3
copy p "104,021.20"
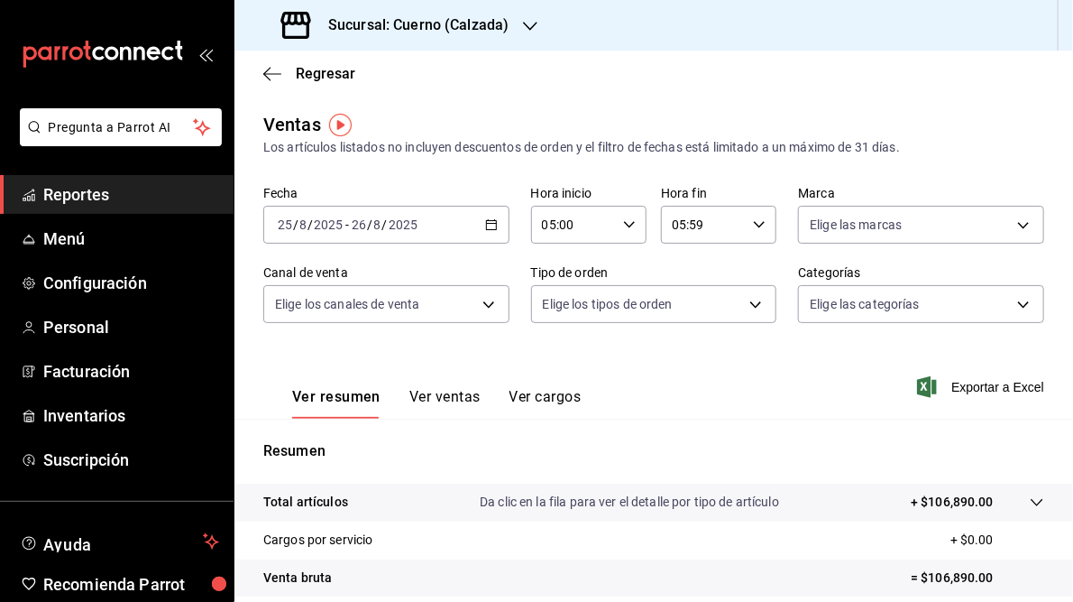
click at [527, 33] on div at bounding box center [530, 25] width 14 height 19
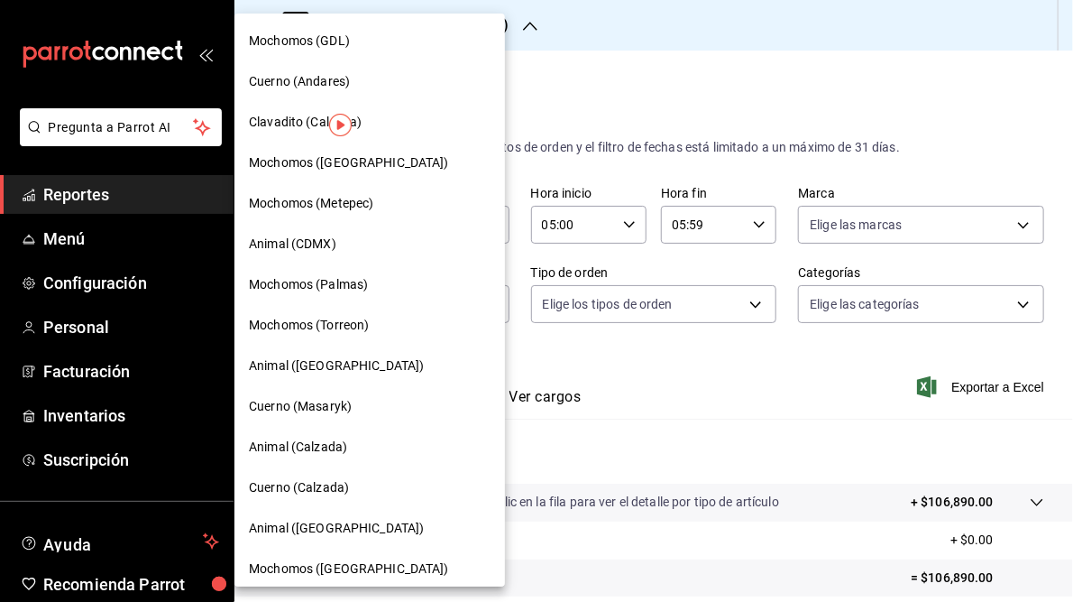
click at [303, 80] on span "Cuerno (Andares)" at bounding box center [299, 81] width 101 height 19
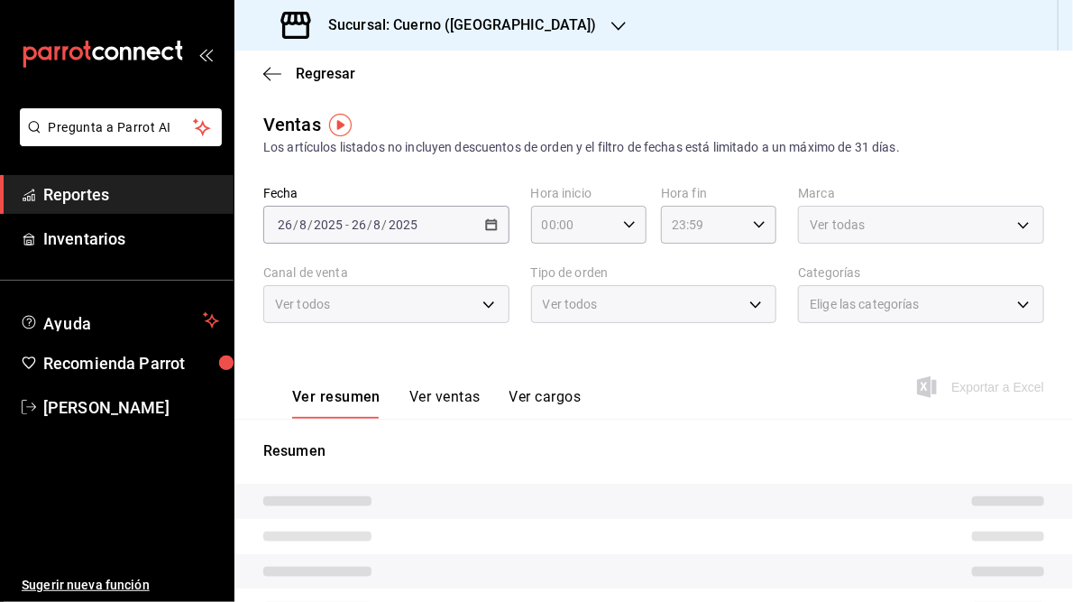
type input "05:00"
type input "05:59"
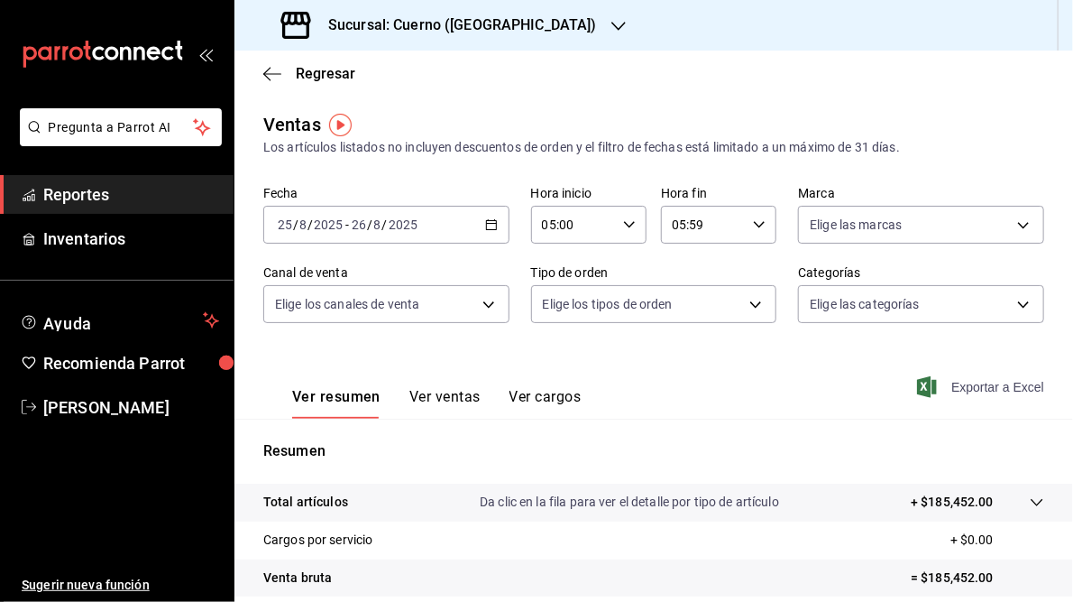
click at [969, 385] on span "Exportar a Excel" at bounding box center [983, 387] width 124 height 22
click at [612, 23] on icon "button" at bounding box center [619, 26] width 14 height 14
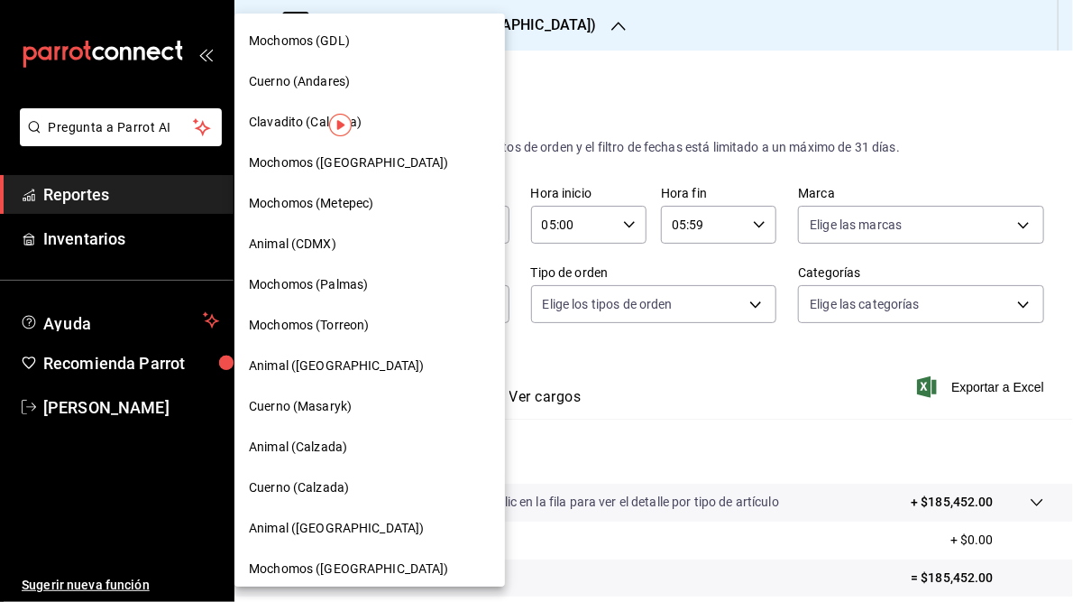
scroll to position [131, 0]
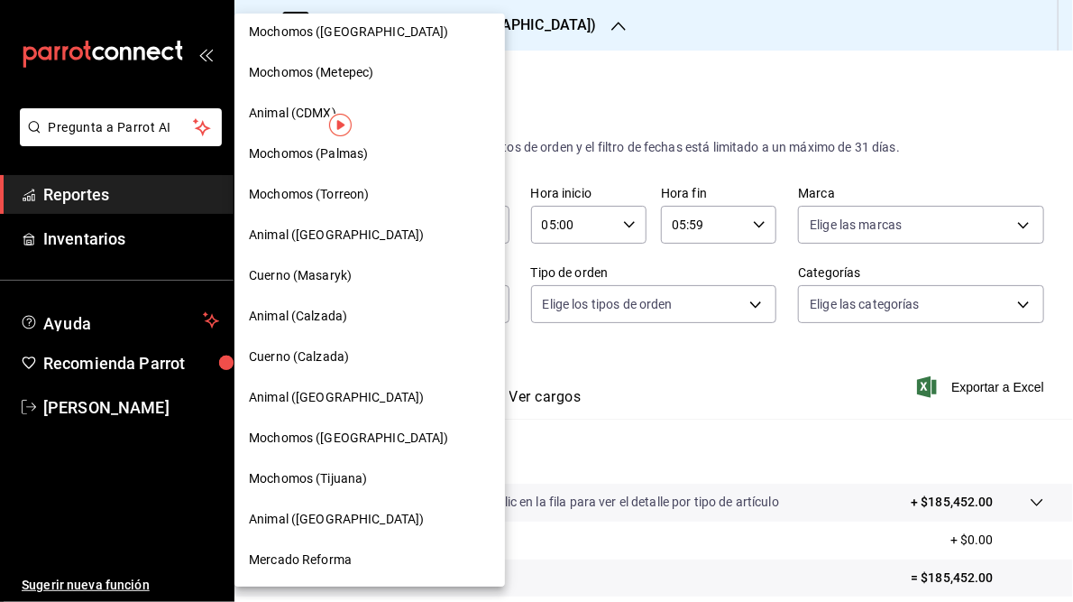
click at [322, 432] on span "Mochomos ([GEOGRAPHIC_DATA])" at bounding box center [349, 437] width 200 height 19
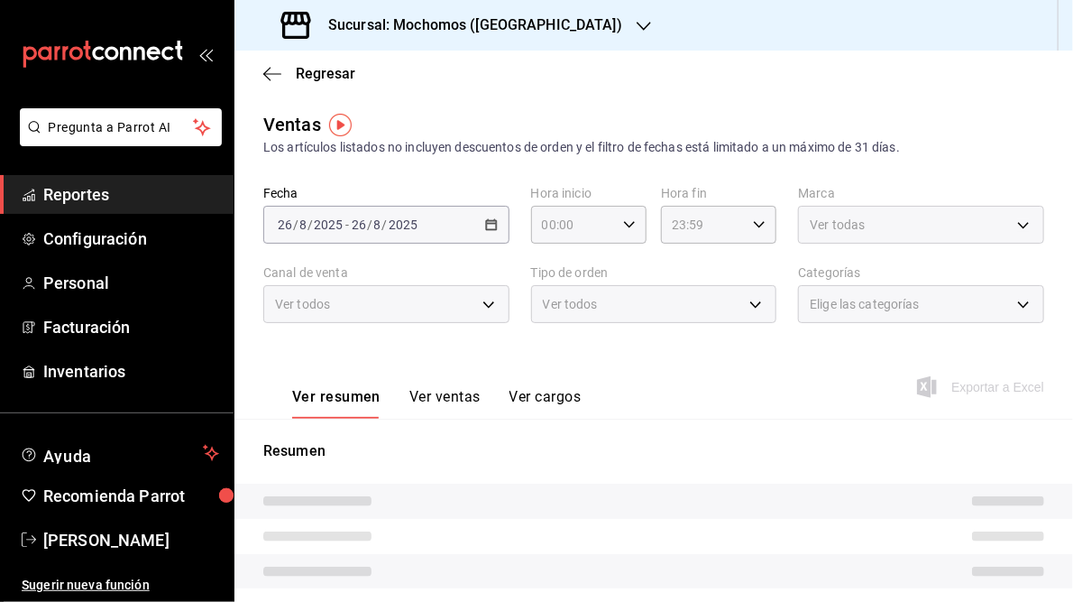
type input "05:00"
type input "05:59"
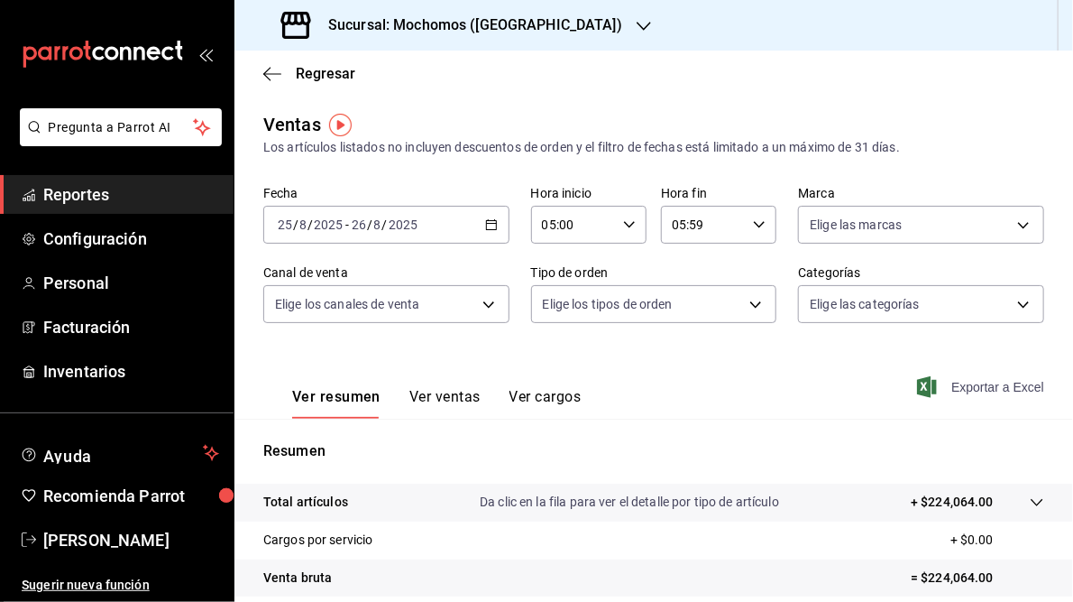
click at [956, 386] on span "Exportar a Excel" at bounding box center [983, 387] width 124 height 22
click at [637, 23] on icon "button" at bounding box center [644, 26] width 14 height 14
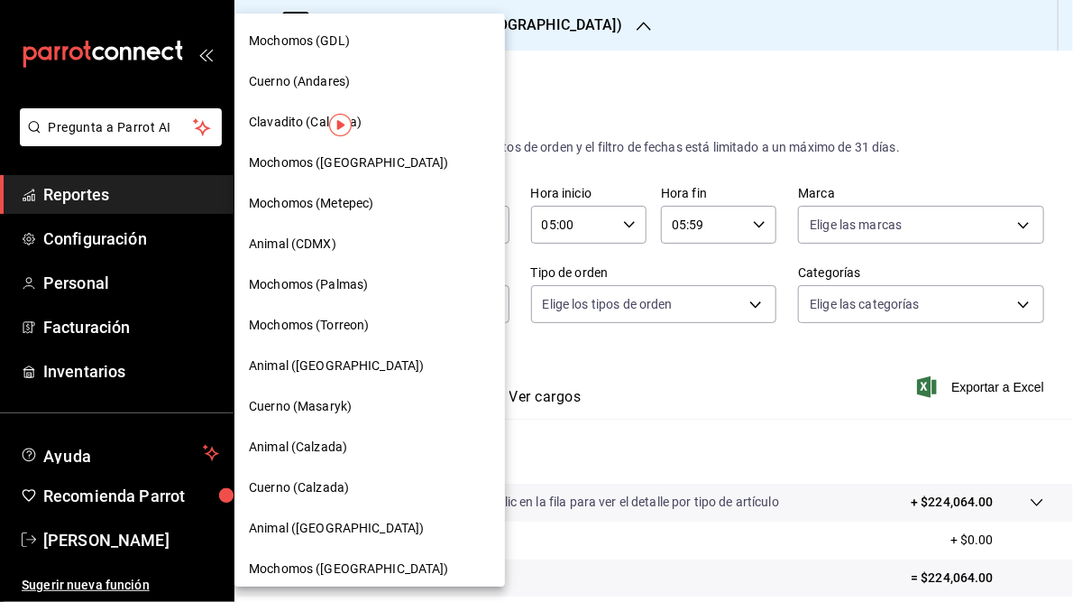
click at [346, 326] on span "Mochomos (Torreon)" at bounding box center [309, 325] width 120 height 19
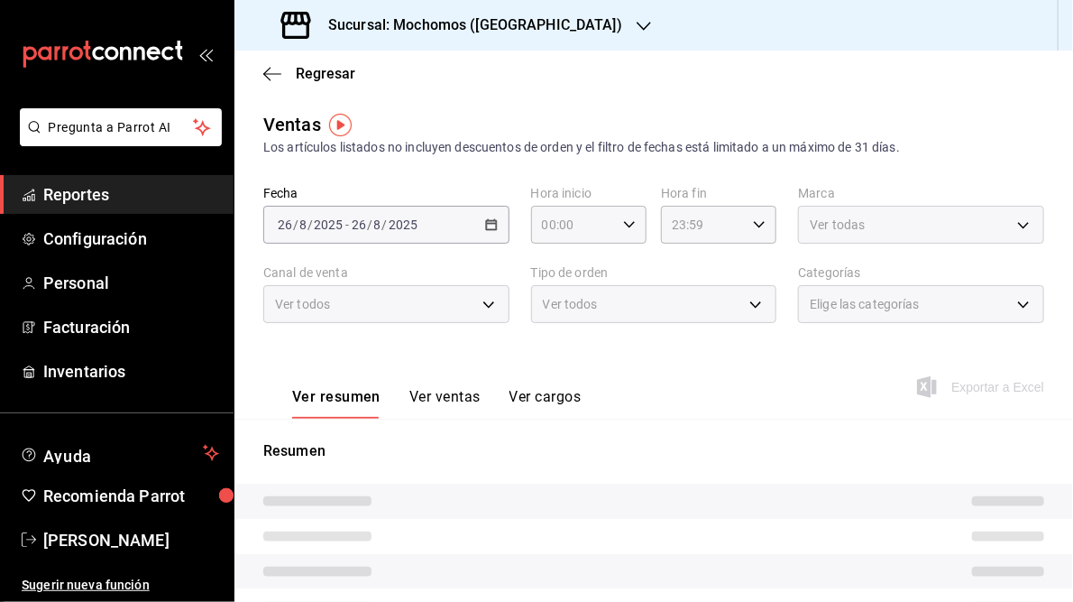
type input "05:00"
type input "05:59"
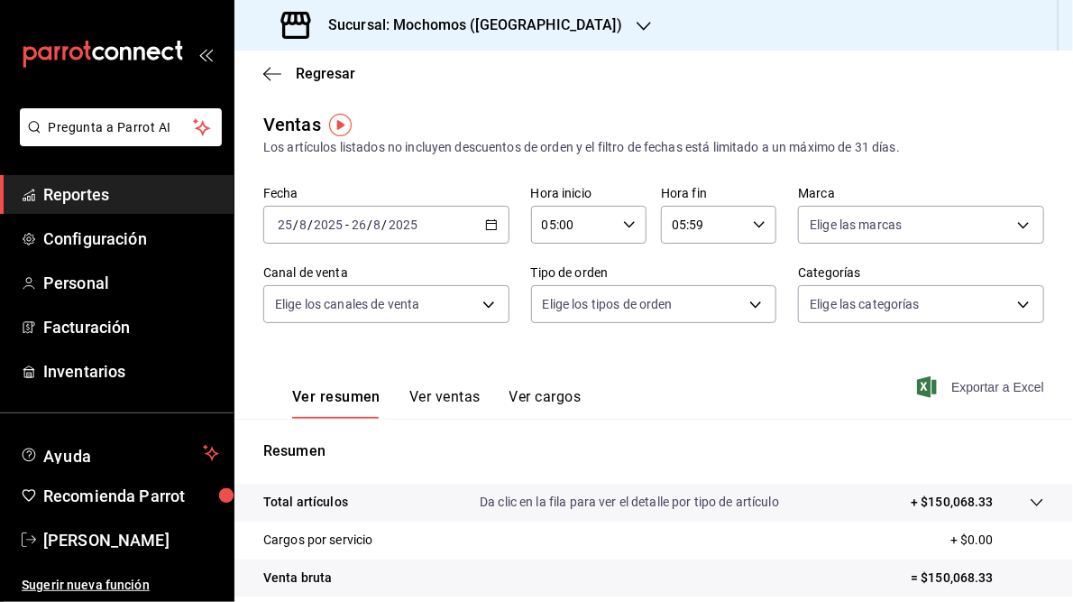
click at [966, 387] on span "Exportar a Excel" at bounding box center [983, 387] width 124 height 22
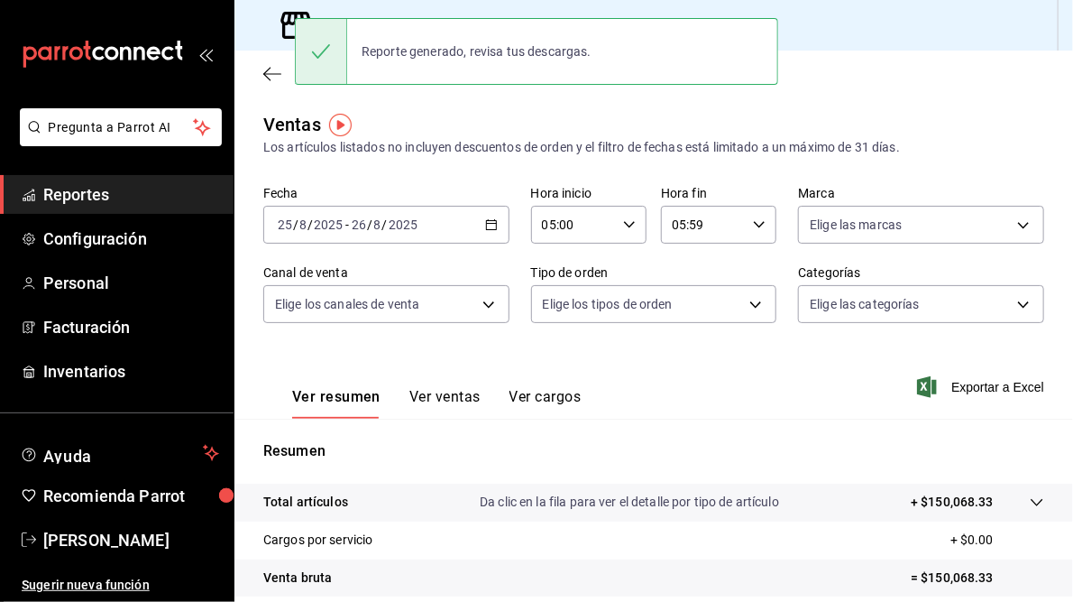
click at [462, 117] on div "Ventas Los artículos listados no incluyen descuentos de orden y el filtro de fe…" at bounding box center [653, 134] width 781 height 46
click at [820, 28] on div "Sucursal: Mochomos ([GEOGRAPHIC_DATA])" at bounding box center [653, 25] width 839 height 51
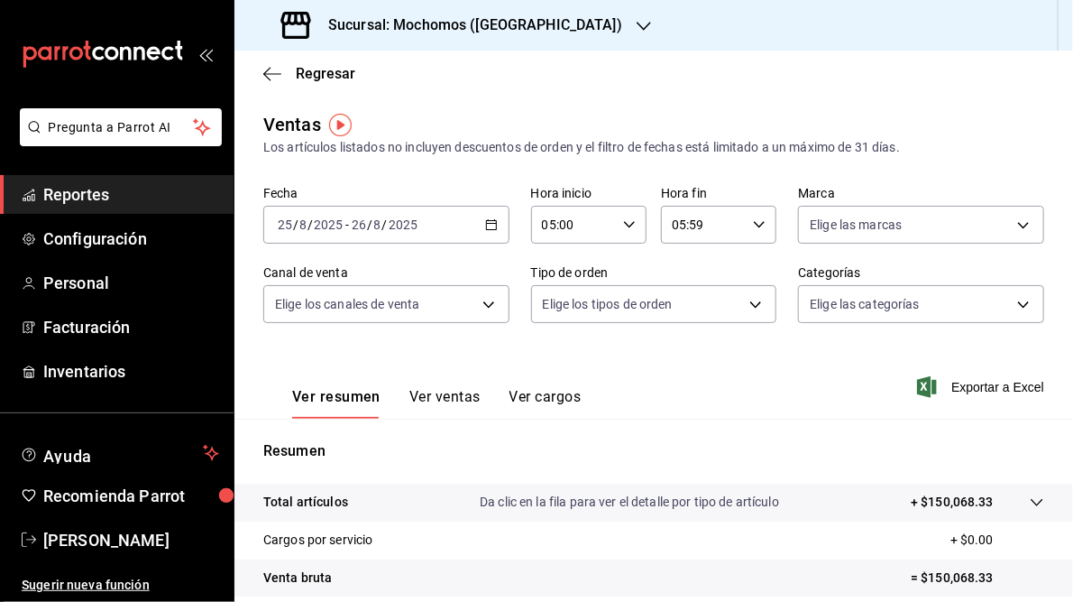
click at [637, 23] on icon "button" at bounding box center [644, 26] width 14 height 14
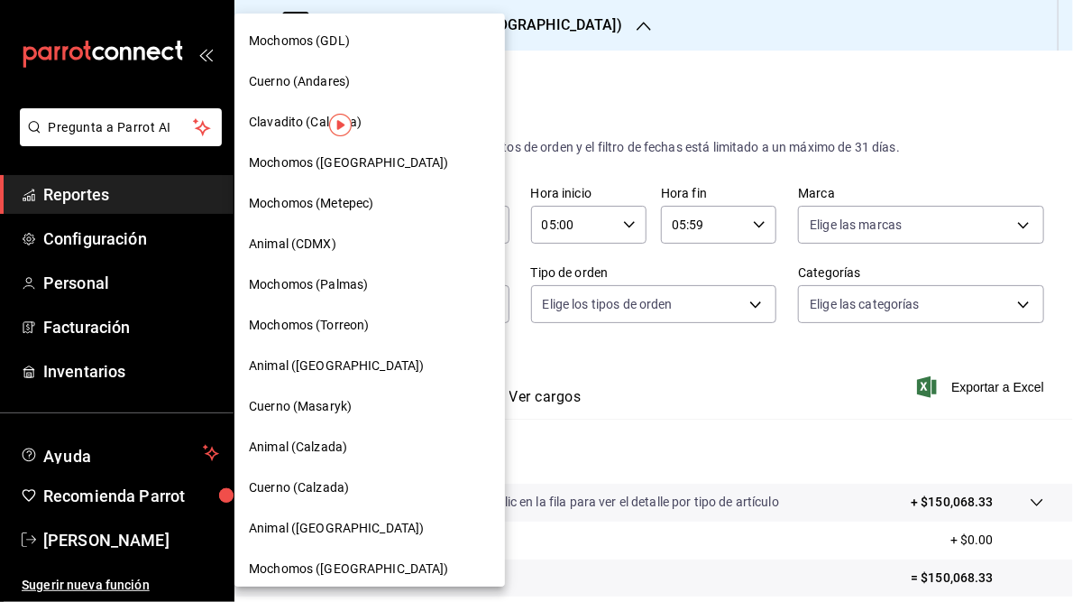
click at [867, 95] on div at bounding box center [536, 301] width 1073 height 602
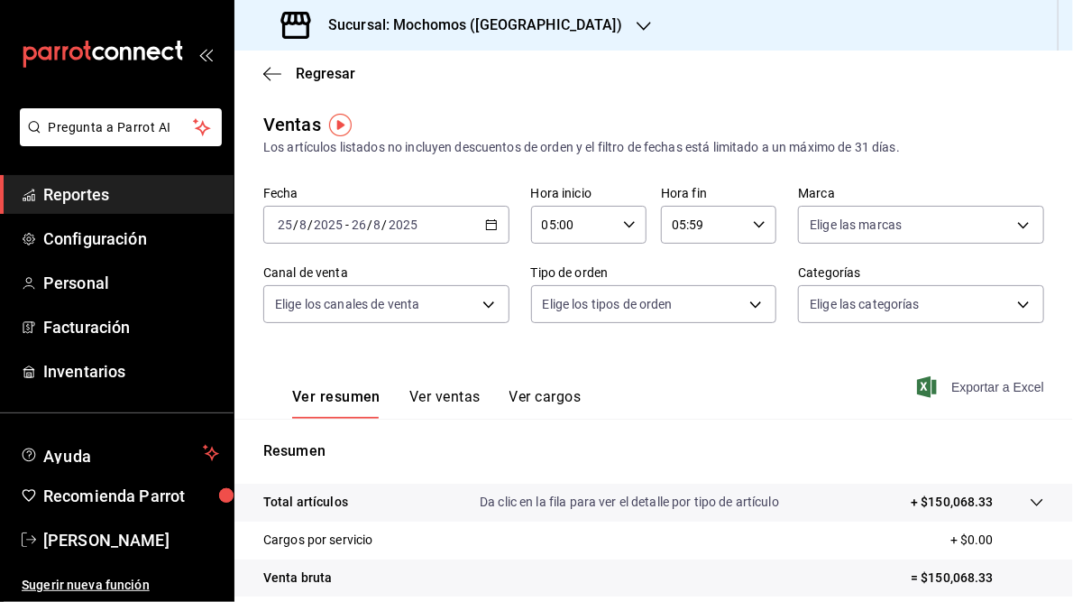
click at [968, 389] on span "Exportar a Excel" at bounding box center [983, 387] width 124 height 22
click at [966, 383] on span "Exportar a Excel" at bounding box center [983, 387] width 124 height 22
click at [637, 23] on icon "button" at bounding box center [644, 26] width 14 height 14
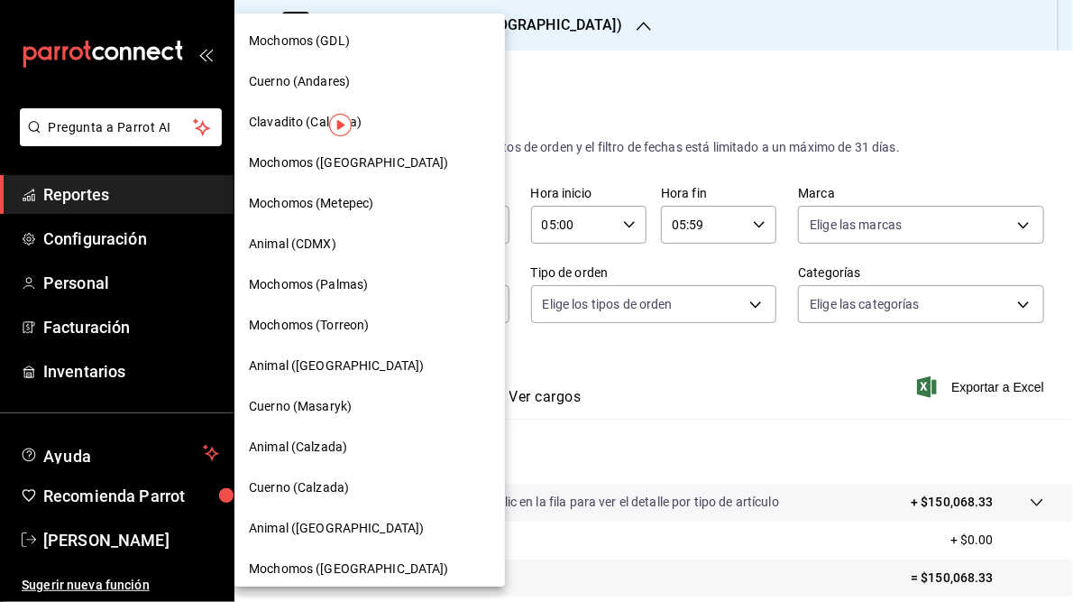
click at [308, 37] on span "Mochomos (GDL)" at bounding box center [299, 41] width 101 height 19
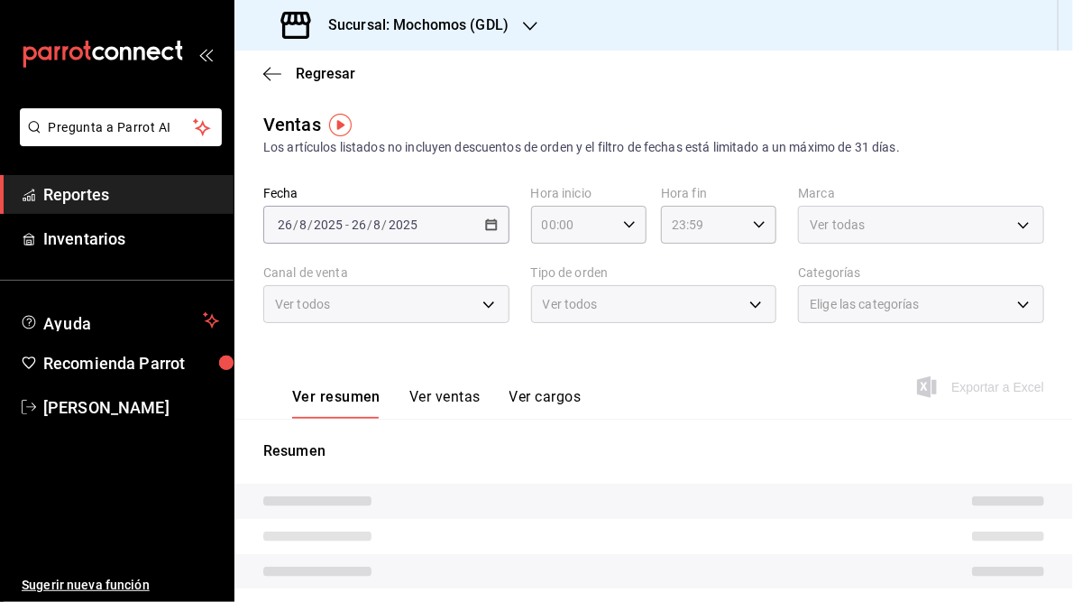
type input "05:00"
type input "05:59"
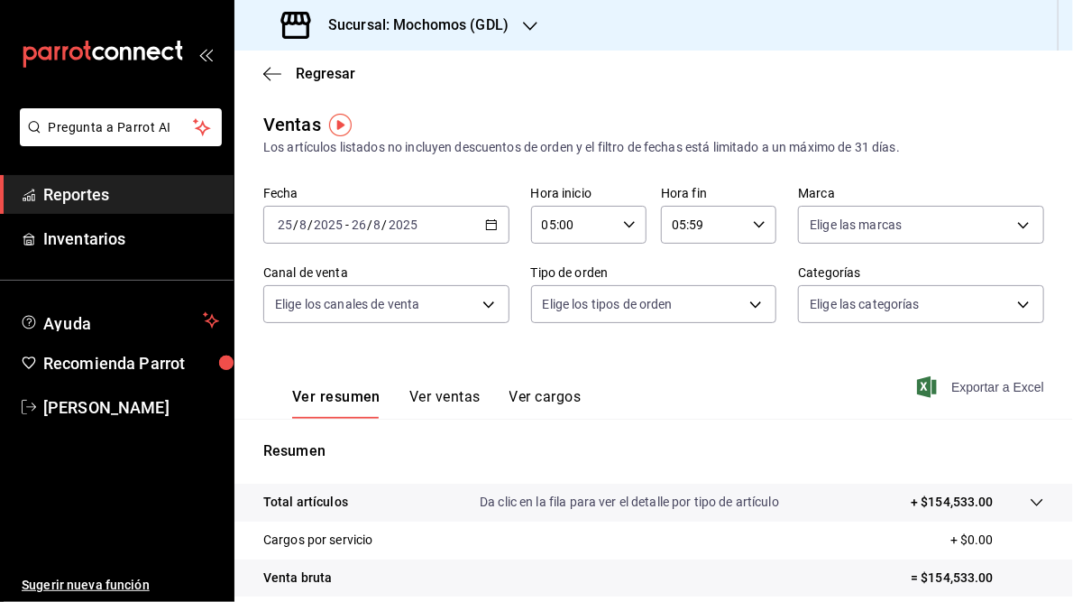
click at [977, 389] on span "Exportar a Excel" at bounding box center [983, 387] width 124 height 22
click at [533, 24] on icon "button" at bounding box center [530, 26] width 14 height 14
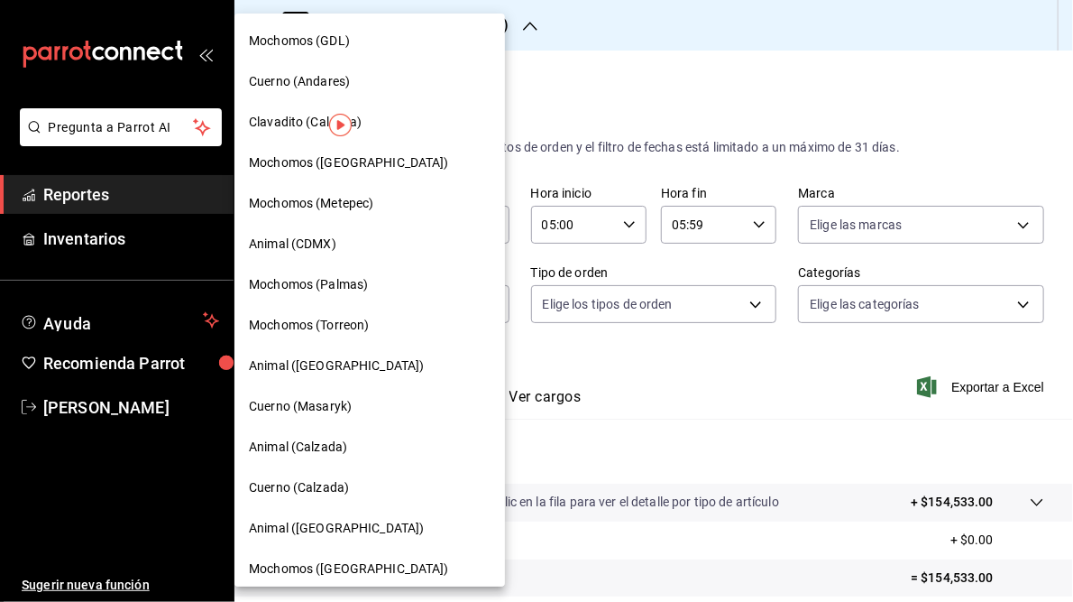
click at [296, 185] on div "Mochomos (Metepec)" at bounding box center [369, 203] width 271 height 41
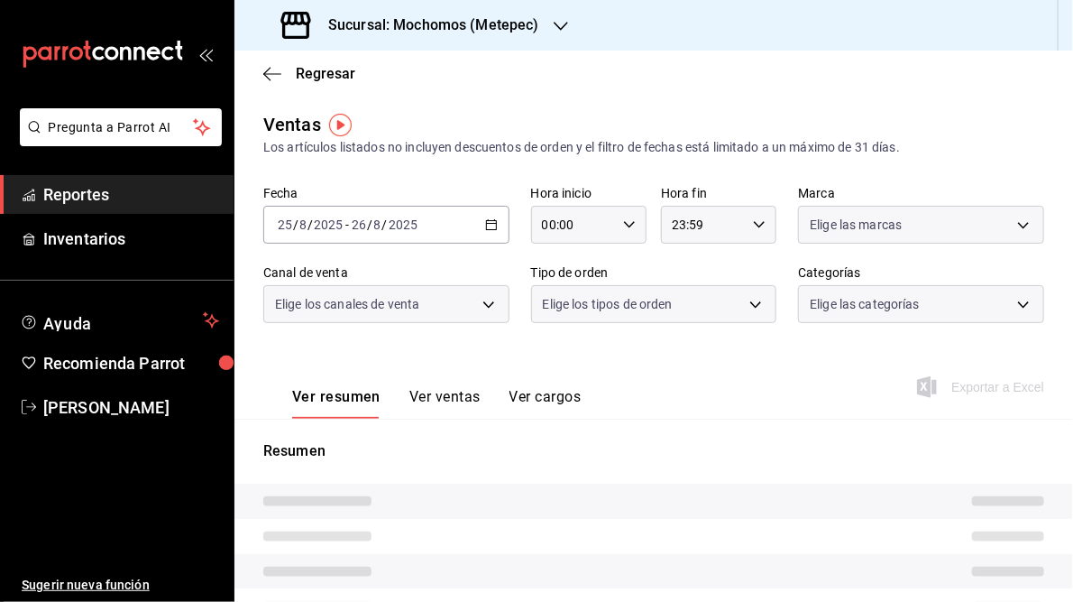
type input "05:00"
type input "05:59"
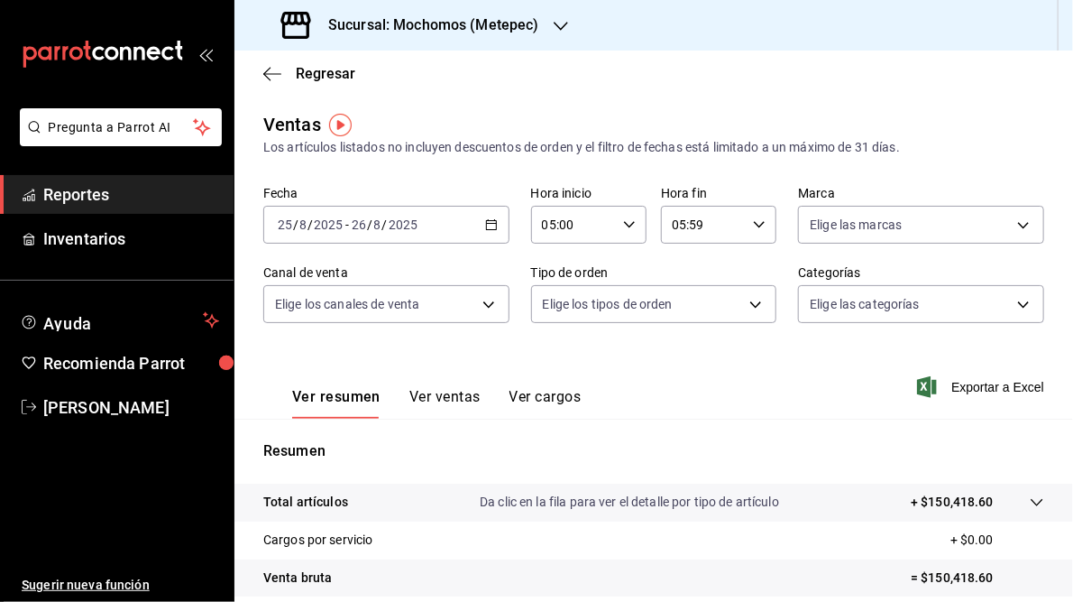
click at [547, 20] on div "Sucursal: Mochomos (Metepec)" at bounding box center [412, 25] width 326 height 51
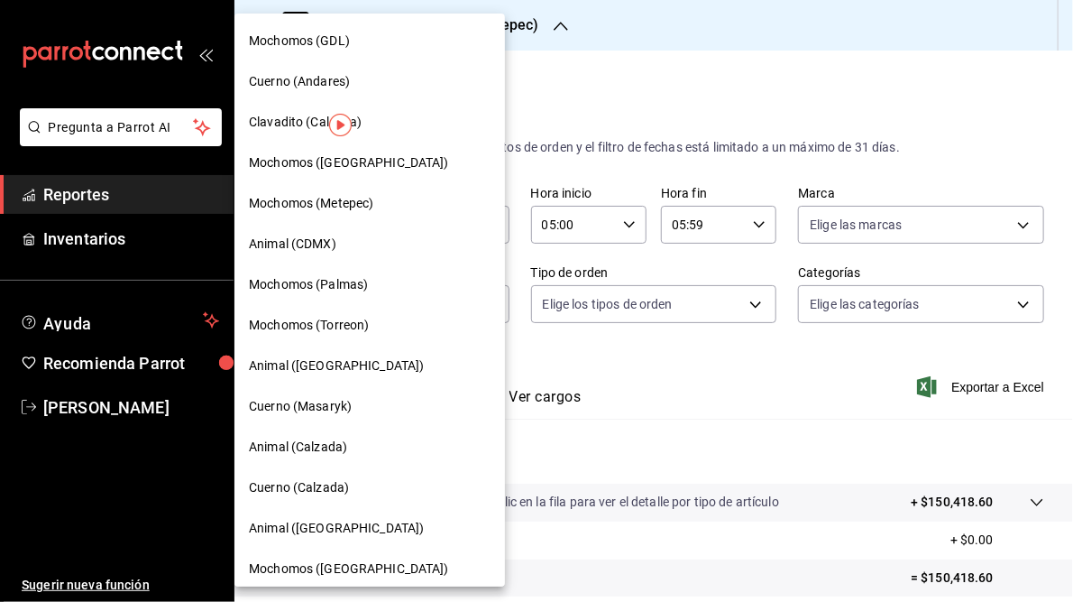
scroll to position [131, 0]
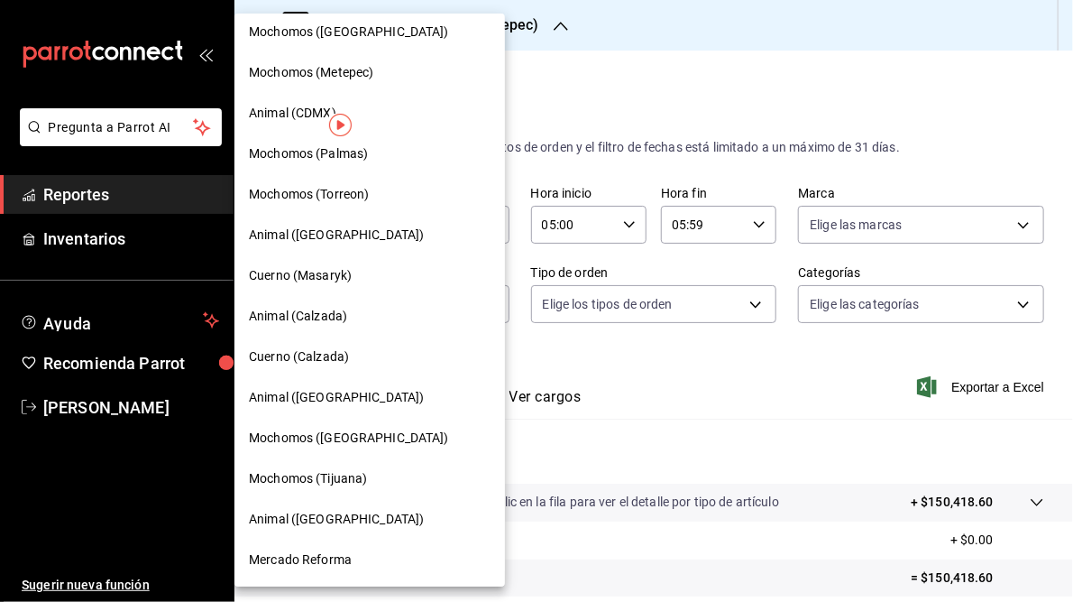
click at [296, 558] on span "Mercado Reforma" at bounding box center [300, 559] width 103 height 19
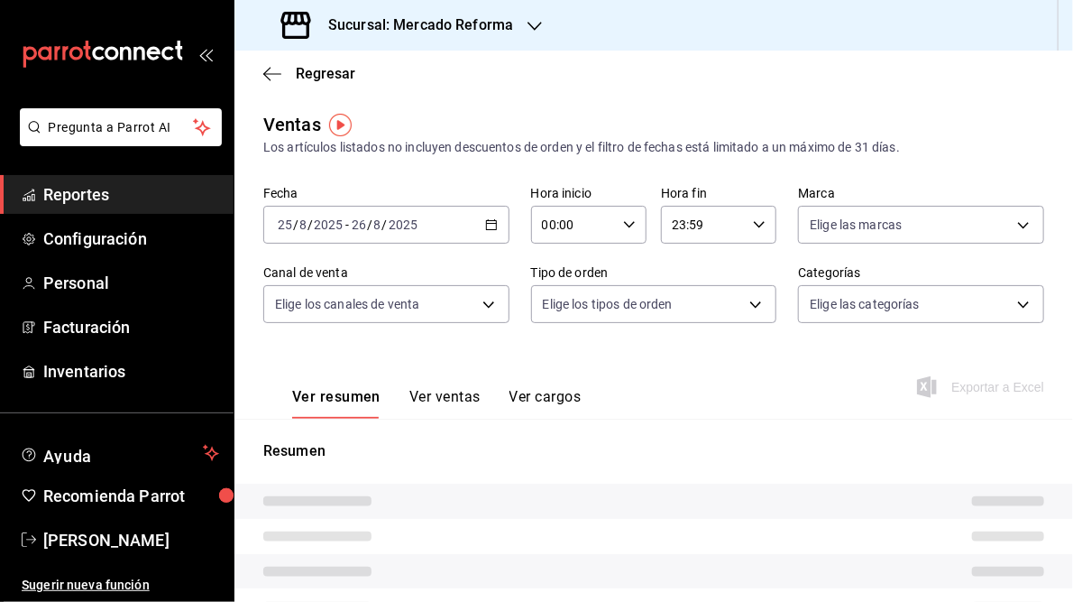
type input "05:00"
type input "05:59"
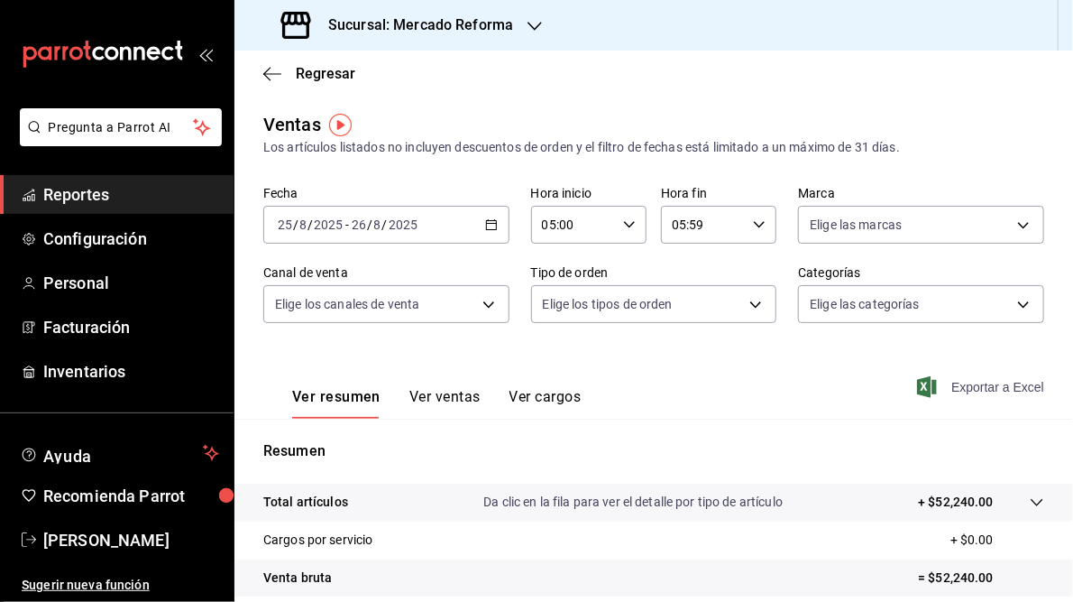
click at [961, 382] on span "Exportar a Excel" at bounding box center [983, 387] width 124 height 22
